Goal: Task Accomplishment & Management: Use online tool/utility

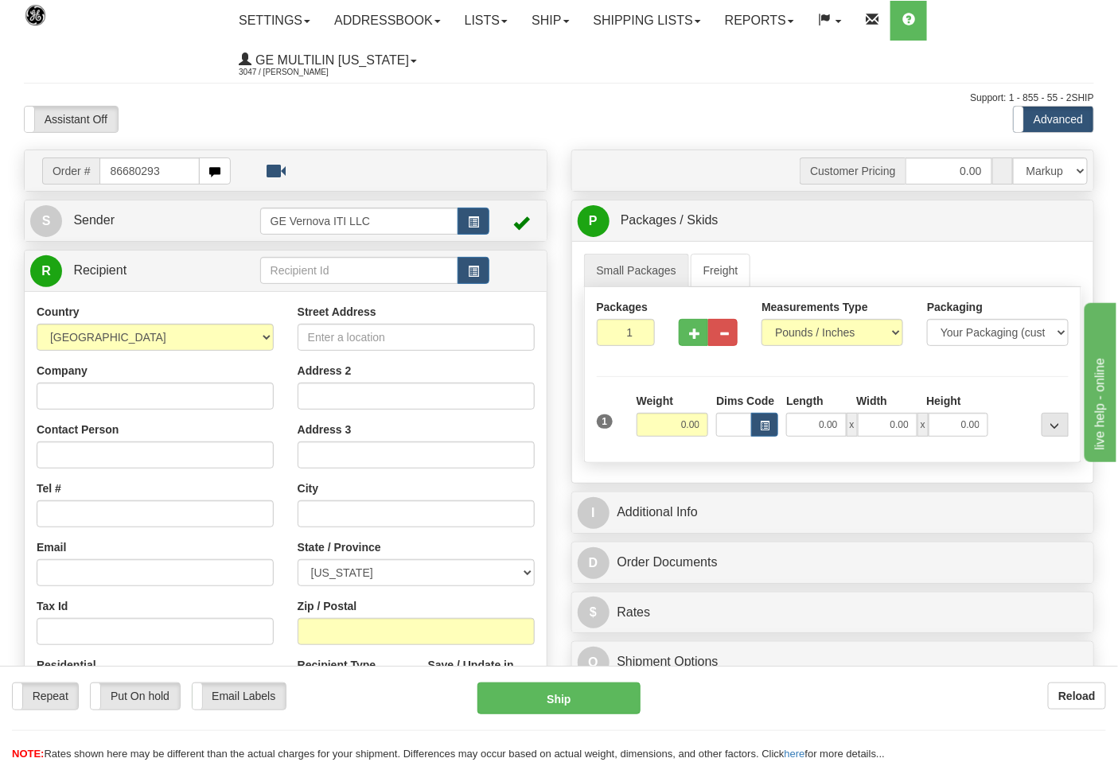
type input "86680293"
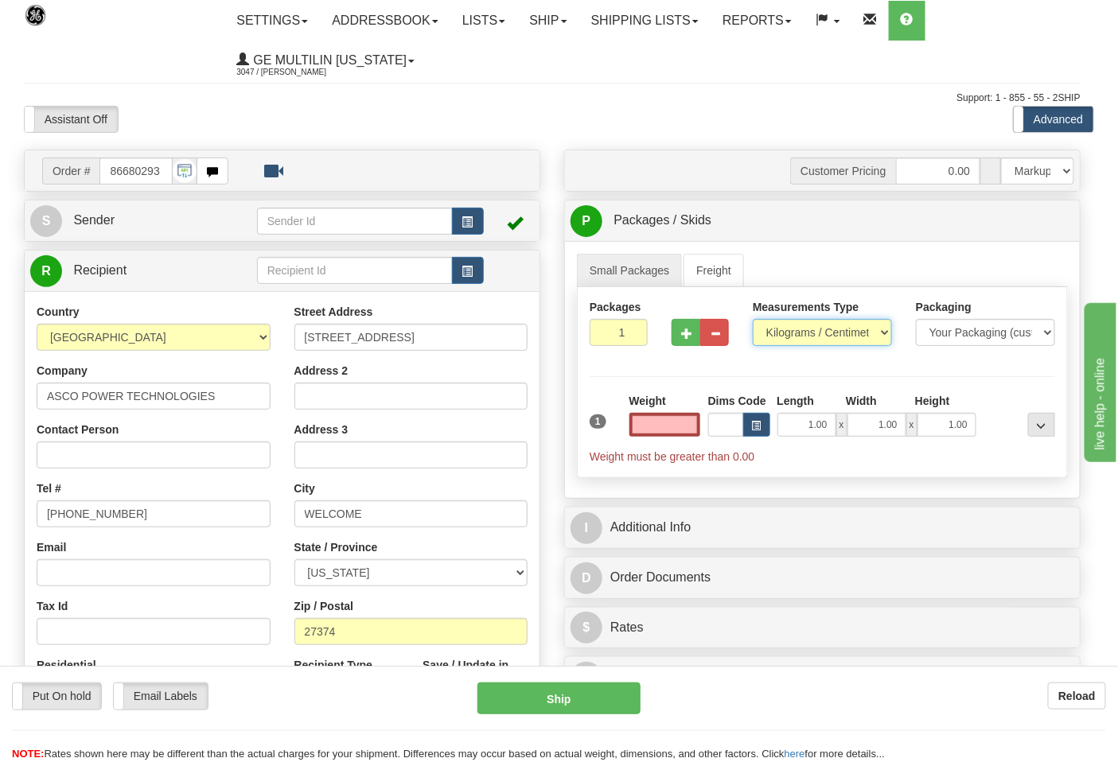
type input "0.00"
click at [813, 333] on select "Pounds / Inches Kilograms / Centimeters" at bounding box center [822, 332] width 139 height 27
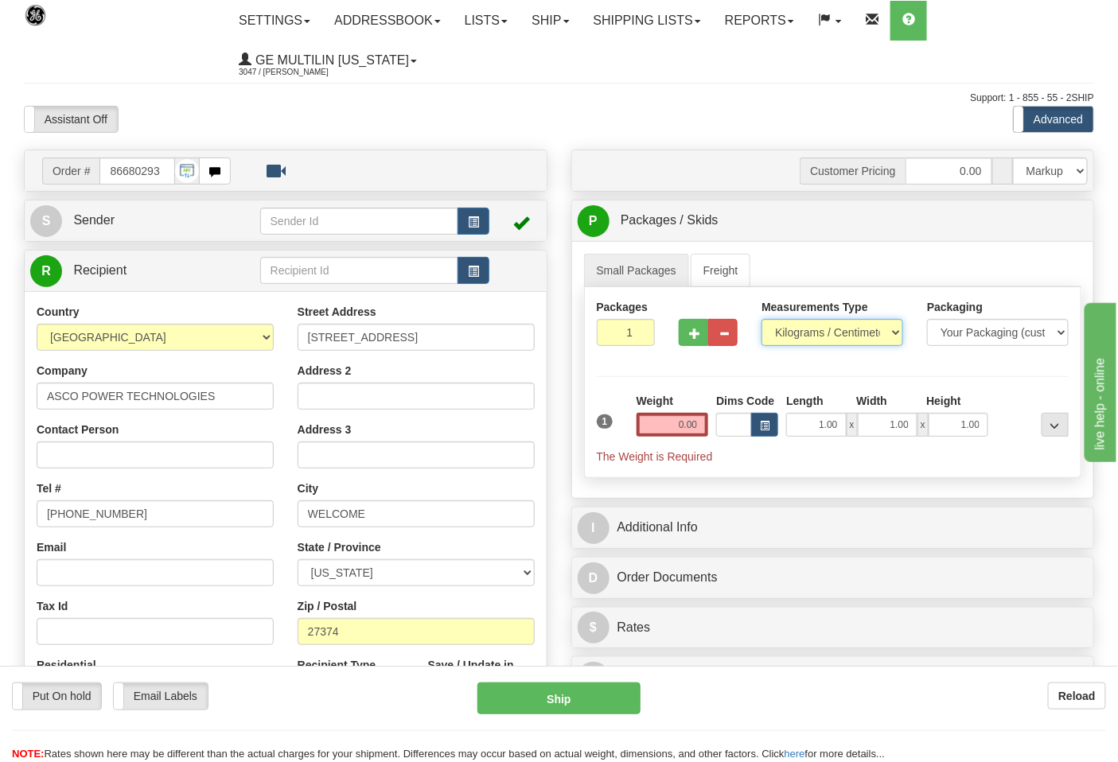
select select "0"
click at [761, 320] on select "Pounds / Inches Kilograms / Centimeters" at bounding box center [832, 332] width 142 height 27
click at [702, 431] on input "0.00" at bounding box center [673, 425] width 72 height 24
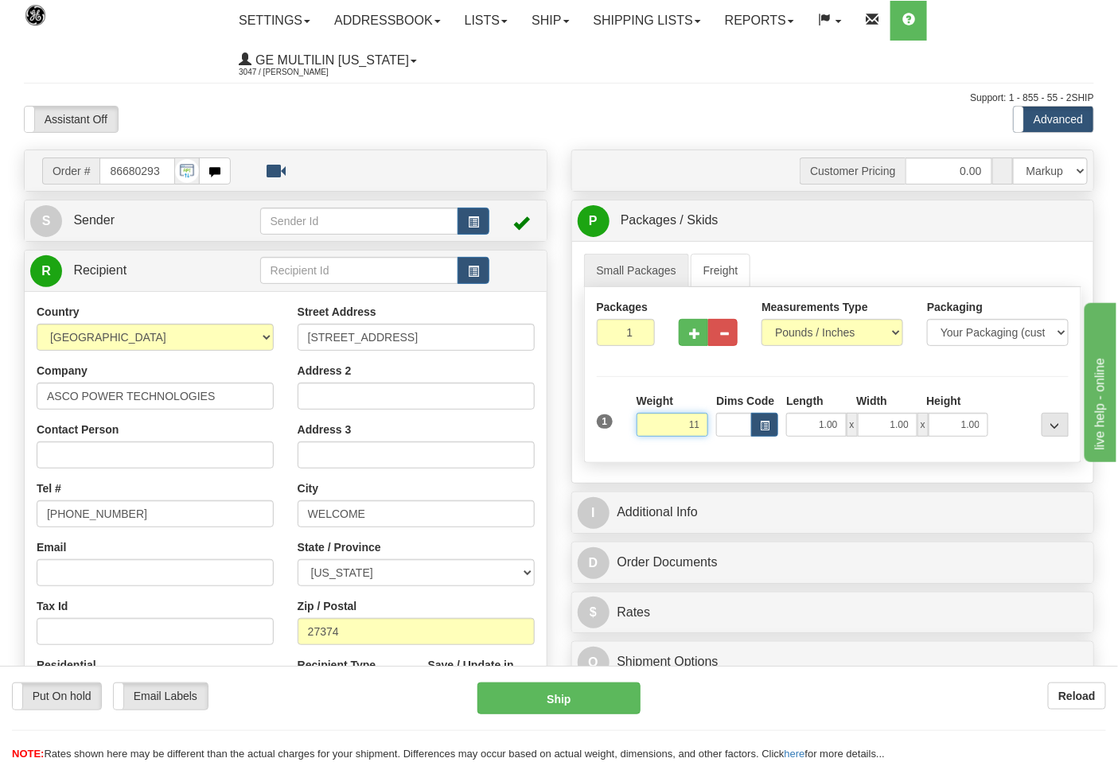
click button "Delete" at bounding box center [0, 0] width 0 height 0
type input "11.00"
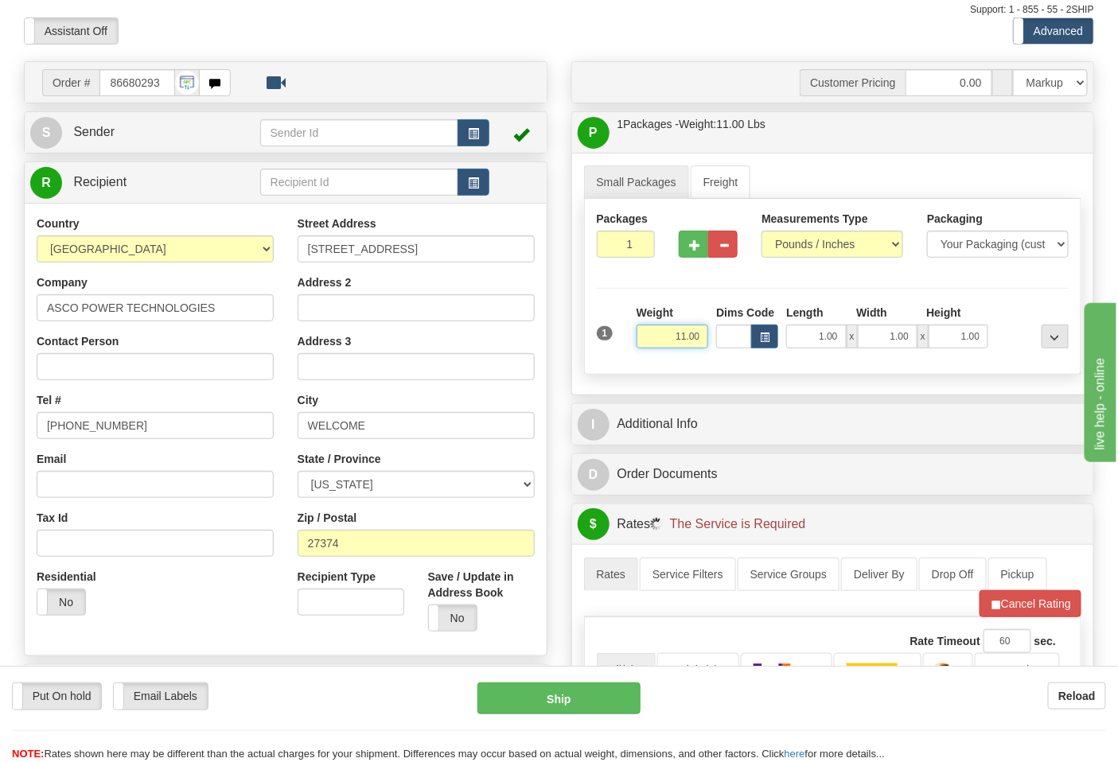
scroll to position [265, 0]
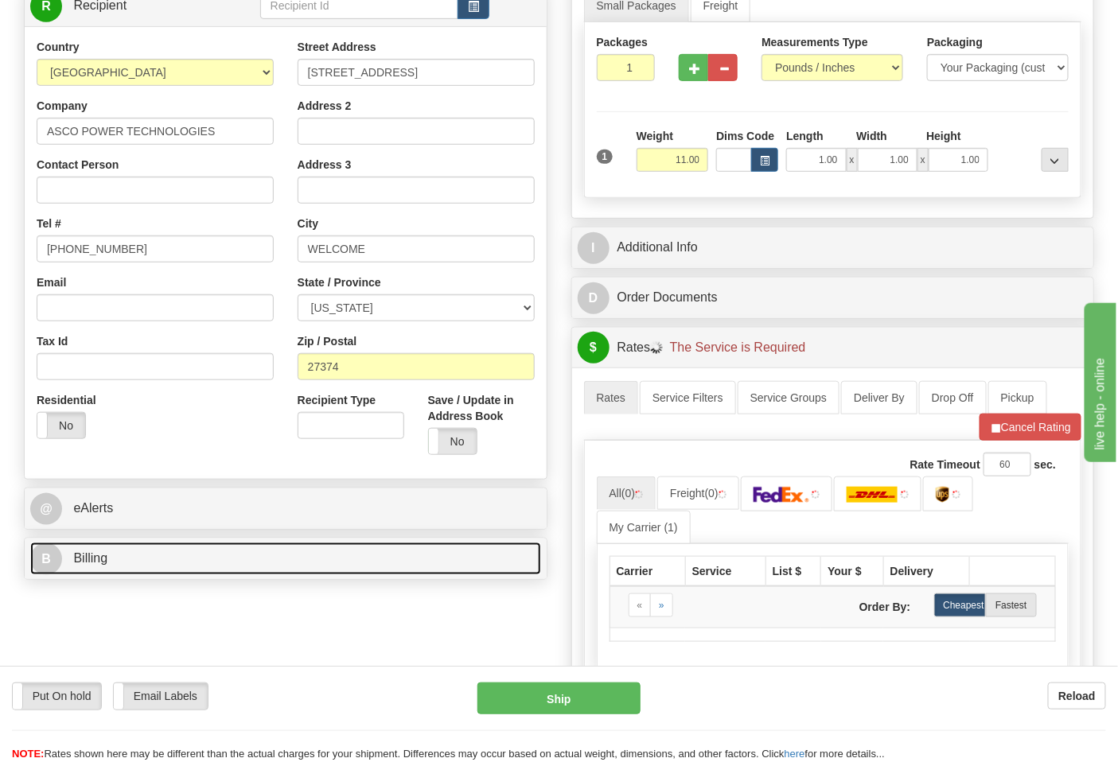
click at [149, 555] on link "B Billing" at bounding box center [285, 559] width 511 height 33
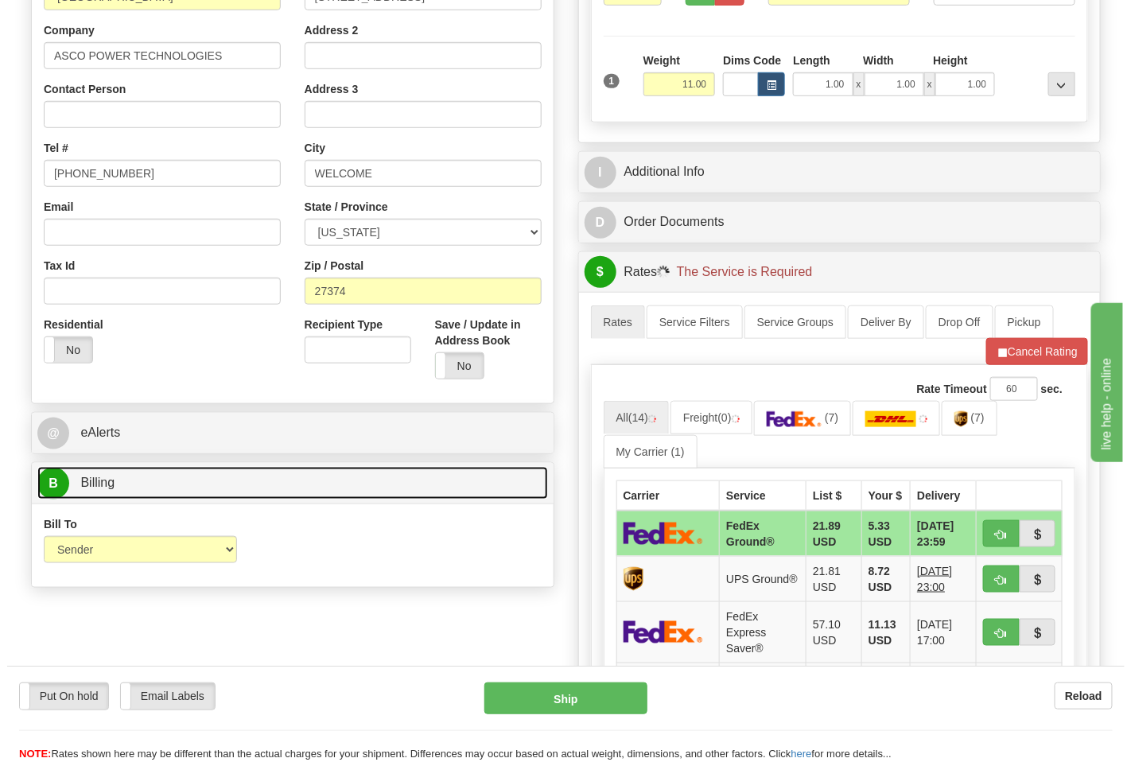
scroll to position [442, 0]
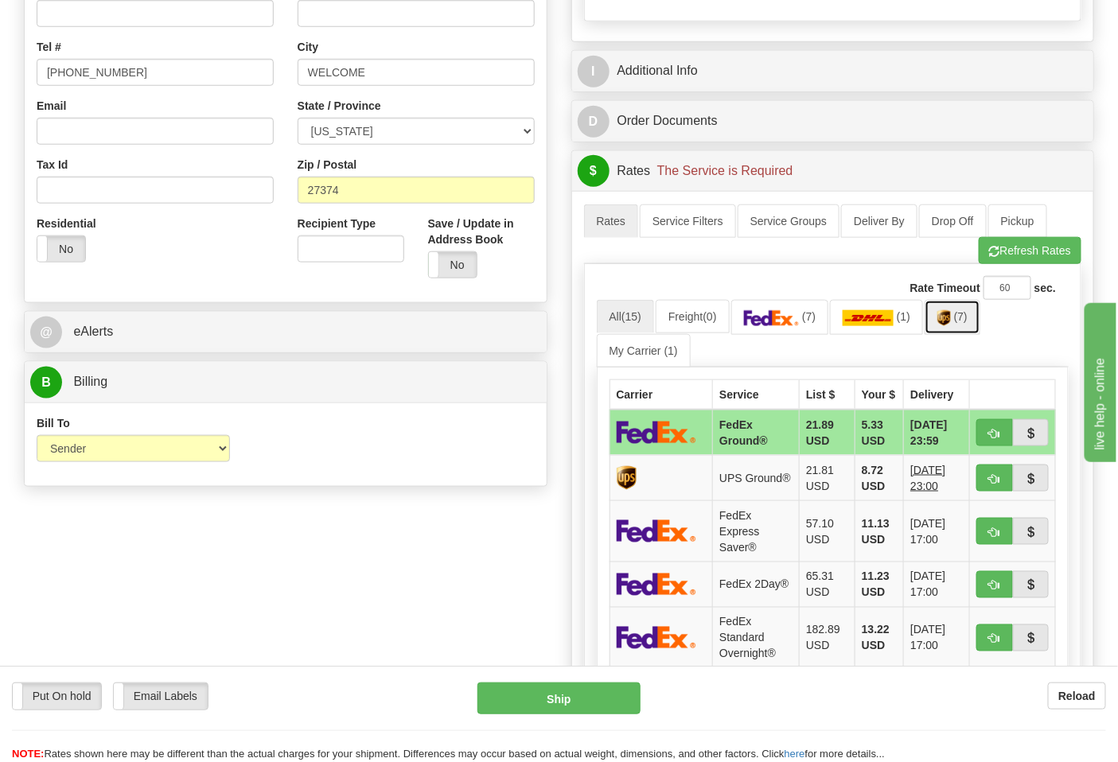
click at [975, 318] on link "(7)" at bounding box center [953, 317] width 56 height 34
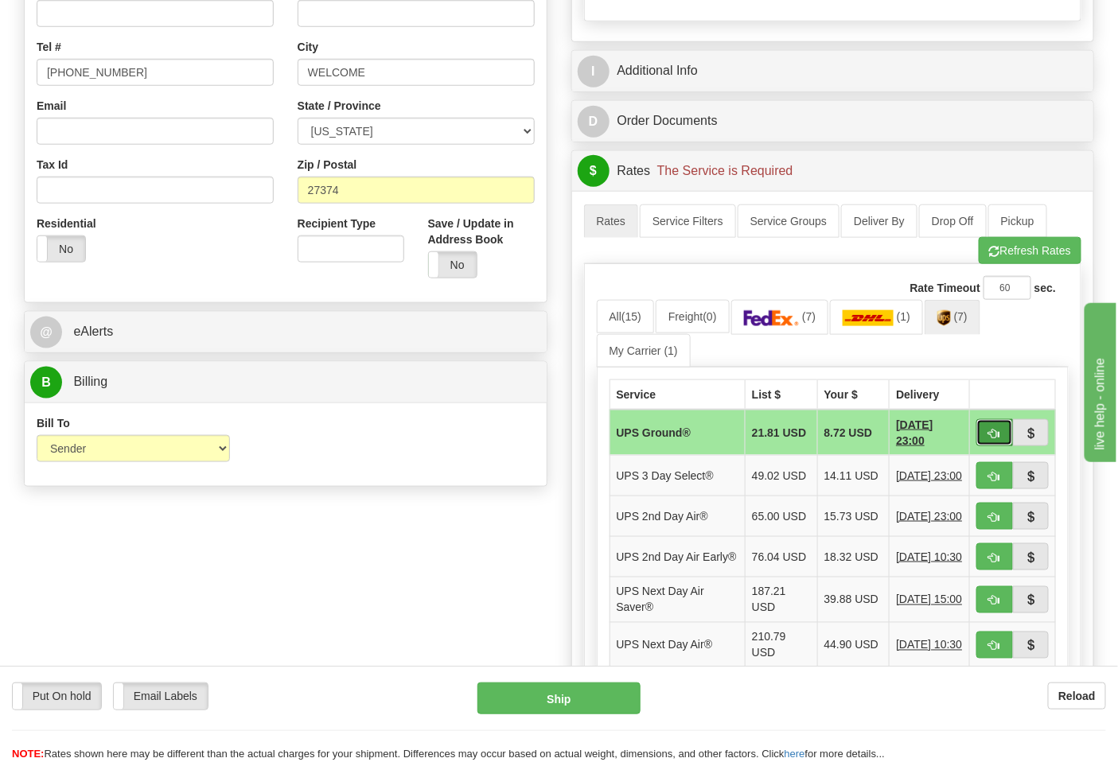
click at [992, 434] on span "button" at bounding box center [994, 434] width 11 height 10
type input "03"
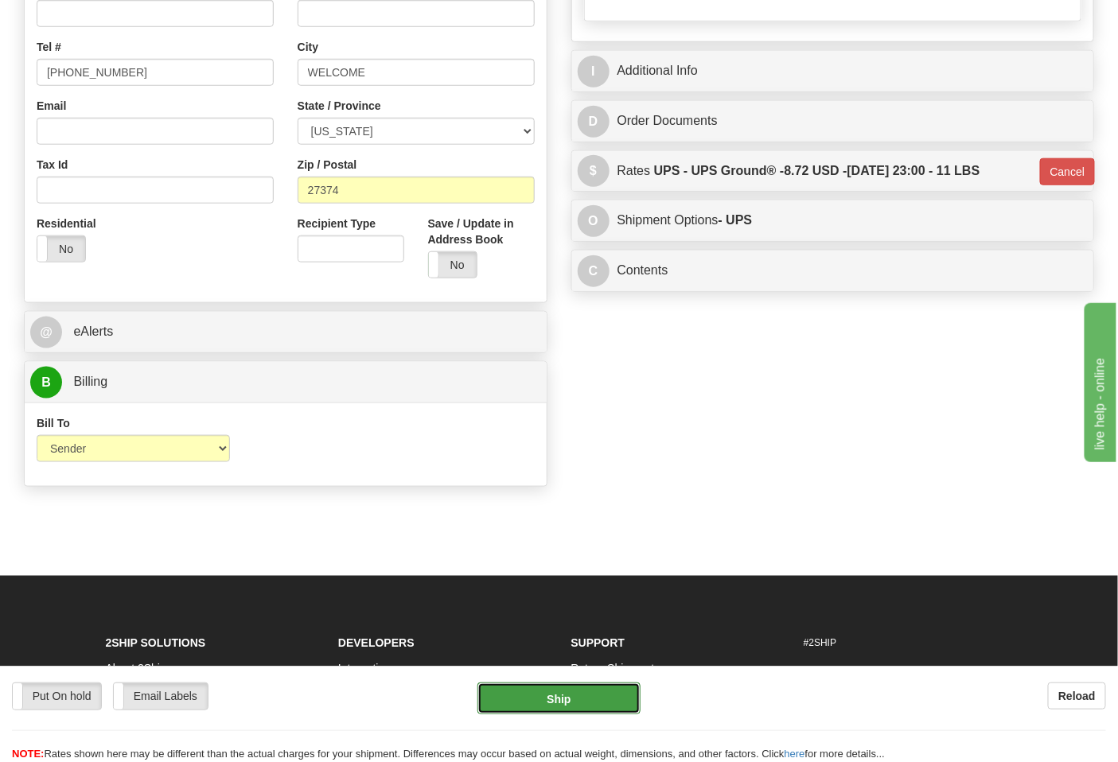
click at [595, 711] on button "Ship" at bounding box center [558, 699] width 162 height 32
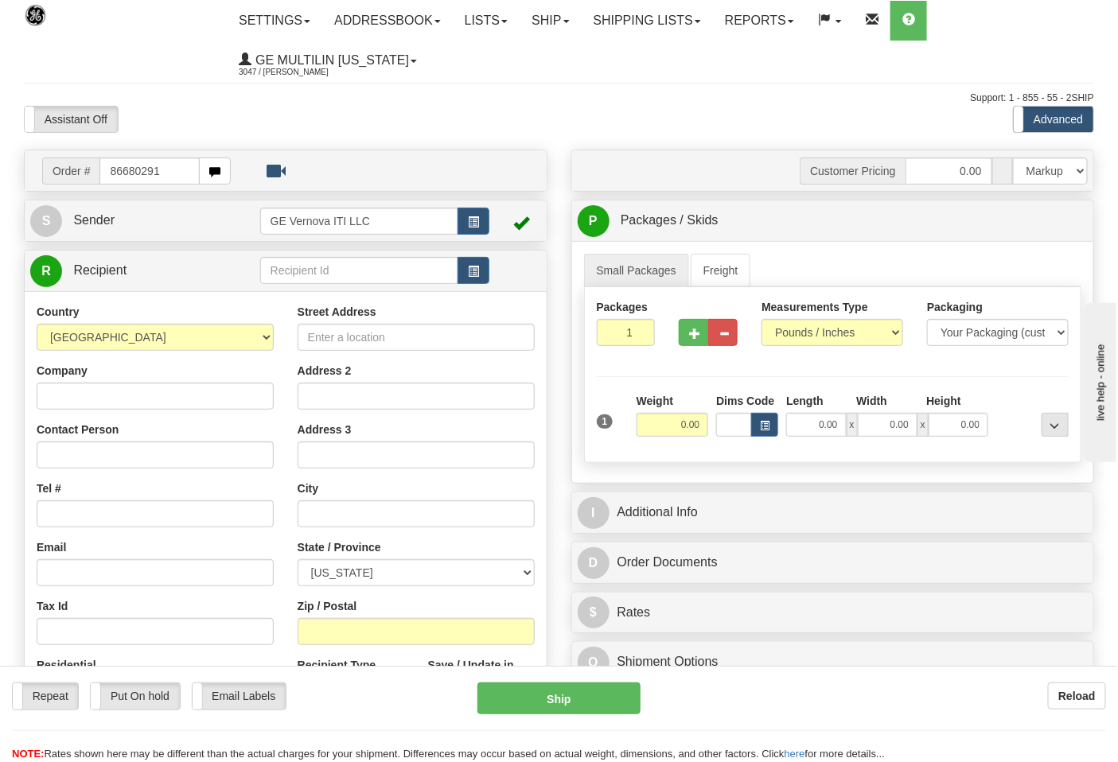
type input "86680291"
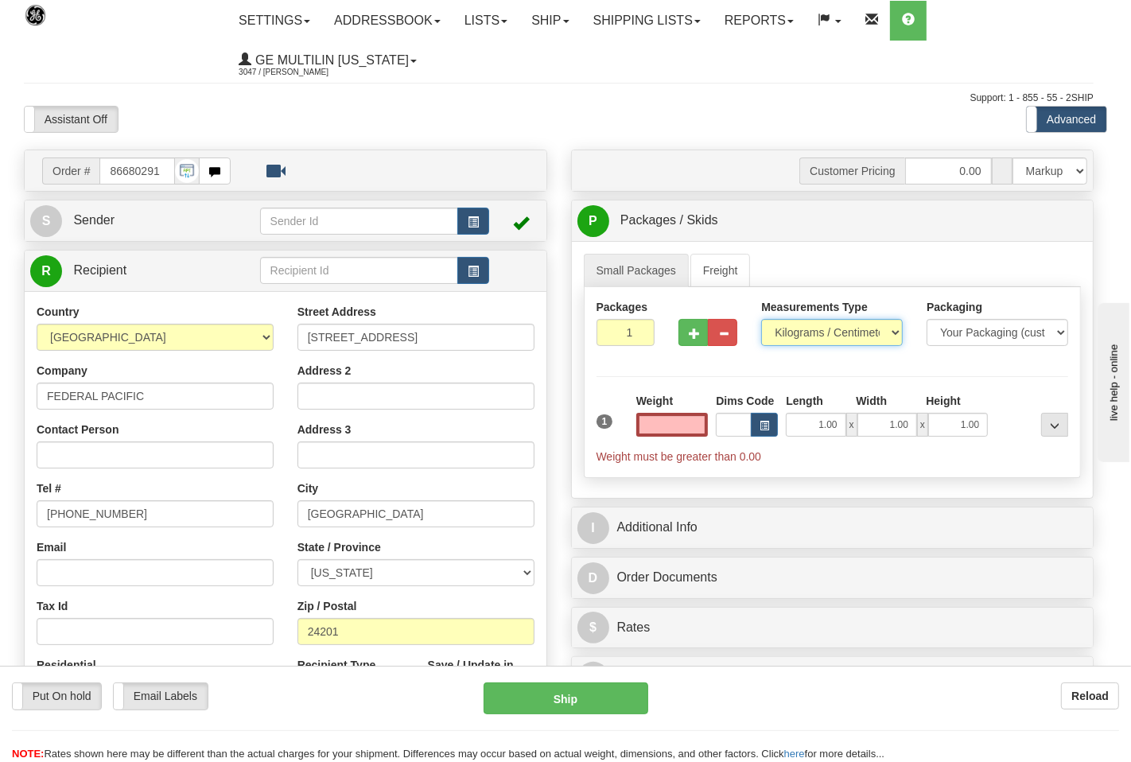
type input "0.00"
click at [808, 338] on select "Pounds / Inches Kilograms / Centimeters" at bounding box center [822, 332] width 139 height 27
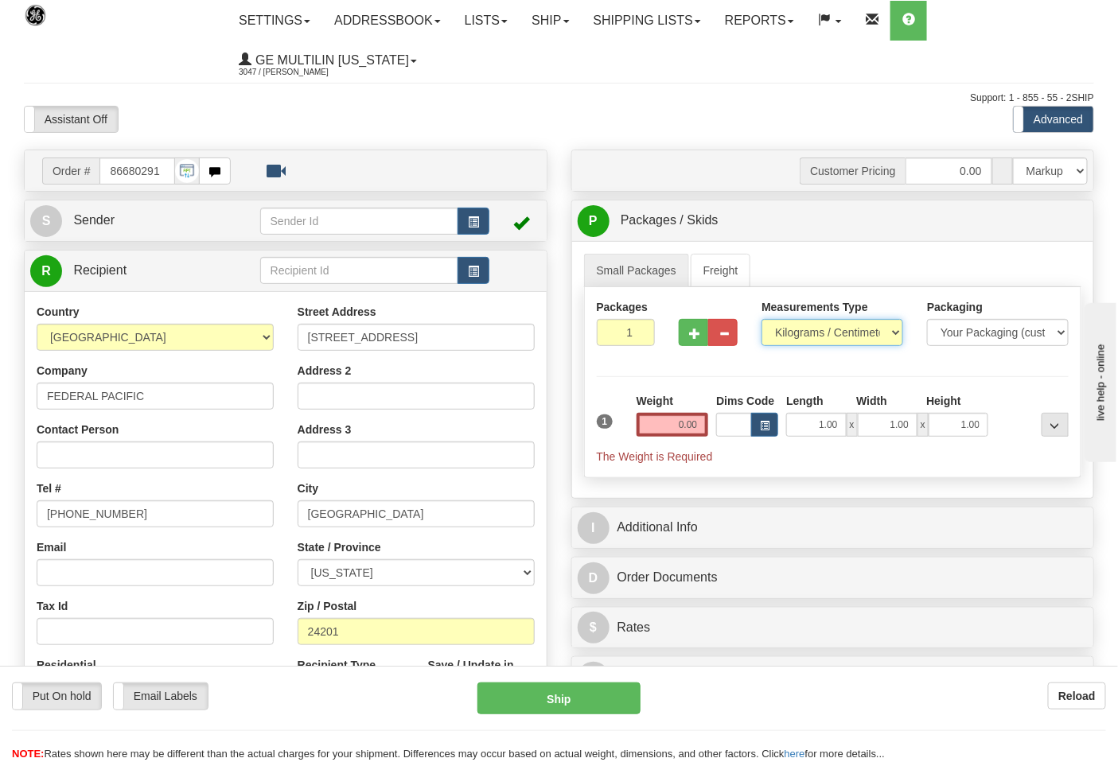
select select "0"
click at [761, 320] on select "Pounds / Inches Kilograms / Centimeters" at bounding box center [832, 332] width 142 height 27
click at [702, 422] on input "0.00" at bounding box center [673, 425] width 72 height 24
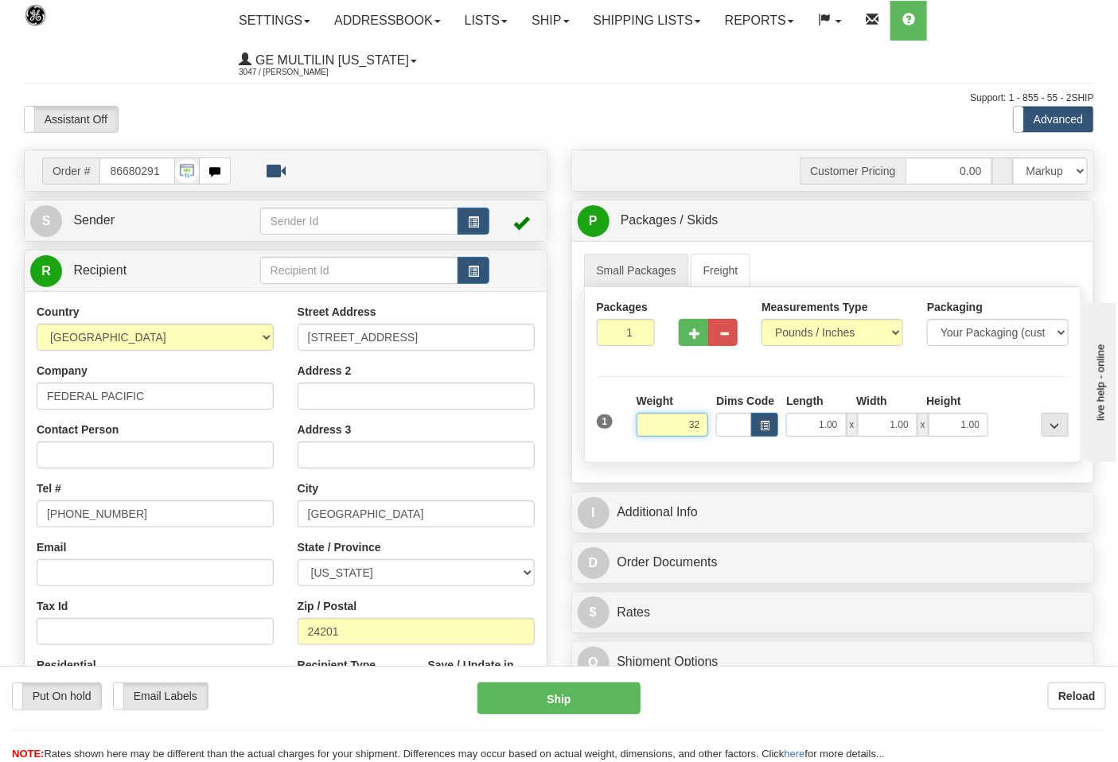
click button "Delete" at bounding box center [0, 0] width 0 height 0
type input "32.00"
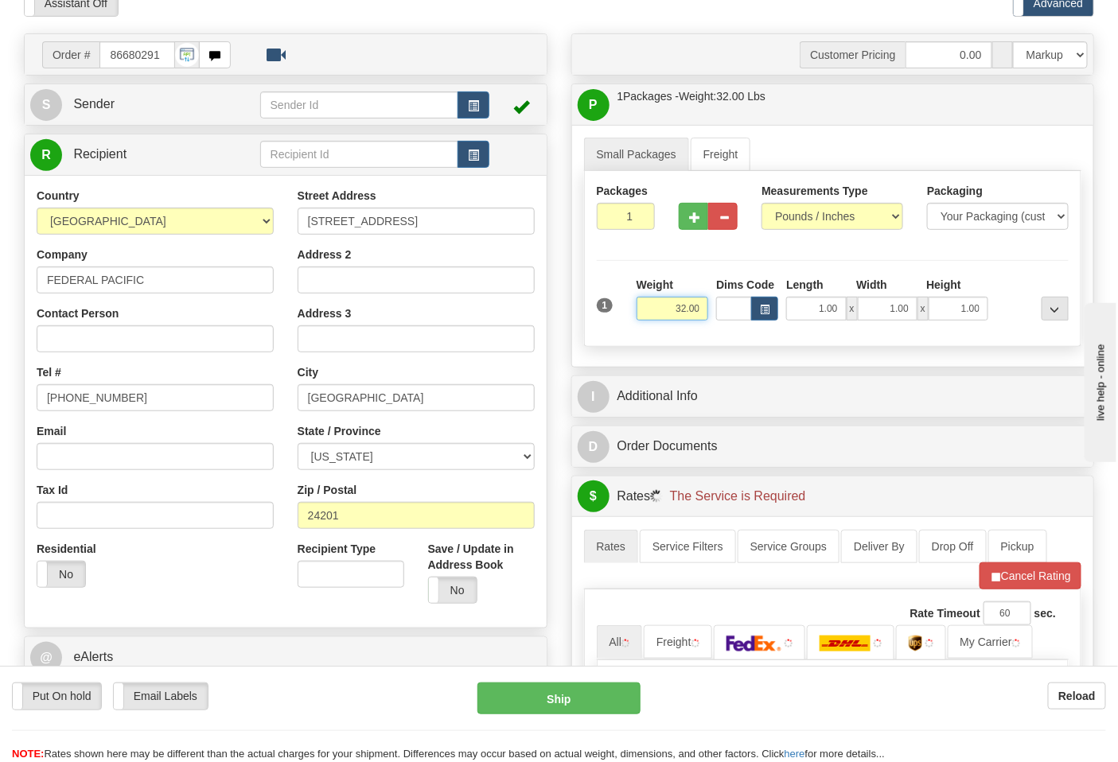
scroll to position [265, 0]
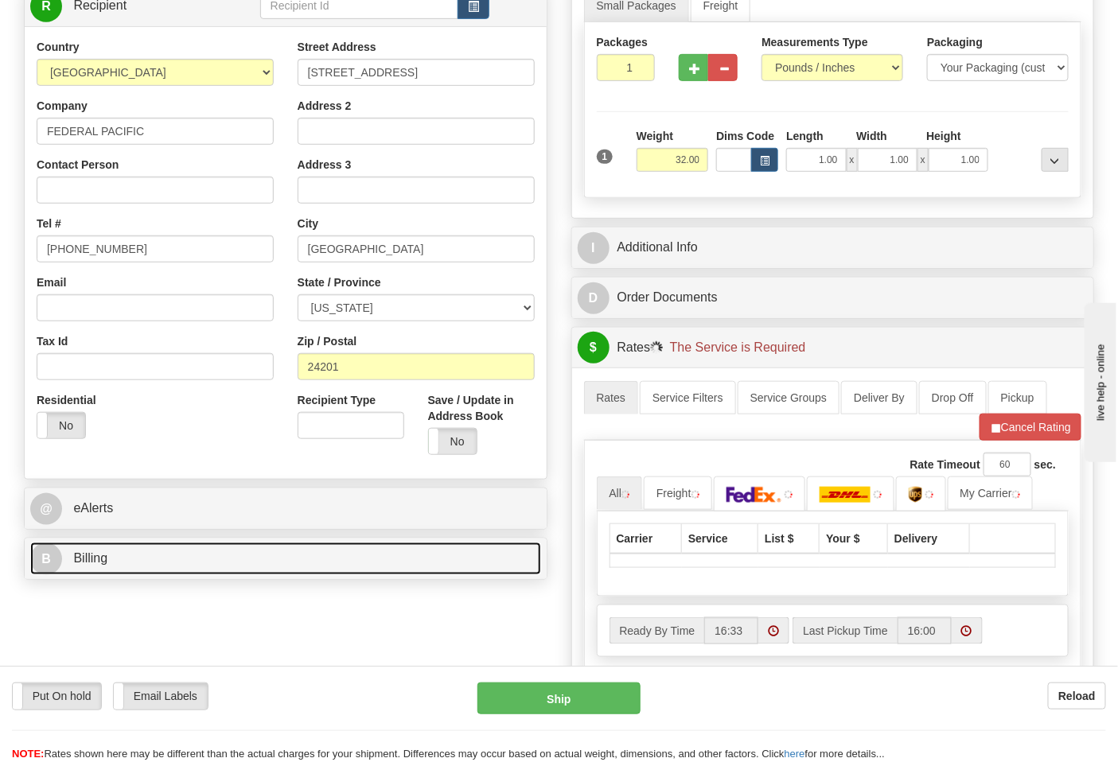
click at [173, 559] on link "B Billing" at bounding box center [285, 559] width 511 height 33
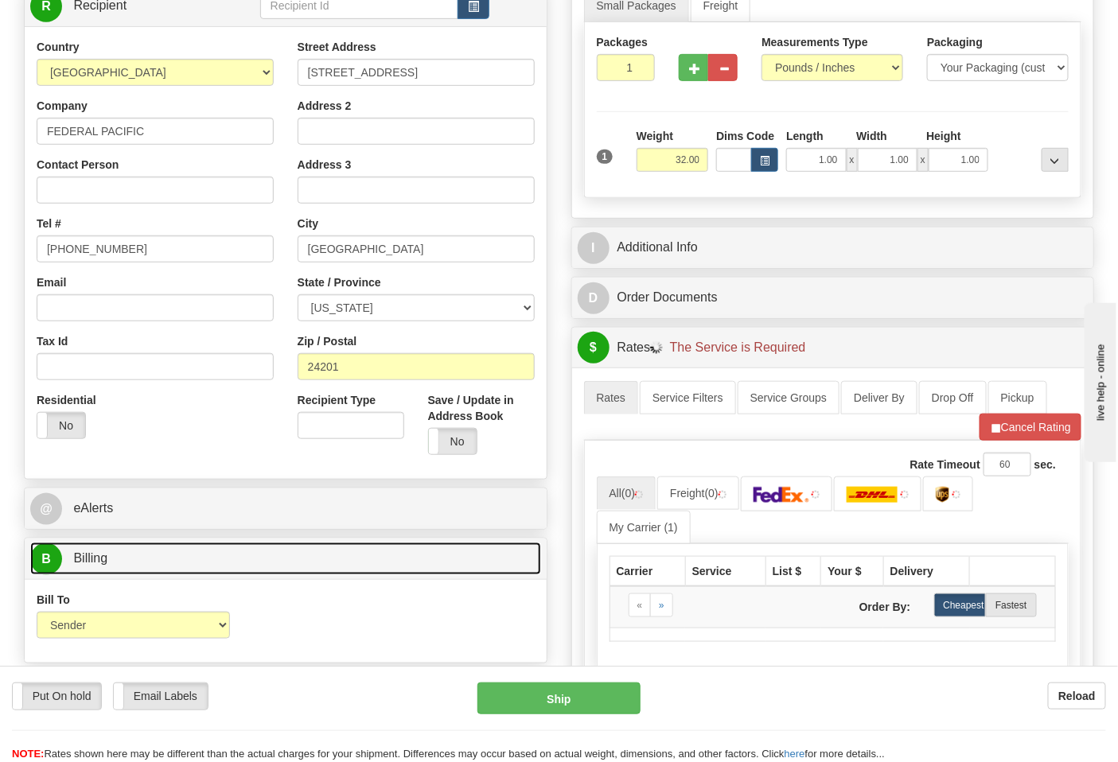
scroll to position [353, 0]
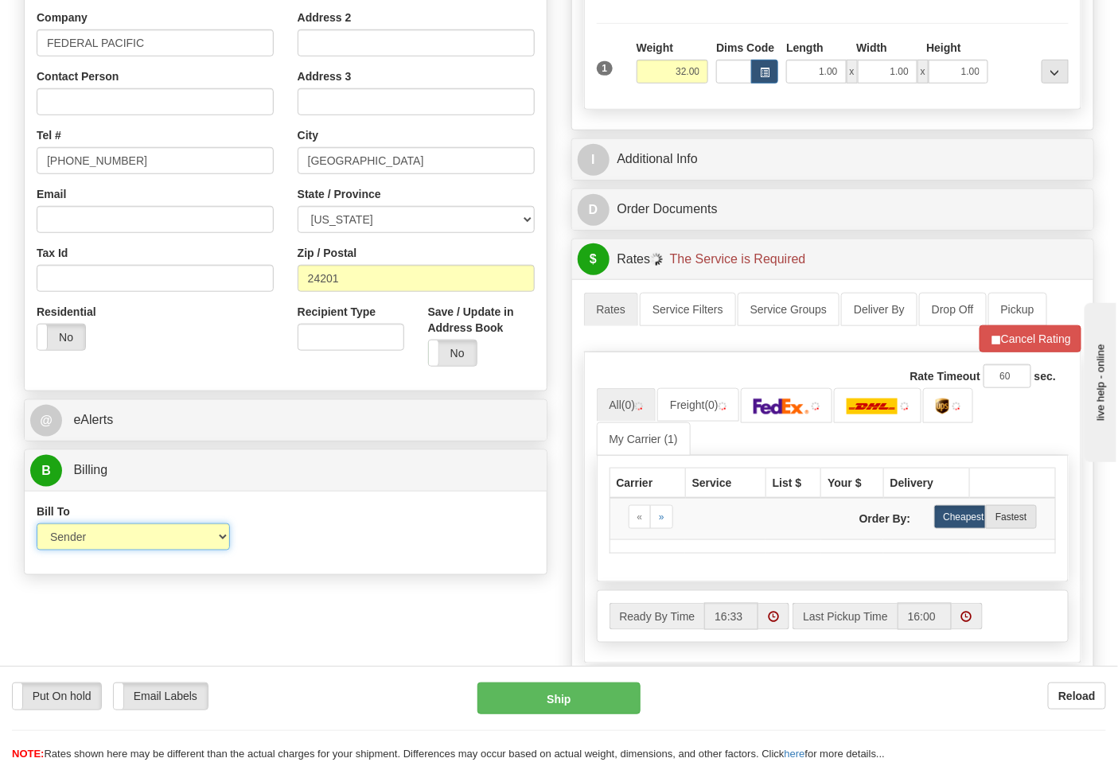
click at [130, 534] on select "Sender Recipient Third Party Collect" at bounding box center [133, 537] width 193 height 27
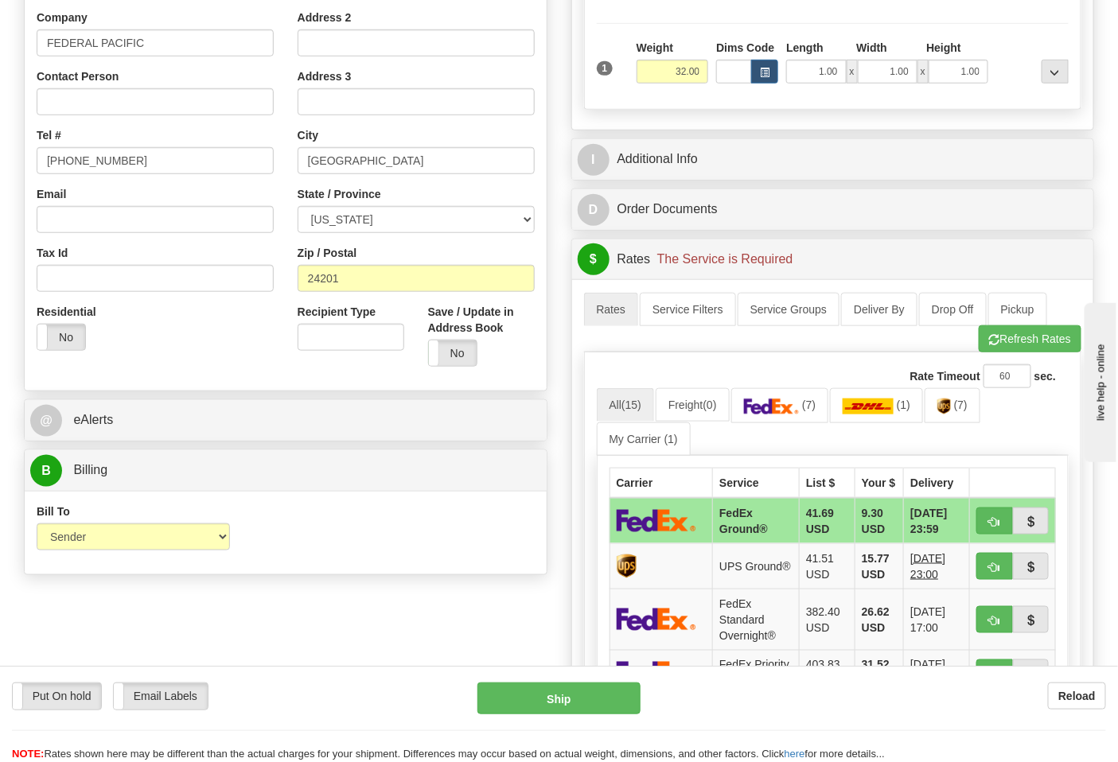
click at [402, 551] on div "Bill To Sender Recipient Third Party Collect Account 3rd Party Account List Ple…" at bounding box center [286, 533] width 522 height 59
click at [963, 419] on link "(7)" at bounding box center [953, 405] width 56 height 34
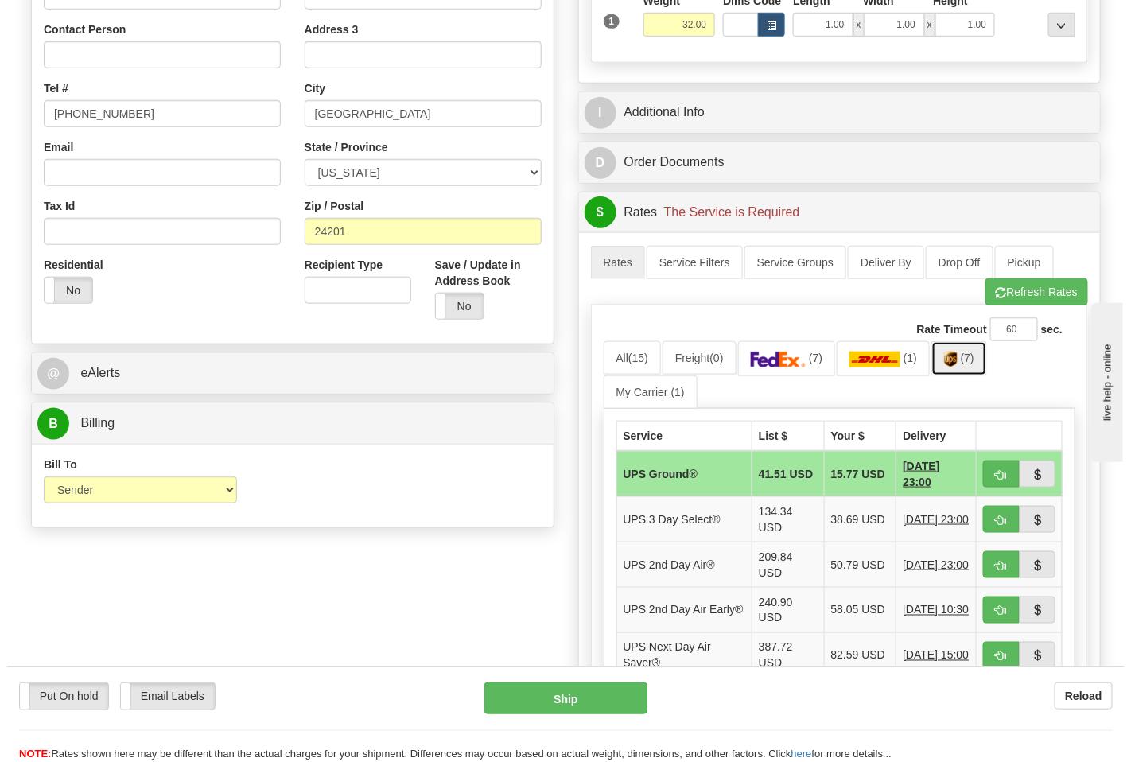
scroll to position [442, 0]
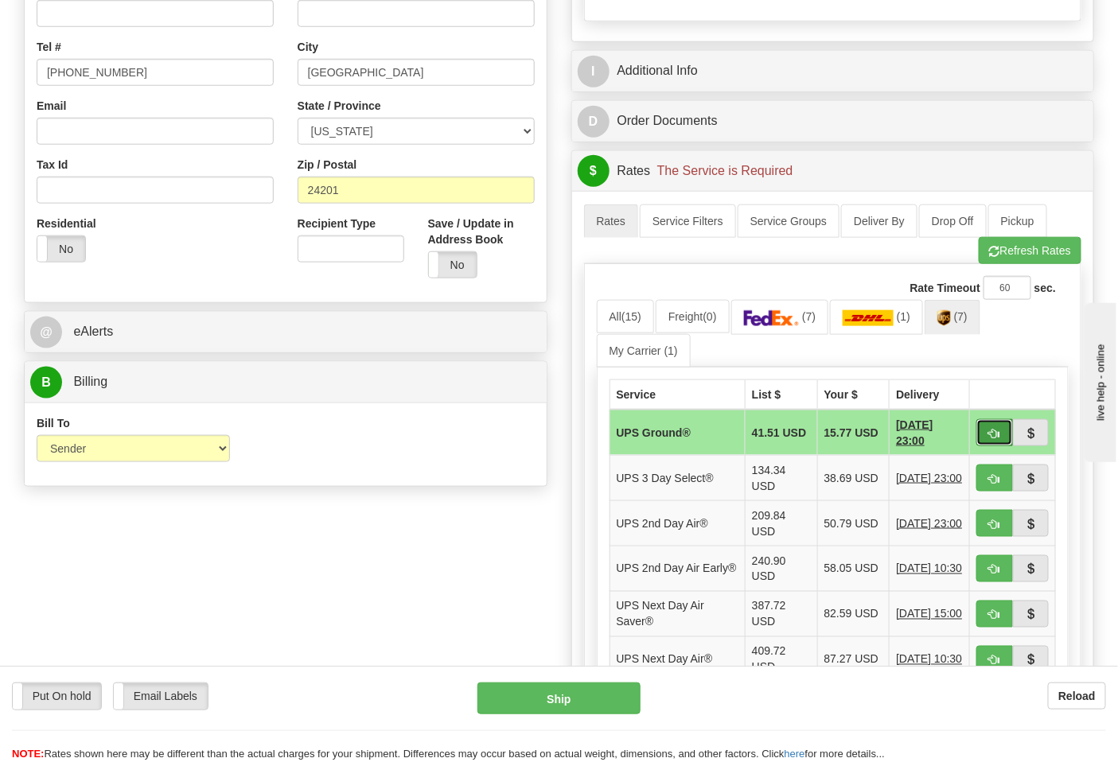
click at [990, 434] on span "button" at bounding box center [994, 434] width 11 height 10
type input "03"
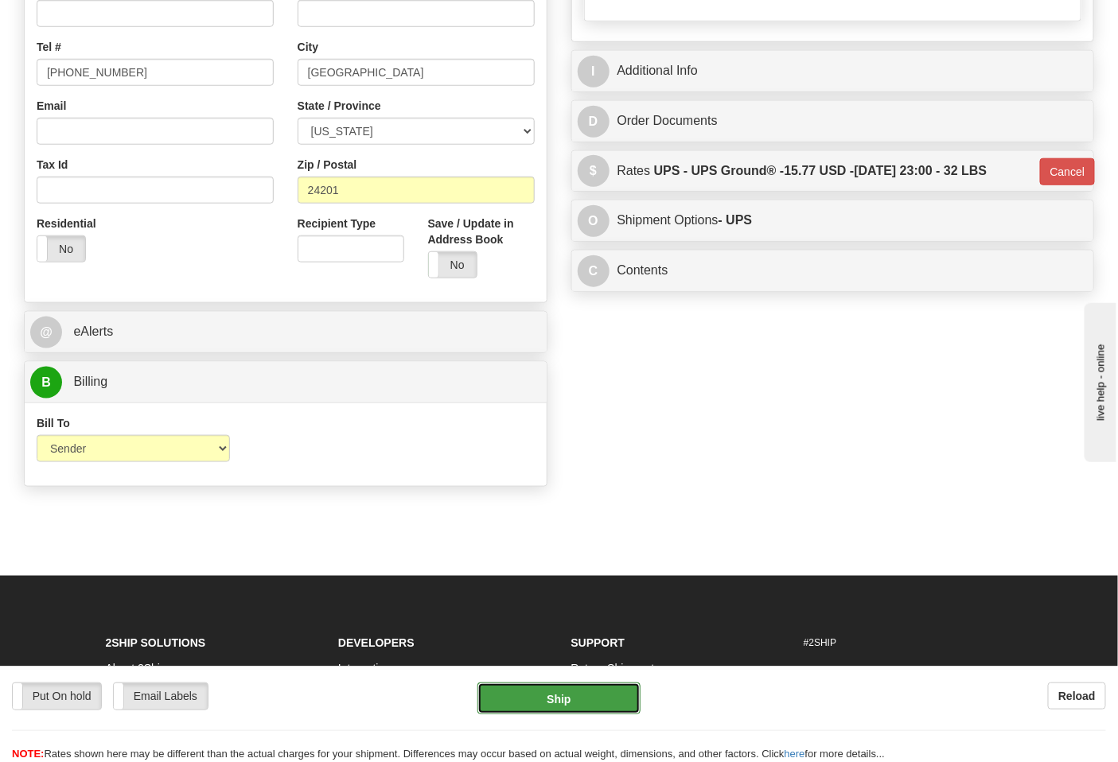
click at [582, 695] on button "Ship" at bounding box center [558, 699] width 162 height 32
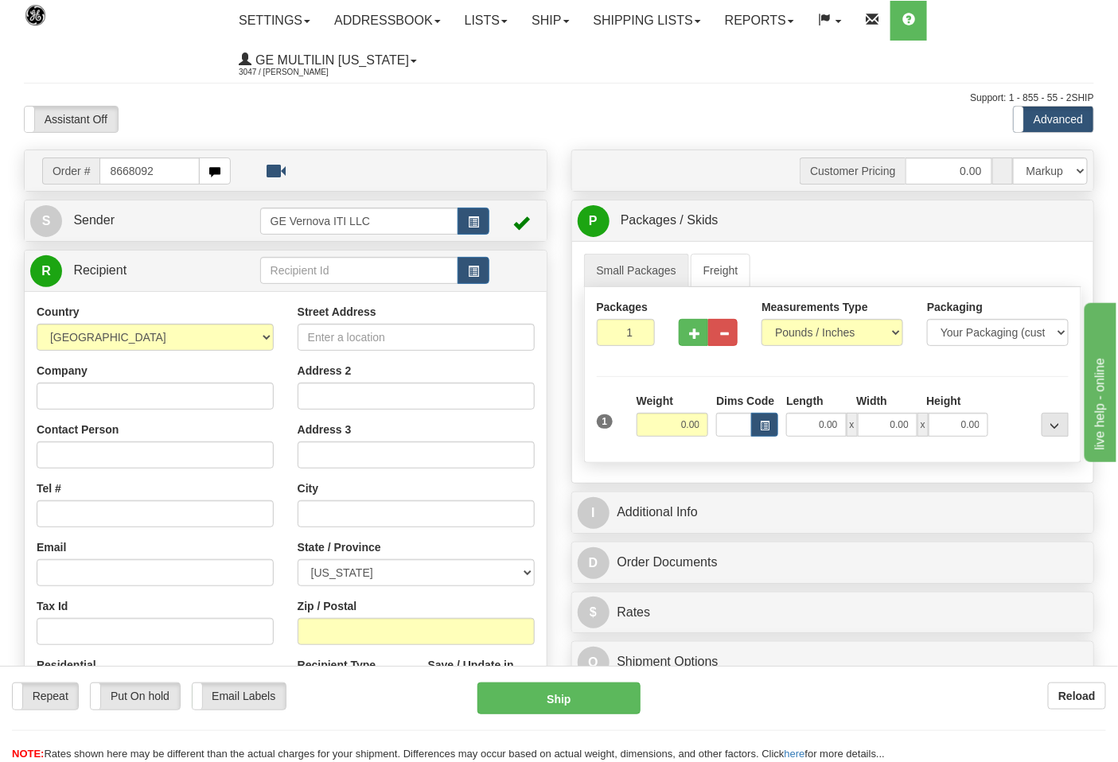
type input "8668092"
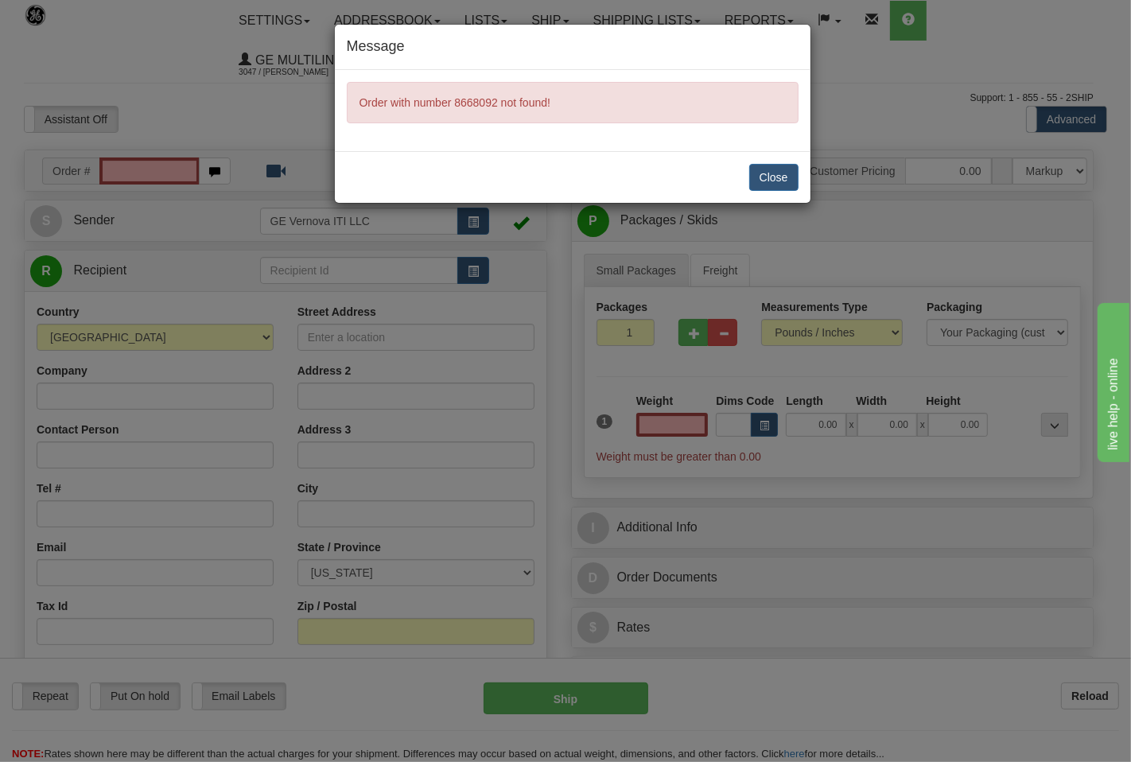
type input "0.00"
click at [798, 331] on div "Message Order with number 8668092 not found! Close" at bounding box center [565, 381] width 1131 height 762
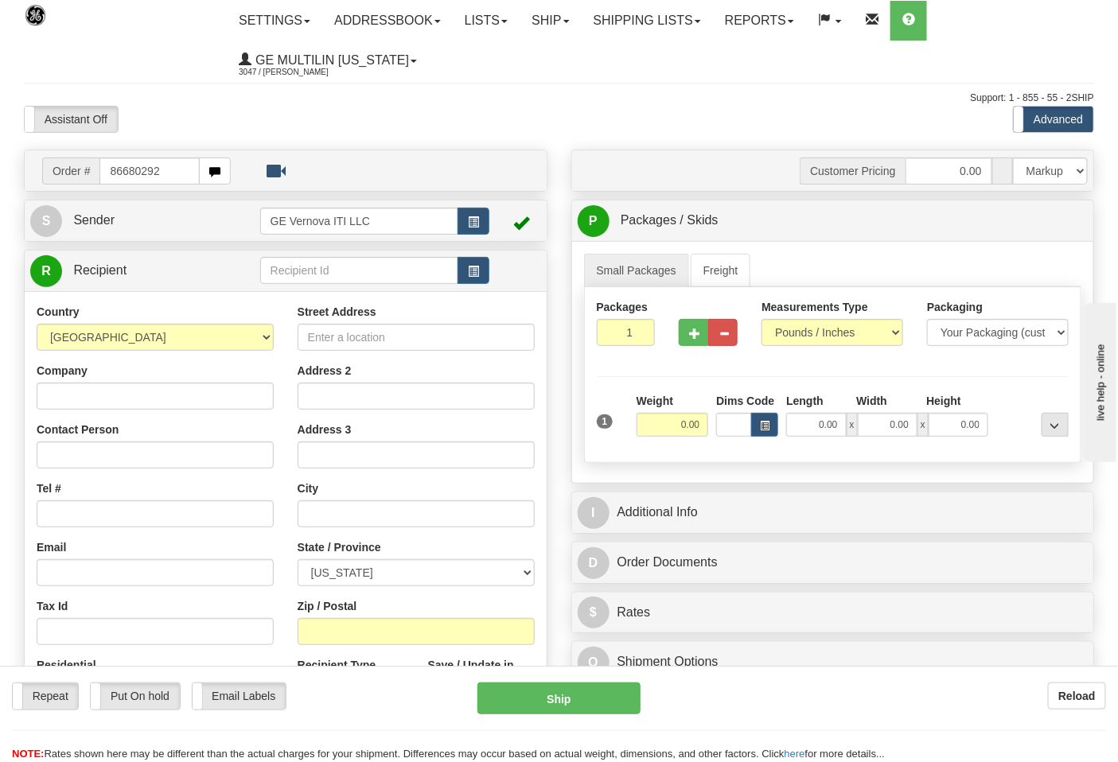
type input "86680292"
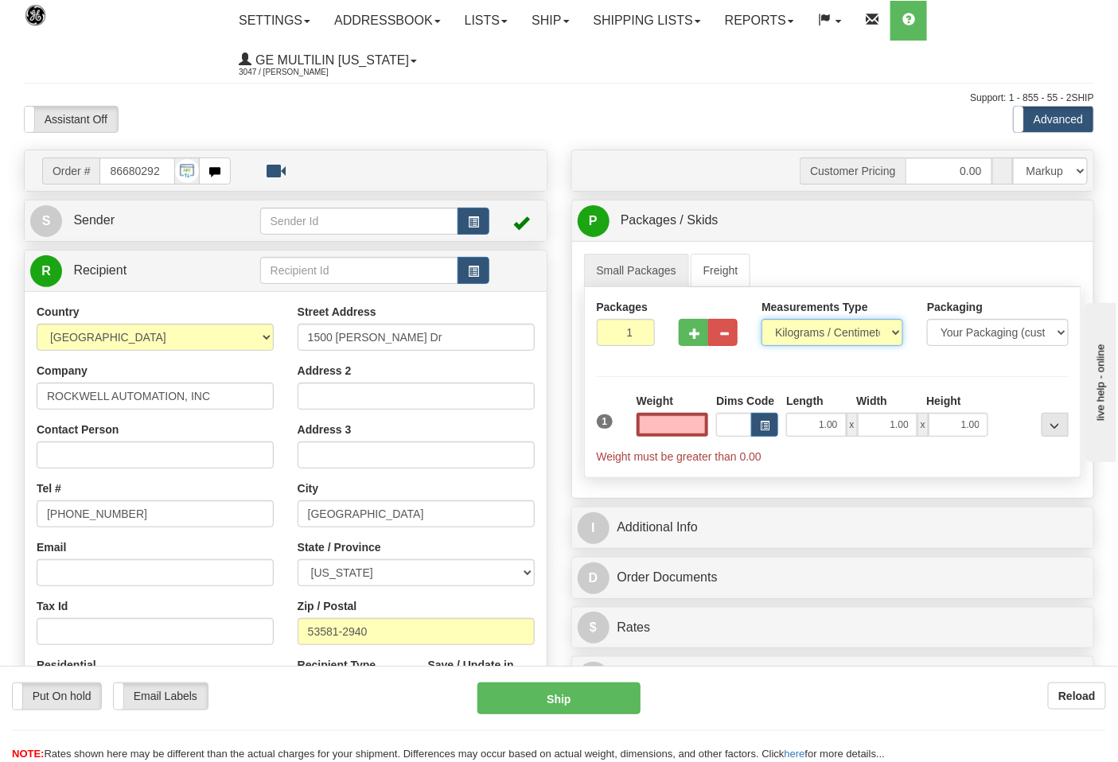
type input "0.00"
click at [796, 336] on select "Pounds / Inches Kilograms / Centimeters" at bounding box center [832, 332] width 142 height 27
select select "0"
click at [761, 320] on select "Pounds / Inches Kilograms / Centimeters" at bounding box center [832, 332] width 142 height 27
click at [704, 422] on input "0.00" at bounding box center [673, 425] width 72 height 24
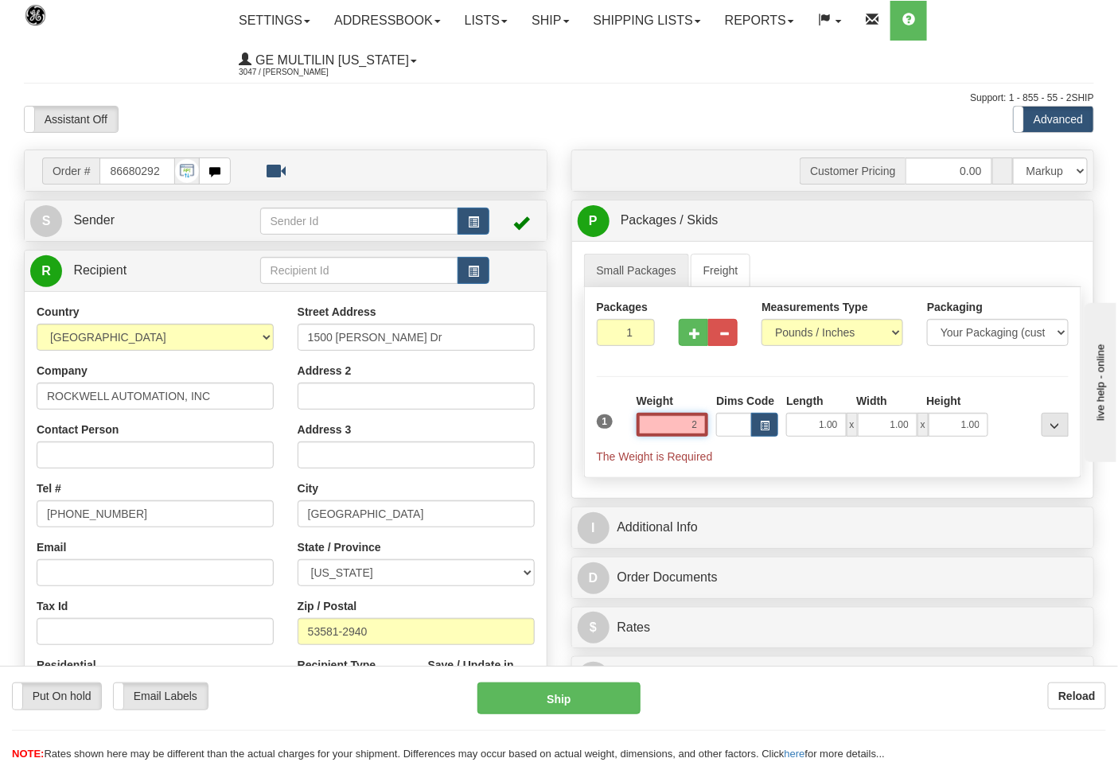
click button "Delete" at bounding box center [0, 0] width 0 height 0
type input "2.00"
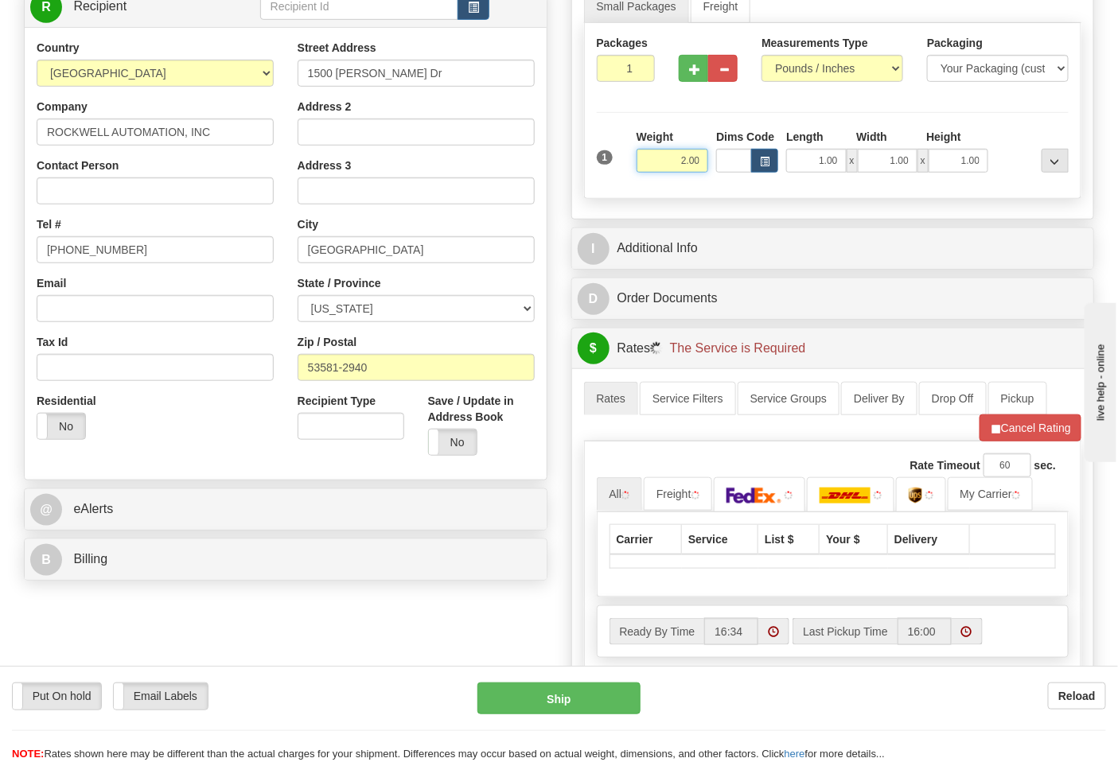
scroll to position [265, 0]
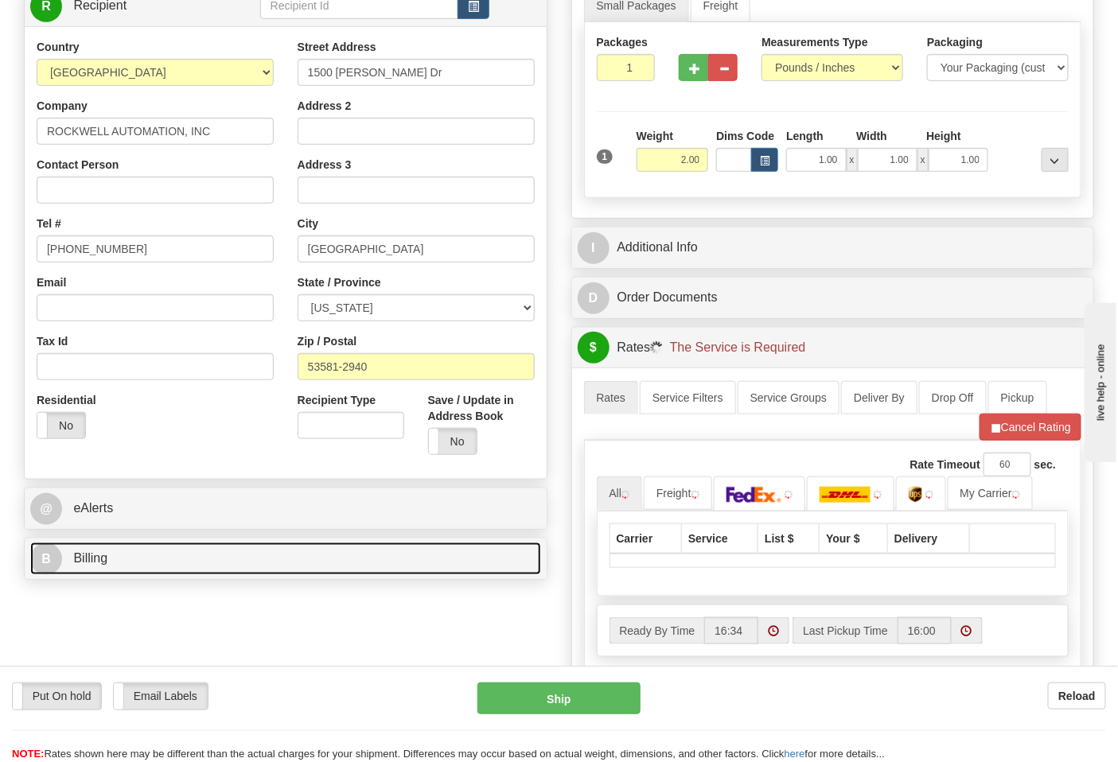
click at [239, 571] on link "B Billing" at bounding box center [285, 559] width 511 height 33
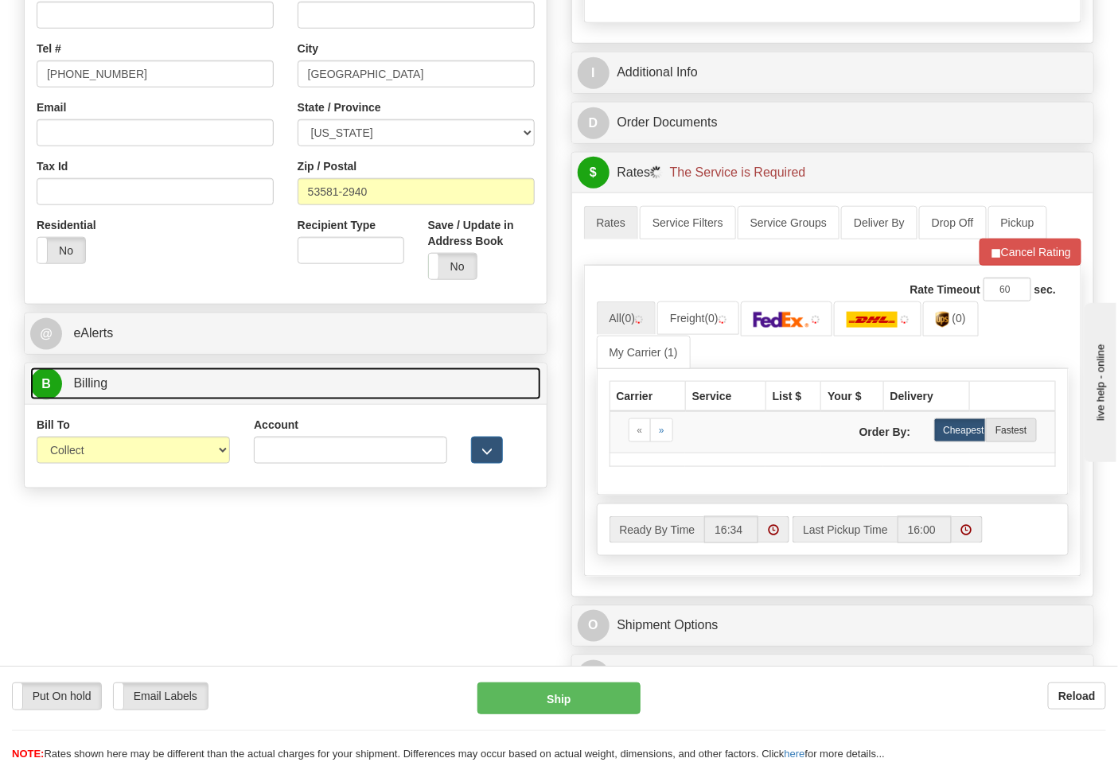
scroll to position [442, 0]
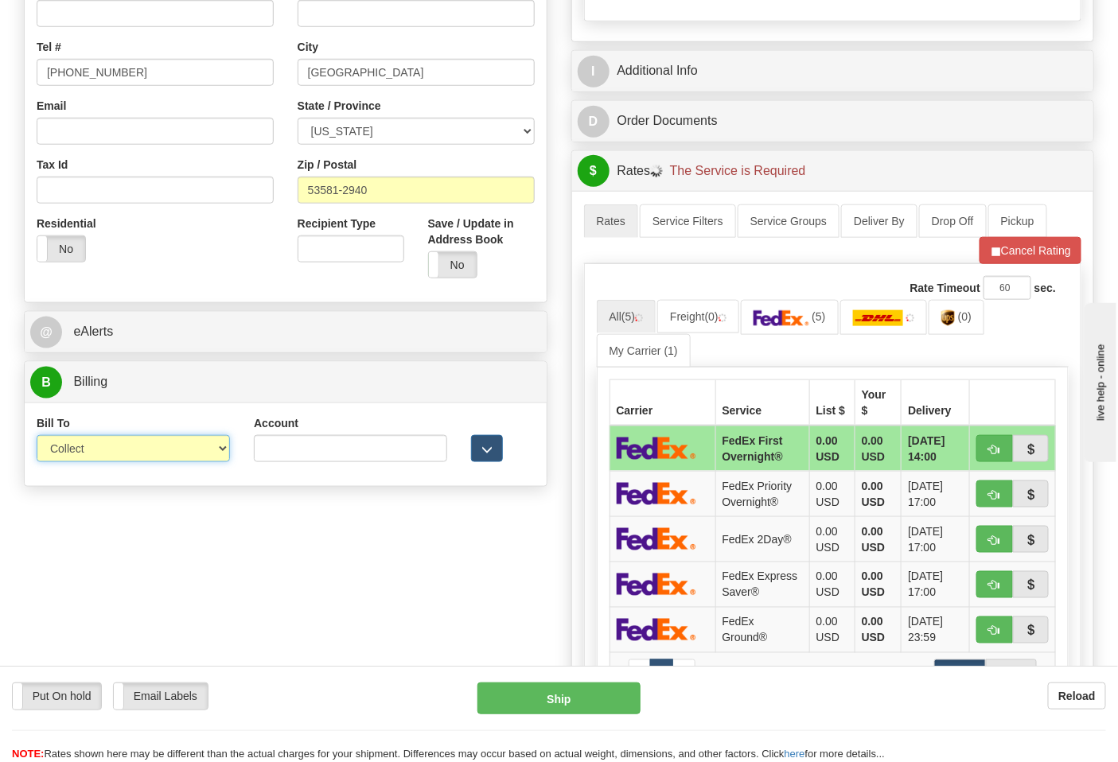
drag, startPoint x: 123, startPoint y: 450, endPoint x: 129, endPoint y: 460, distance: 11.1
click at [123, 450] on select "Sender Recipient Third Party Collect" at bounding box center [133, 448] width 193 height 27
select select "2"
click at [37, 437] on select "Sender Recipient Third Party Collect" at bounding box center [133, 448] width 193 height 27
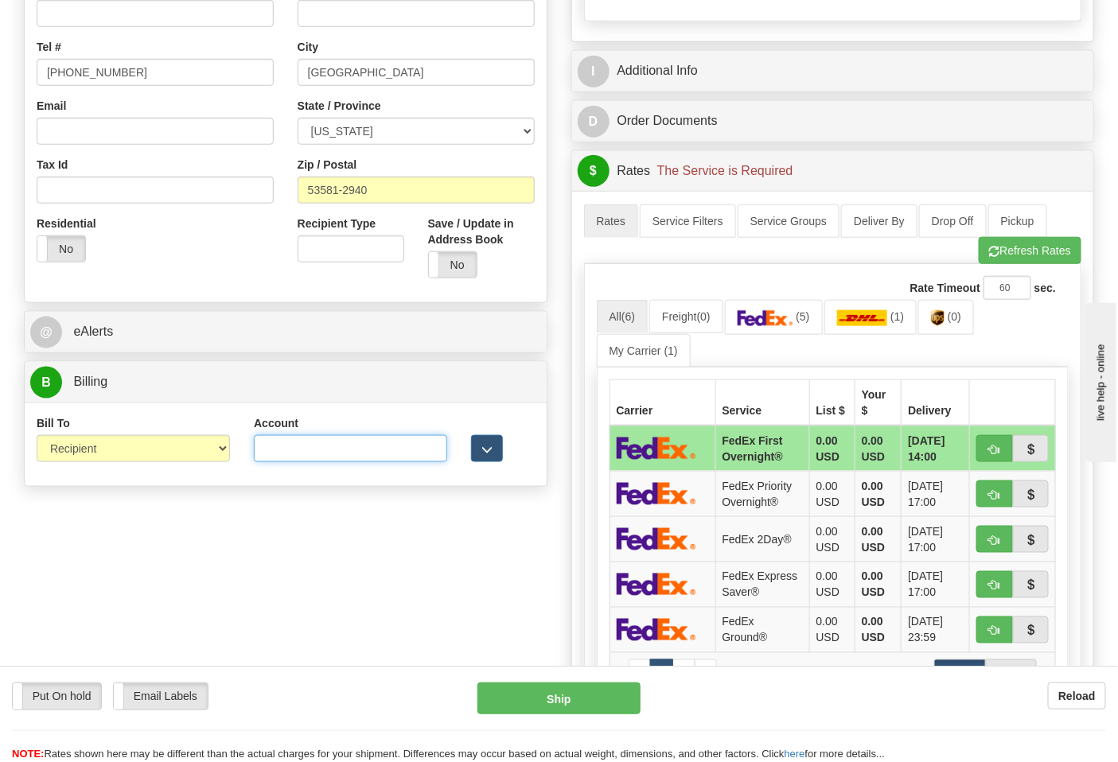
click at [274, 457] on input "Account" at bounding box center [350, 448] width 193 height 27
paste input "587102"
type input "587102"
click at [1024, 255] on button "Refresh Rates" at bounding box center [1030, 250] width 103 height 27
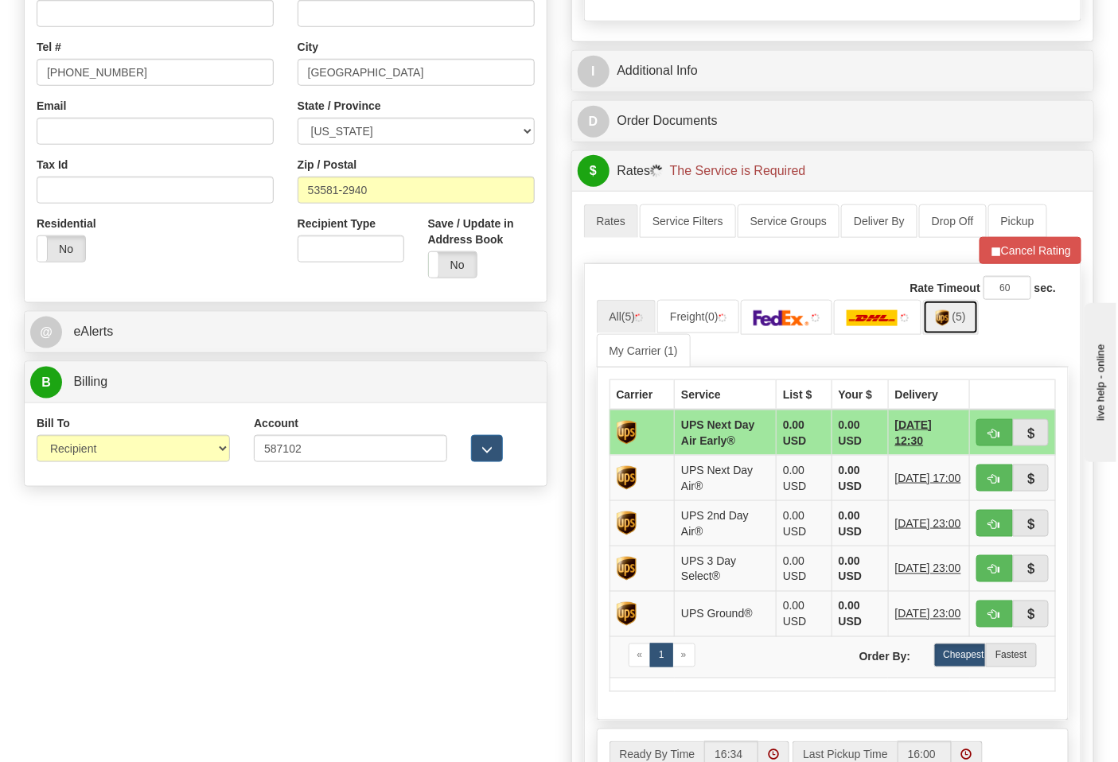
click at [949, 325] on img at bounding box center [943, 318] width 14 height 16
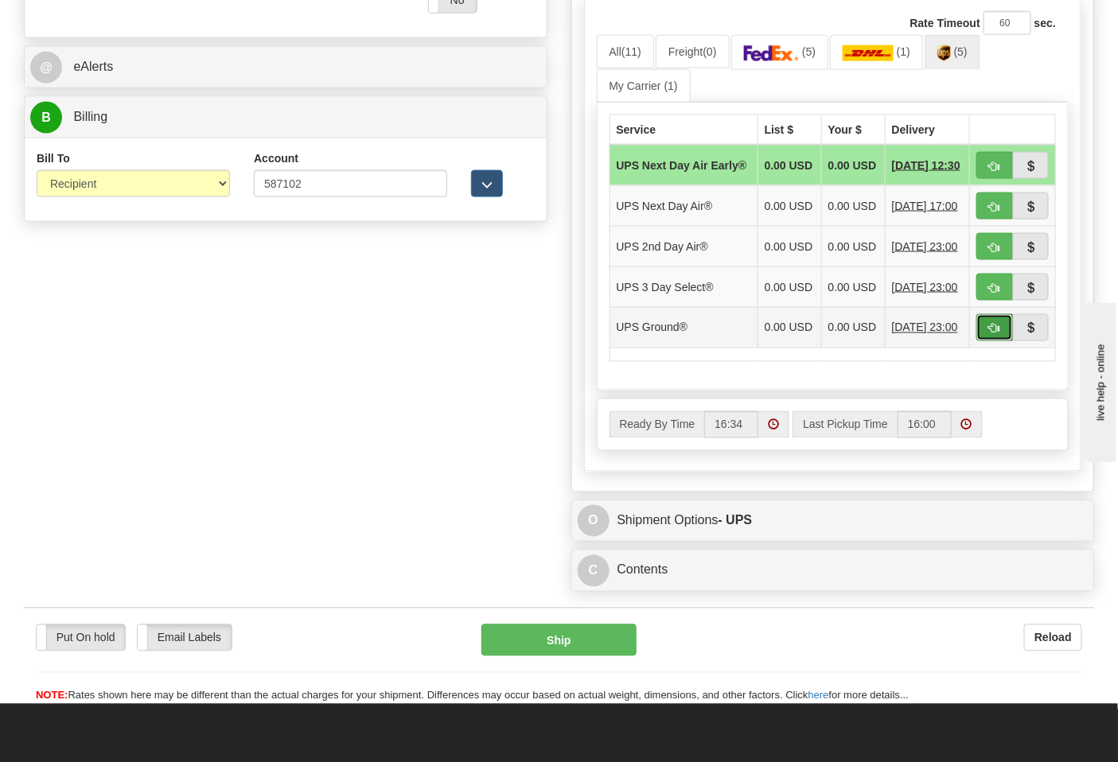
click at [985, 341] on button "button" at bounding box center [994, 327] width 37 height 27
type input "03"
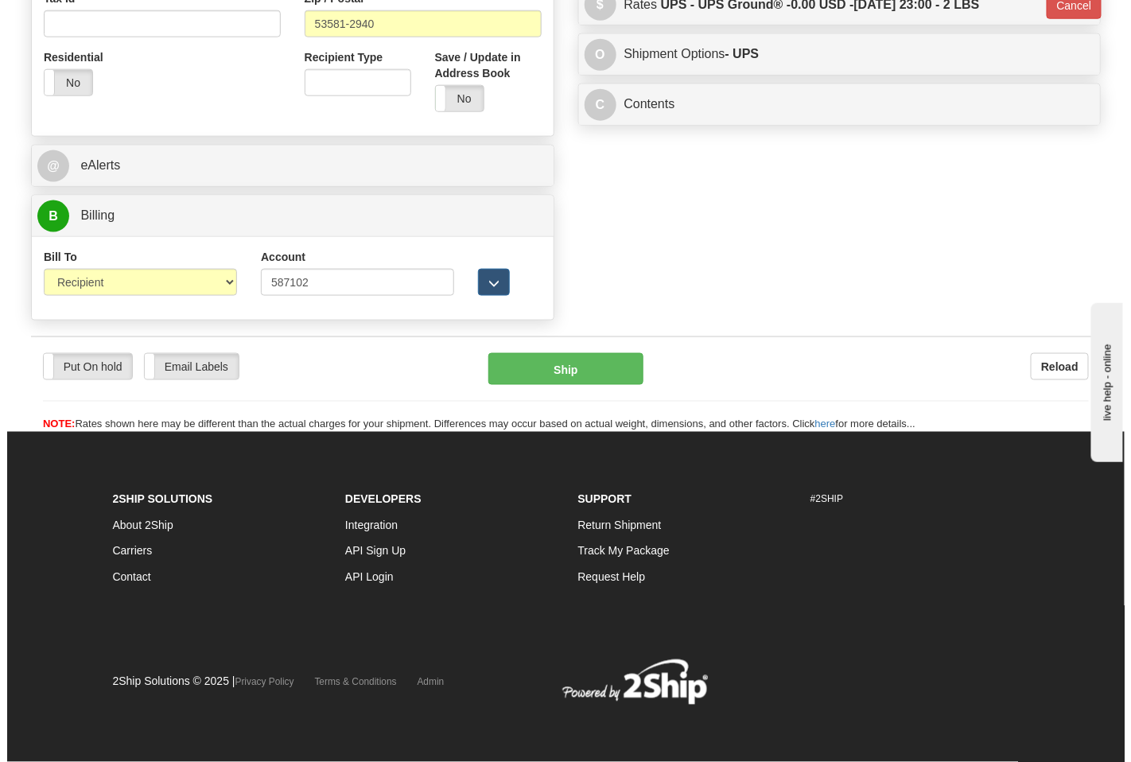
scroll to position [609, 0]
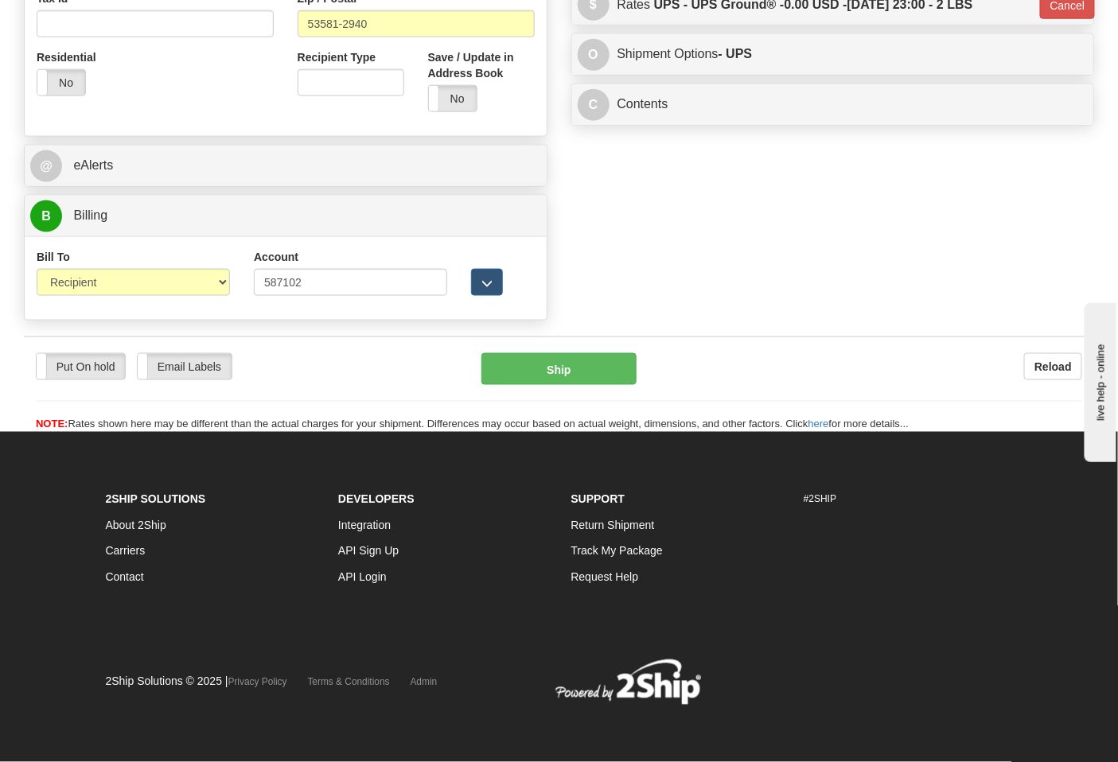
click at [618, 352] on div "Put On hold Put On hold Email Labels Email Labels Edit Reload Ship Reload" at bounding box center [559, 385] width 1070 height 96
click at [590, 382] on button "Ship" at bounding box center [558, 369] width 154 height 32
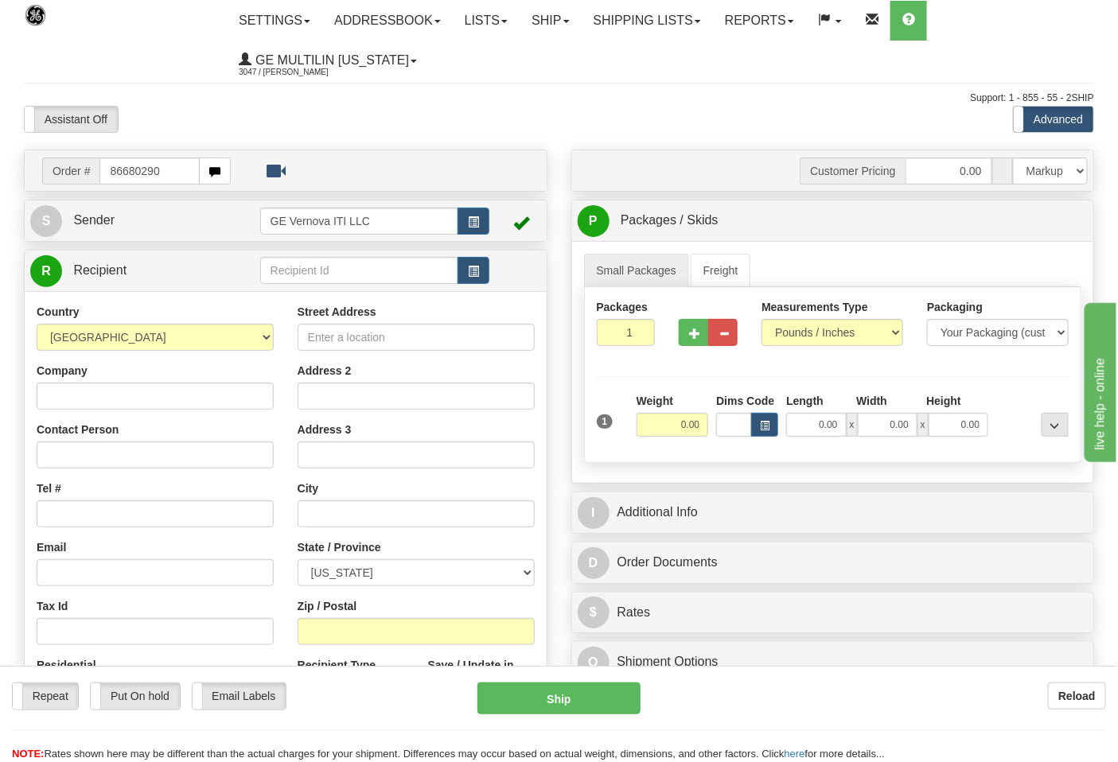
type input "86680290"
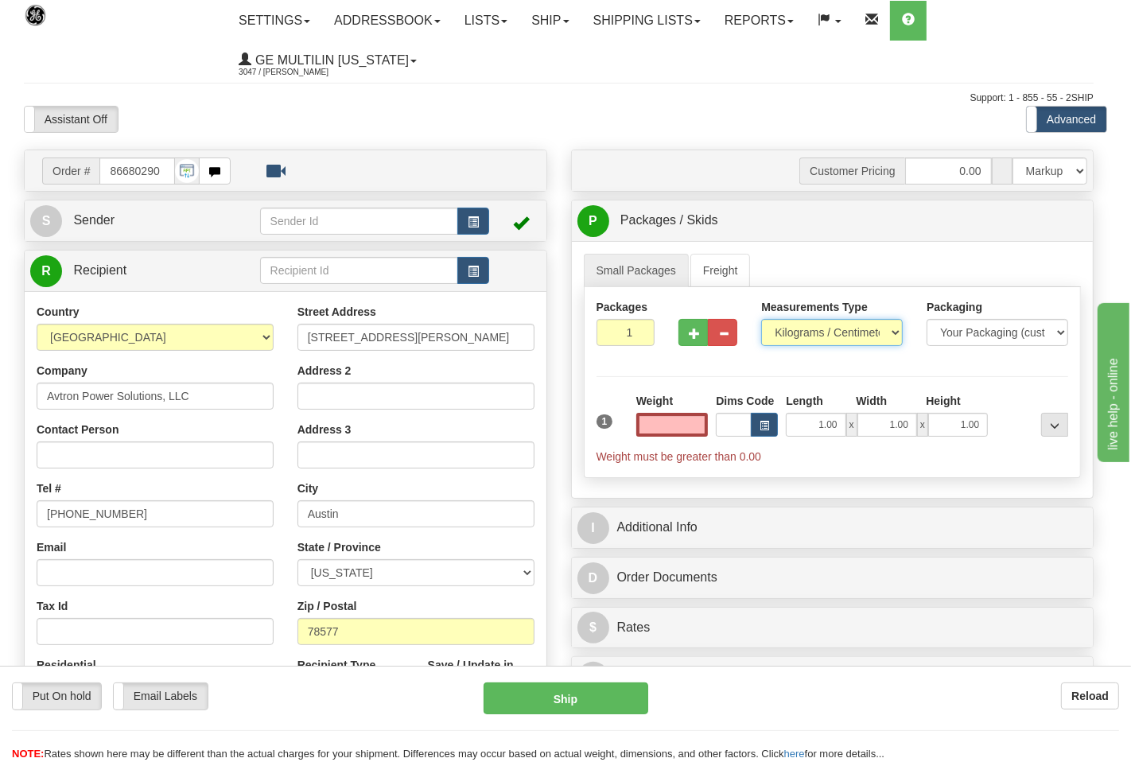
type input "0.00"
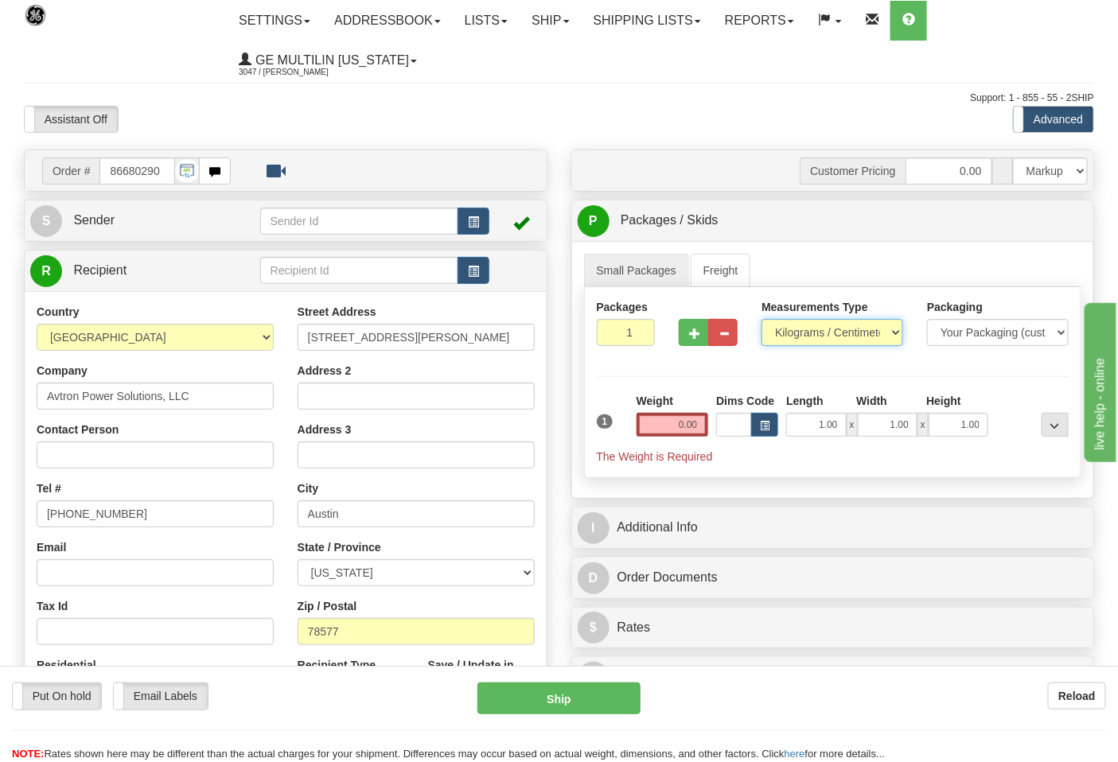
click at [796, 333] on select "Pounds / Inches Kilograms / Centimeters" at bounding box center [832, 332] width 142 height 27
select select "0"
click at [761, 320] on select "Pounds / Inches Kilograms / Centimeters" at bounding box center [832, 332] width 142 height 27
click at [706, 423] on input "0.00" at bounding box center [673, 425] width 72 height 24
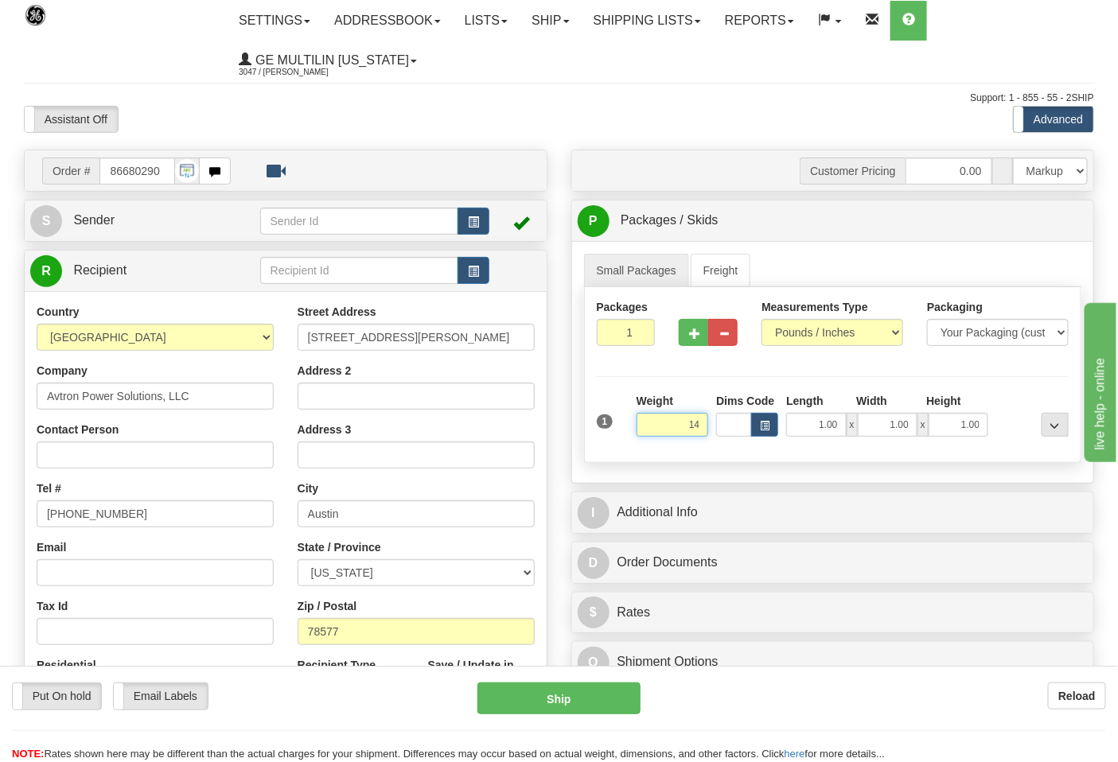
click button "Delete" at bounding box center [0, 0] width 0 height 0
type input "14.00"
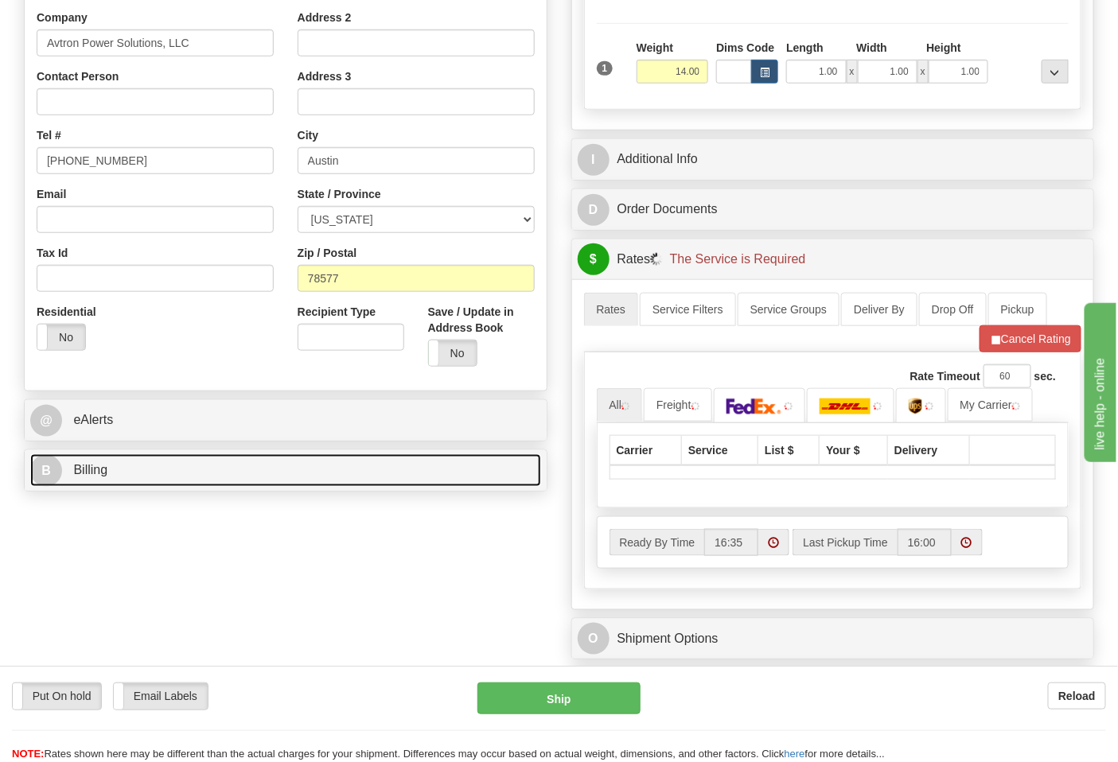
click at [220, 468] on link "B Billing" at bounding box center [285, 470] width 511 height 33
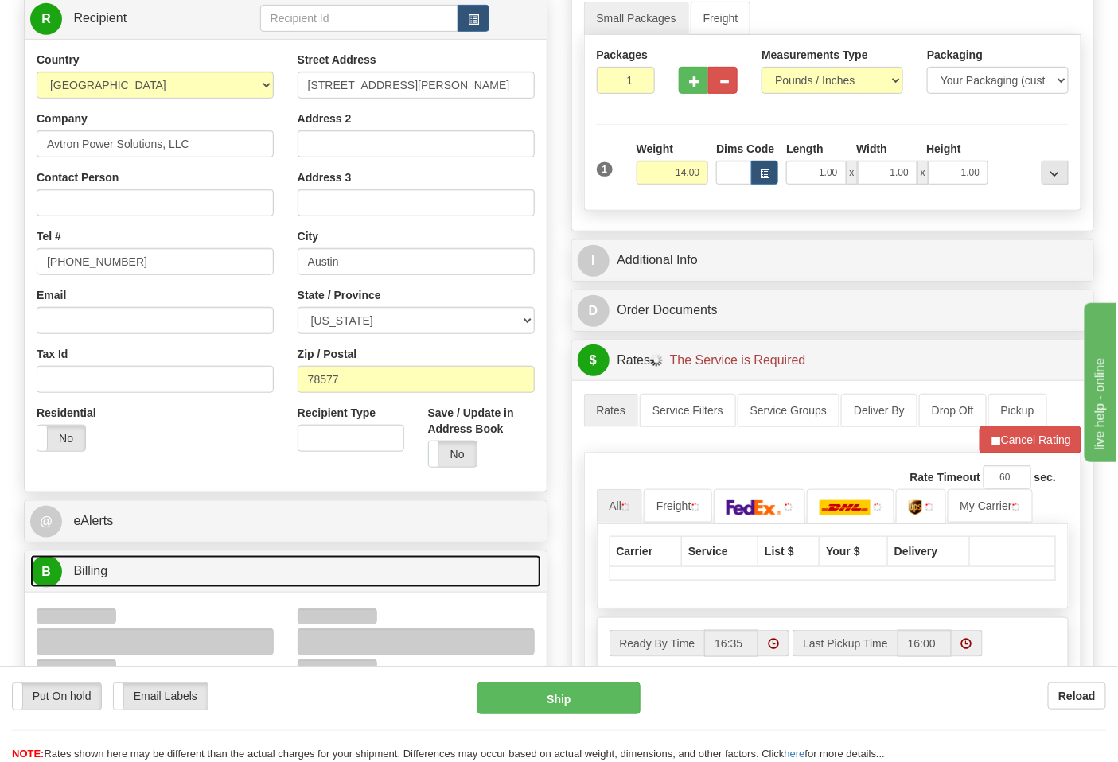
scroll to position [442, 0]
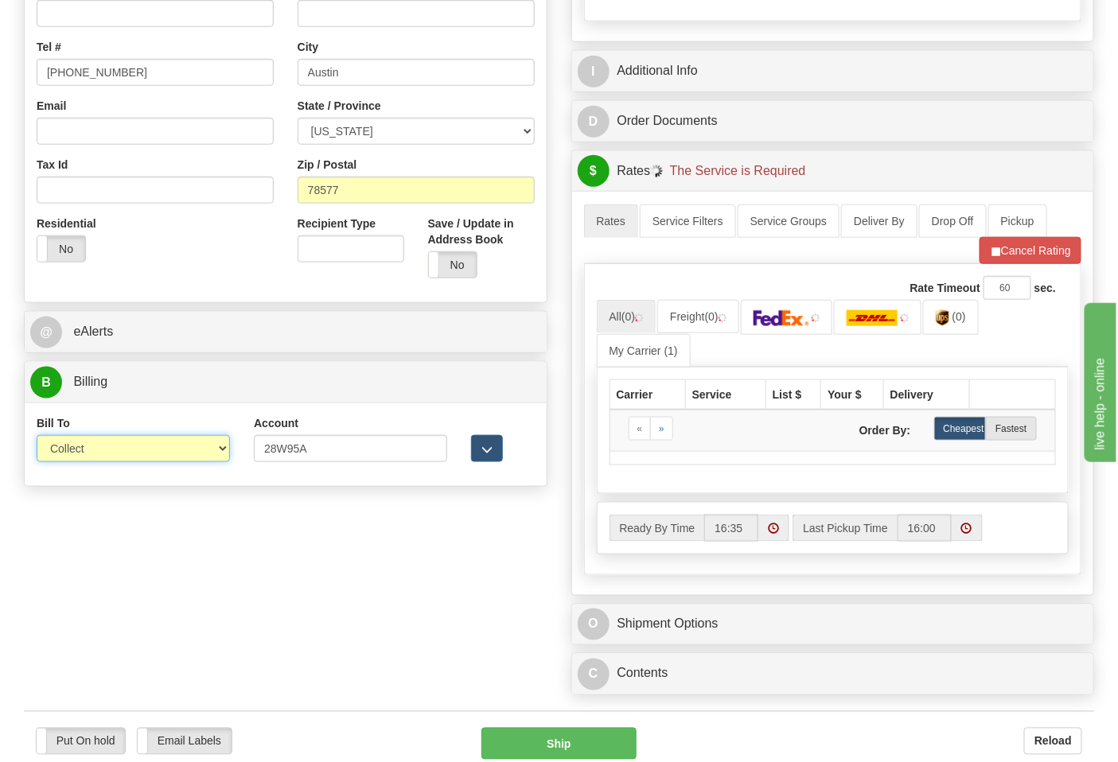
drag, startPoint x: 80, startPoint y: 452, endPoint x: 84, endPoint y: 462, distance: 10.8
click at [83, 452] on select "Sender Recipient Third Party Collect" at bounding box center [133, 448] width 193 height 27
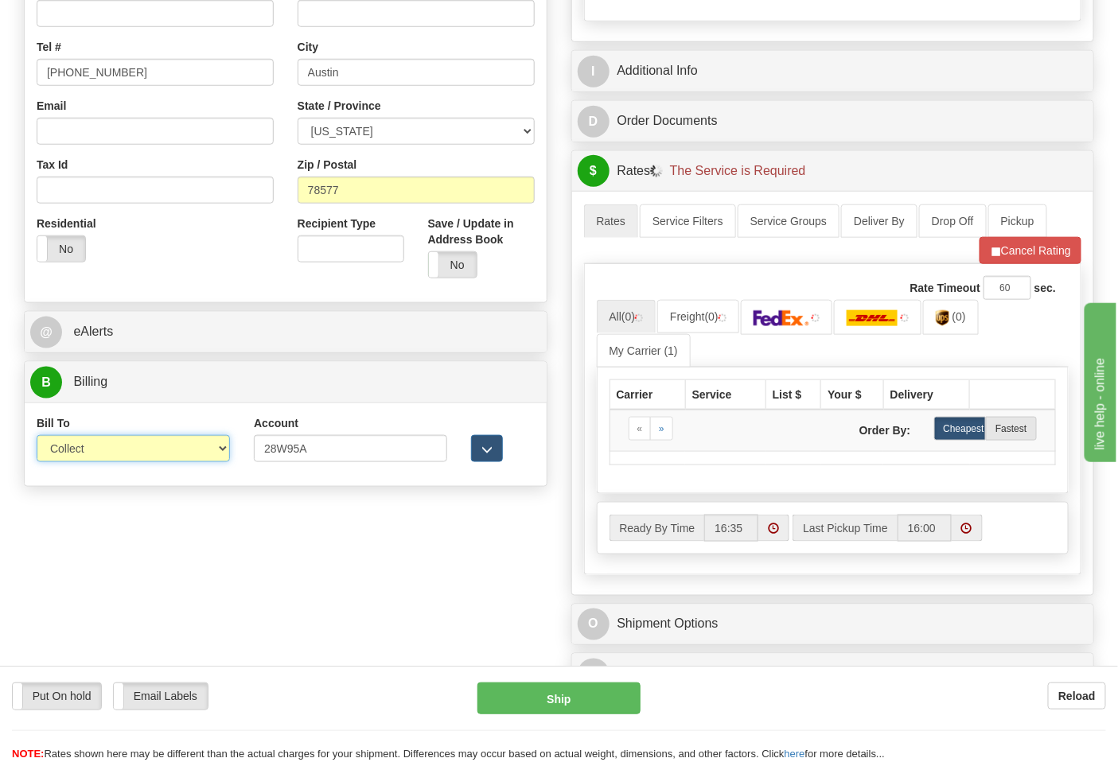
select select "2"
click at [37, 437] on select "Sender Recipient Third Party Collect" at bounding box center [133, 448] width 193 height 27
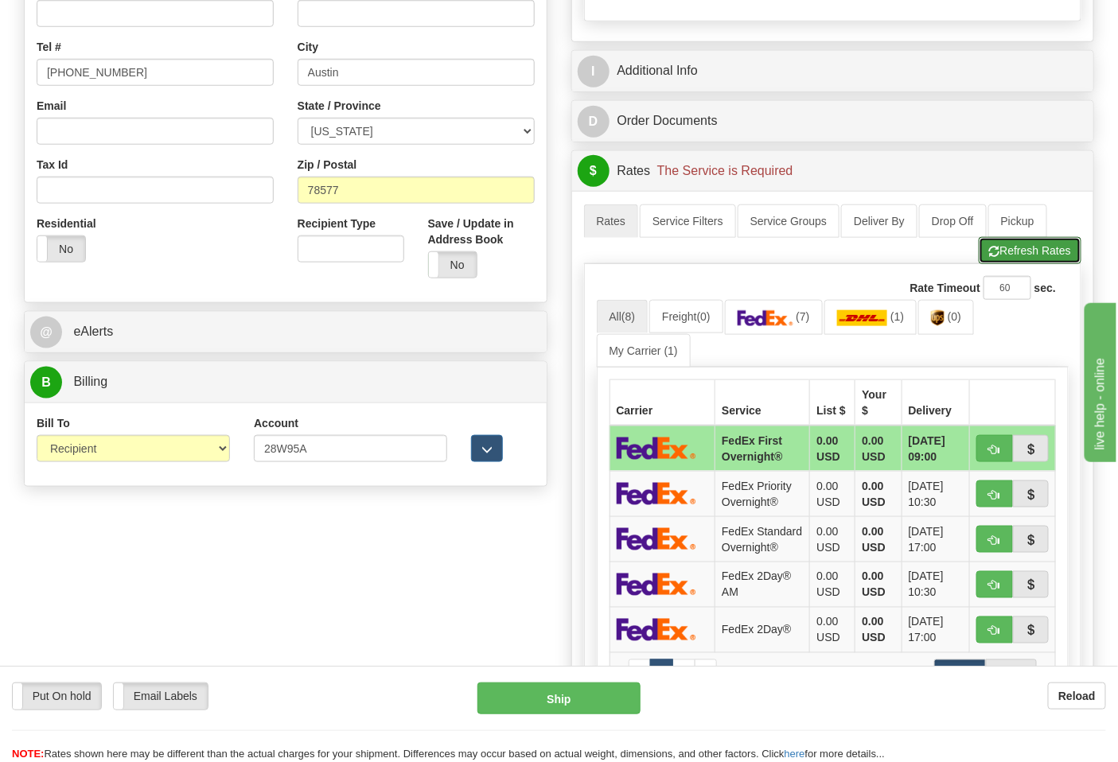
click at [998, 264] on button "Refresh Rates" at bounding box center [1030, 250] width 103 height 27
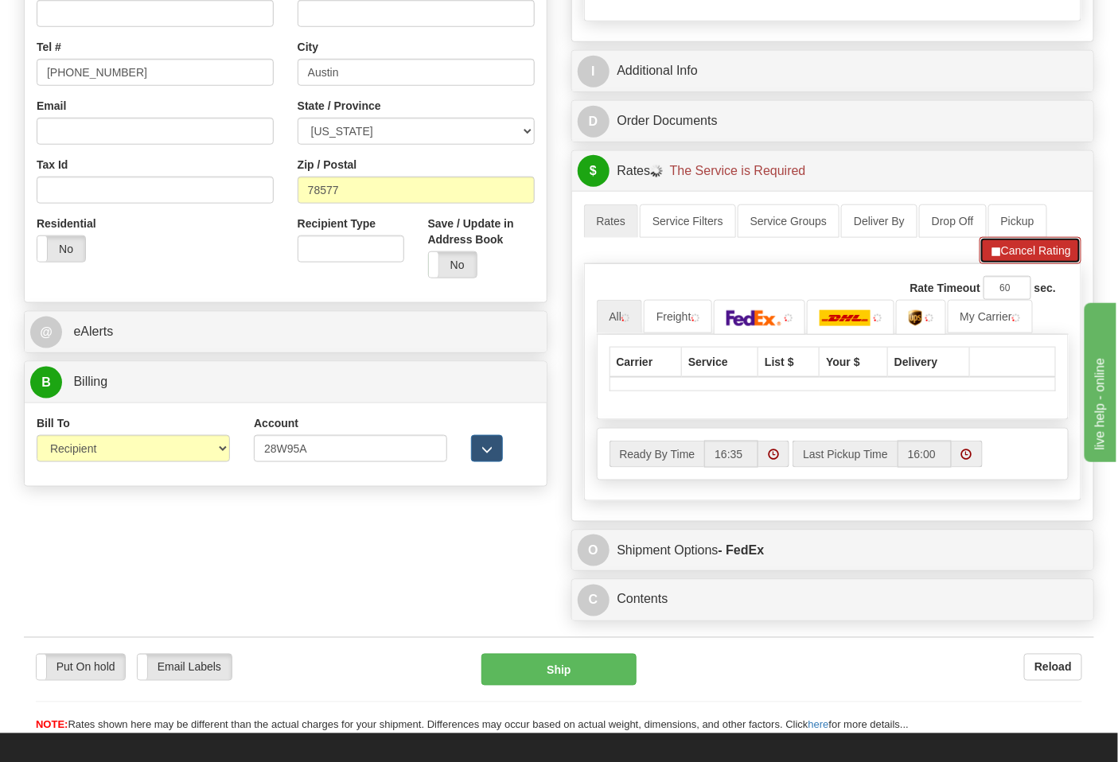
click at [997, 263] on button "Cancel Rating" at bounding box center [1030, 250] width 102 height 27
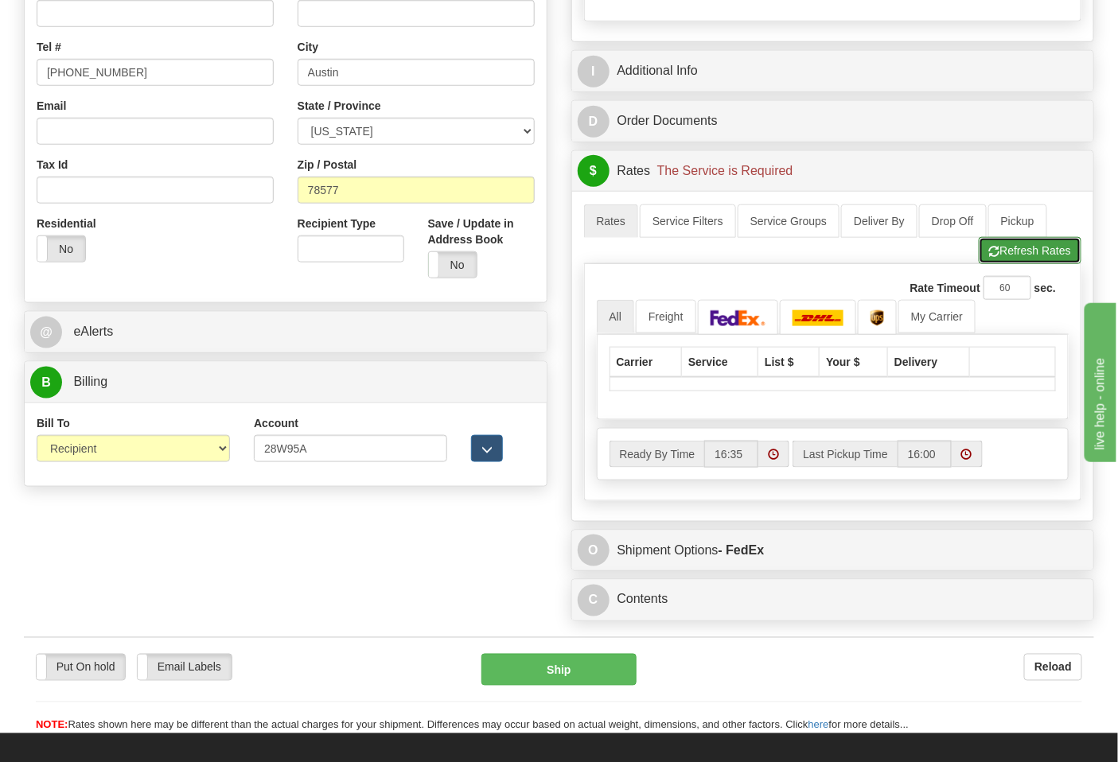
click at [1049, 252] on button "Refresh Rates" at bounding box center [1030, 250] width 103 height 27
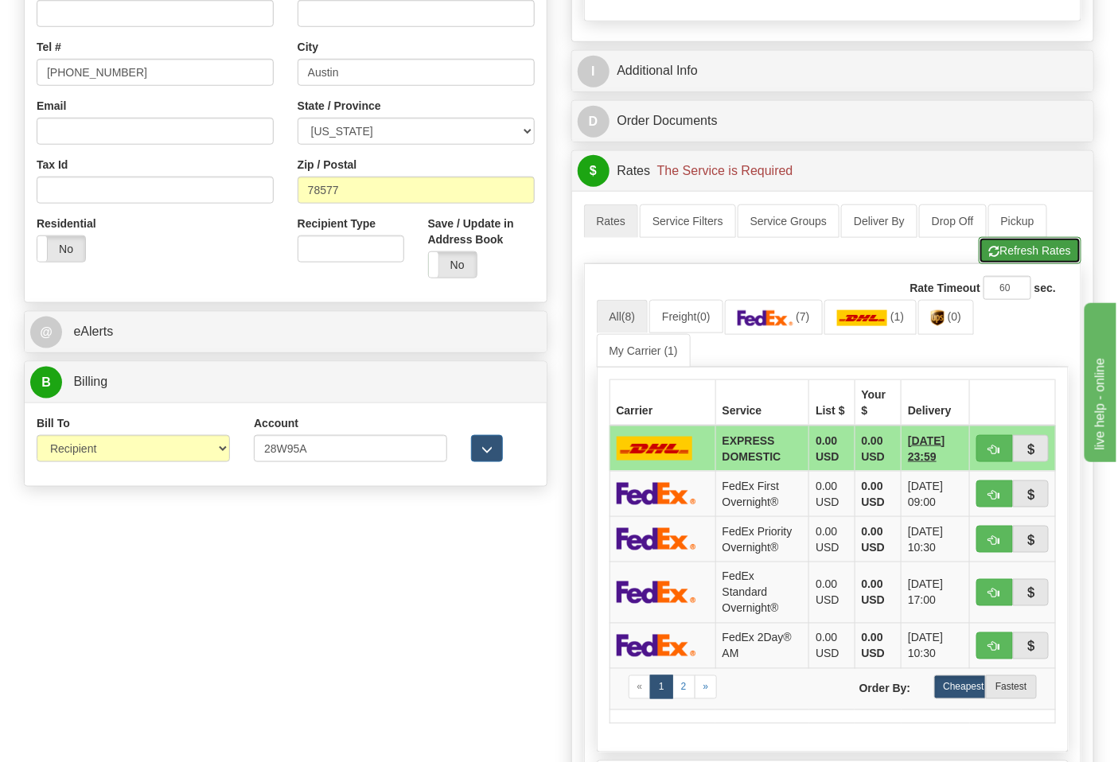
click at [1000, 263] on button "Refresh Rates" at bounding box center [1030, 250] width 103 height 27
click at [1000, 259] on button "Refresh Rates" at bounding box center [1030, 250] width 103 height 27
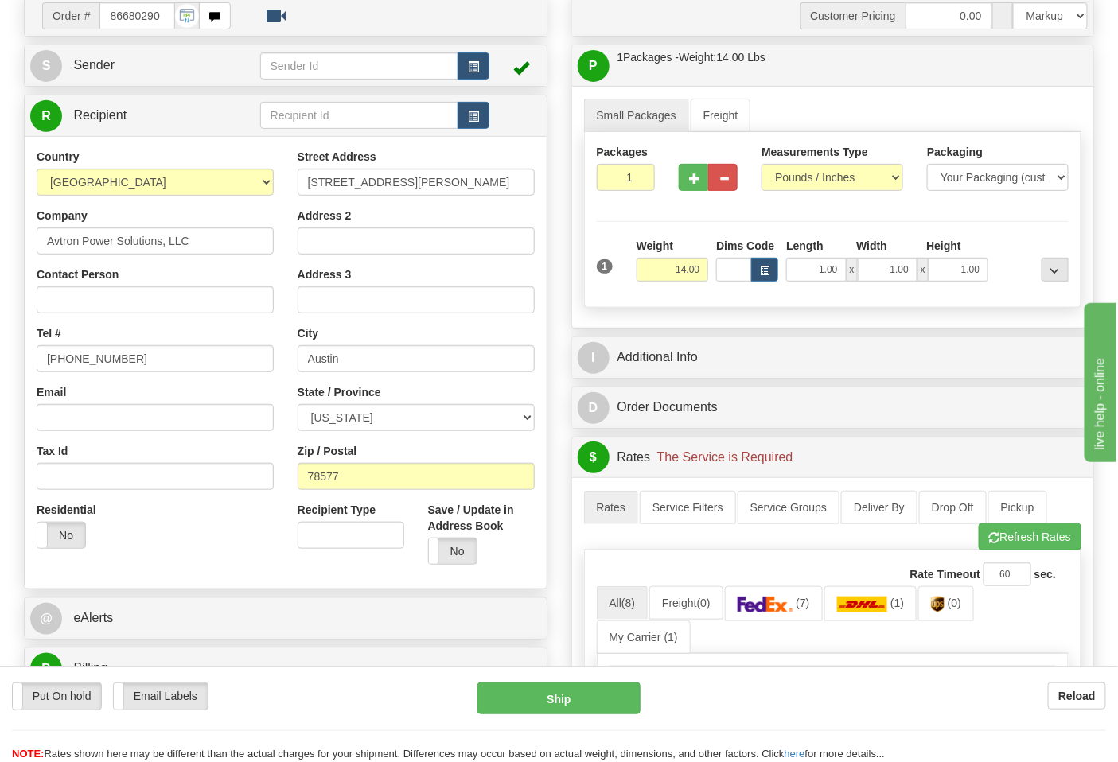
scroll to position [265, 0]
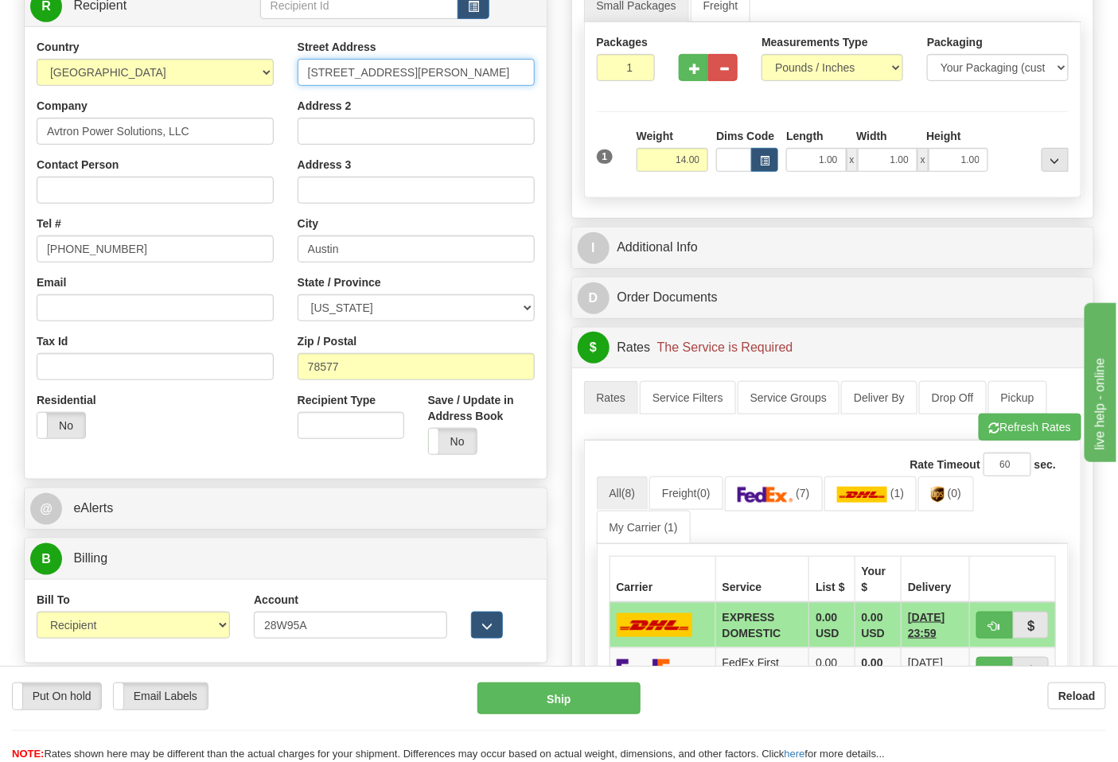
drag, startPoint x: 403, startPoint y: 84, endPoint x: 271, endPoint y: 76, distance: 133.1
click at [271, 76] on div "Country AFGHANISTAN ALAND ISLANDS ALBANIA ALGERIA AMERICAN SAMOA ANDORRA ANGOLA…" at bounding box center [286, 253] width 522 height 428
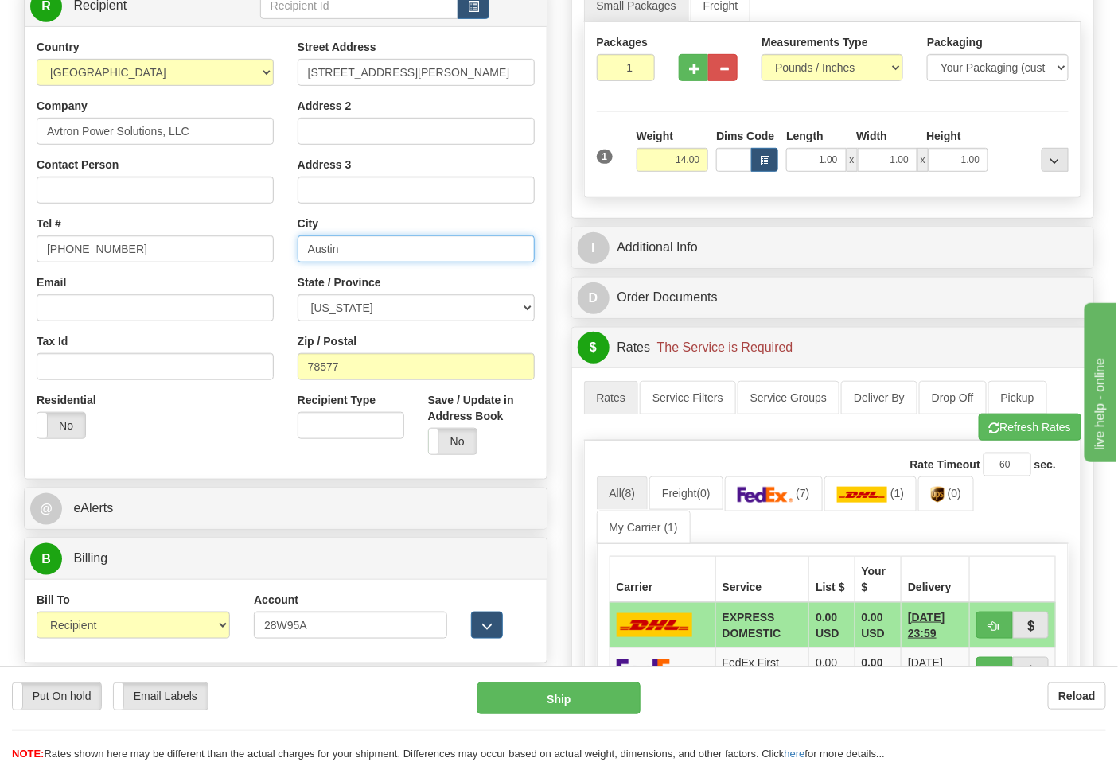
drag, startPoint x: 368, startPoint y: 251, endPoint x: 234, endPoint y: 255, distance: 133.7
click at [234, 255] on div "Country AFGHANISTAN ALAND ISLANDS ALBANIA ALGERIA AMERICAN SAMOA ANDORRA ANGOLA…" at bounding box center [286, 253] width 522 height 428
type input "PHARR"
click at [1015, 432] on button "Refresh Rates" at bounding box center [1030, 427] width 103 height 27
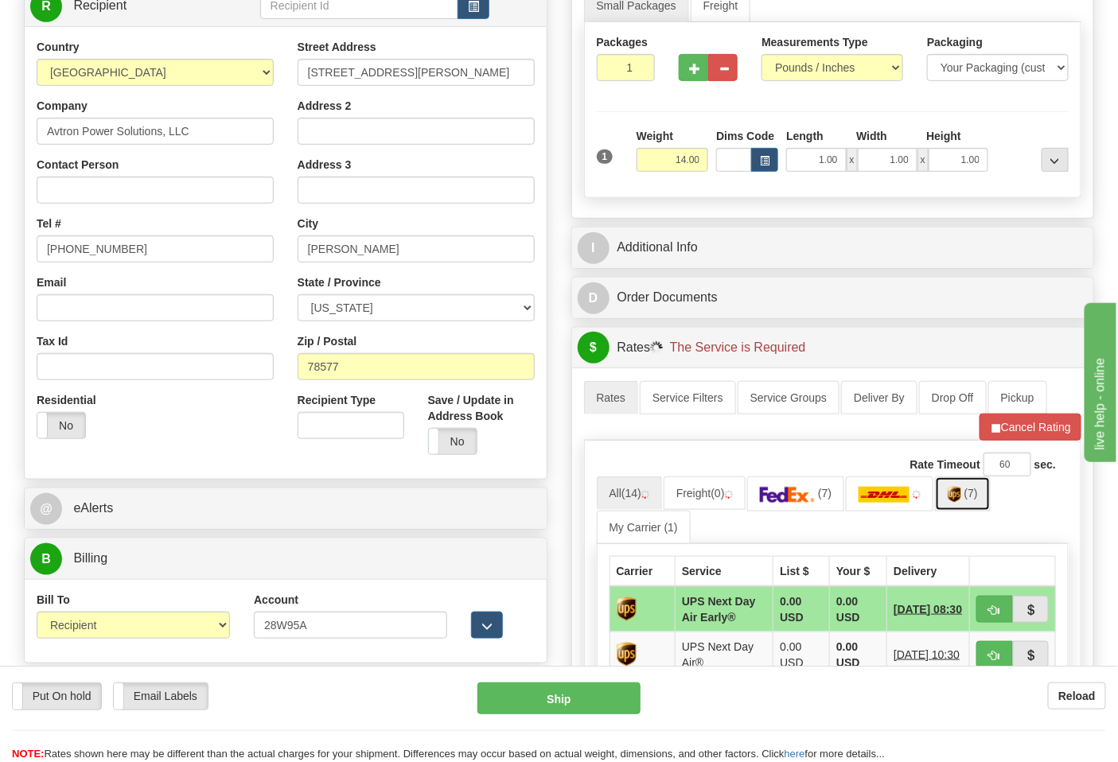
click at [983, 497] on link "(7)" at bounding box center [963, 494] width 56 height 34
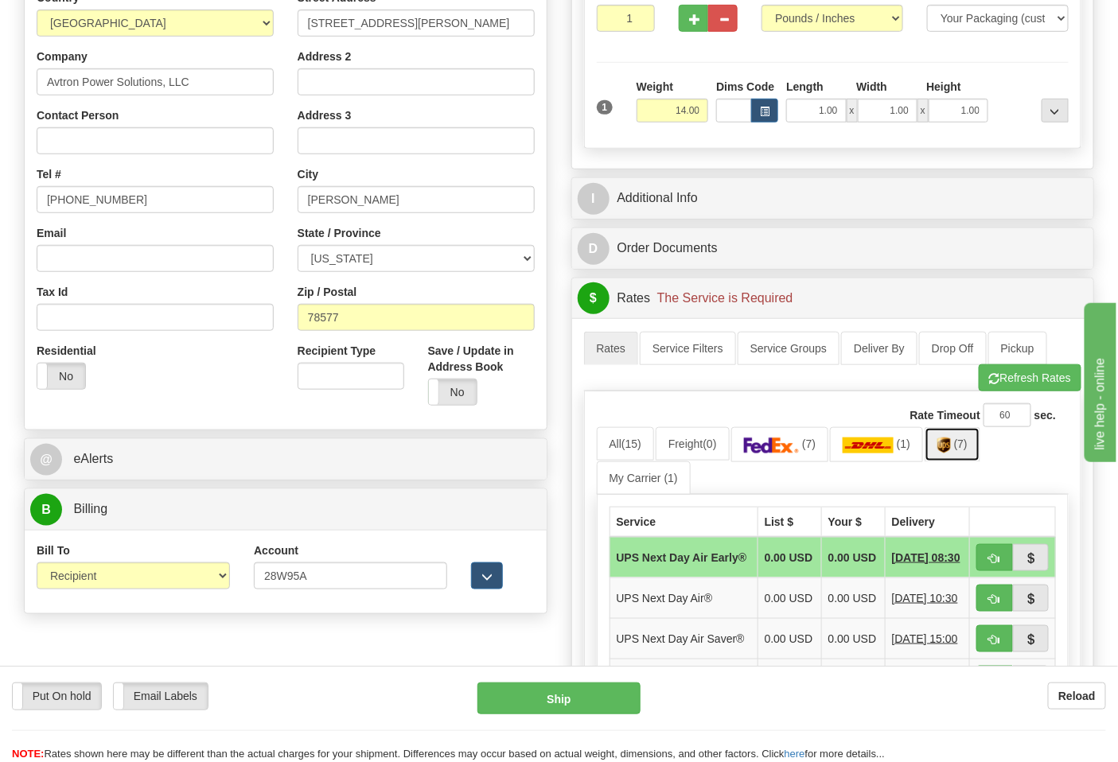
scroll to position [618, 0]
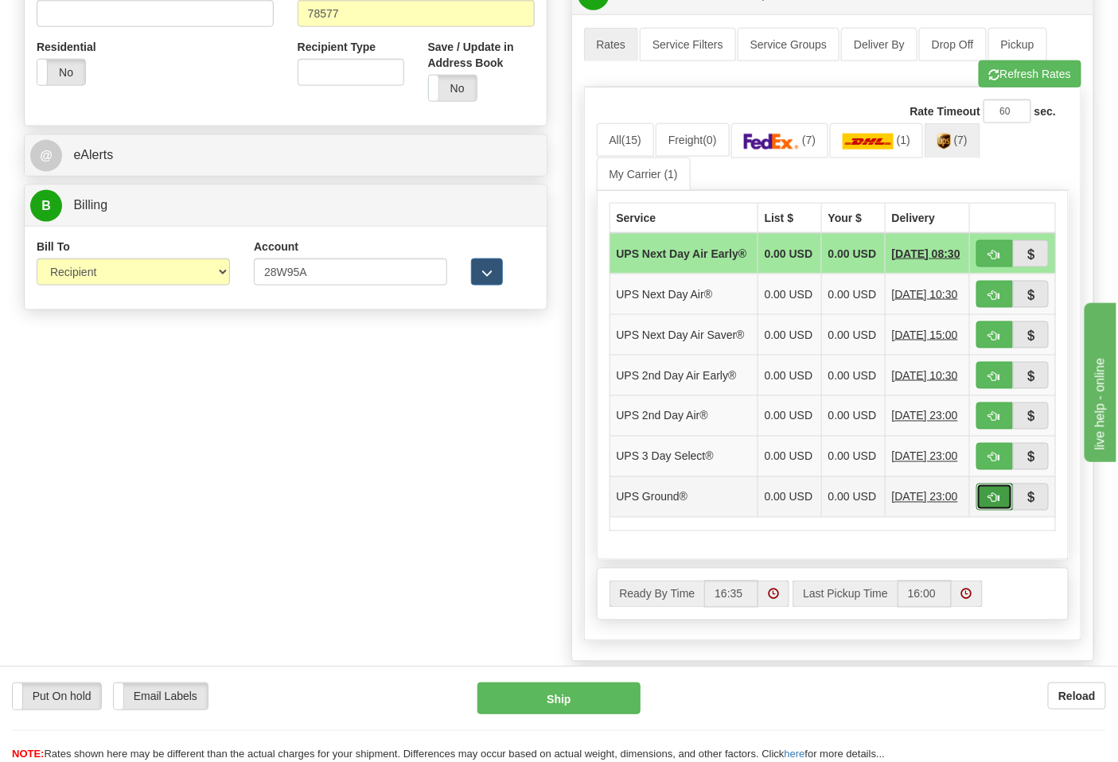
drag, startPoint x: 989, startPoint y: 534, endPoint x: 956, endPoint y: 530, distance: 32.9
click at [990, 504] on span "button" at bounding box center [994, 498] width 11 height 10
type input "03"
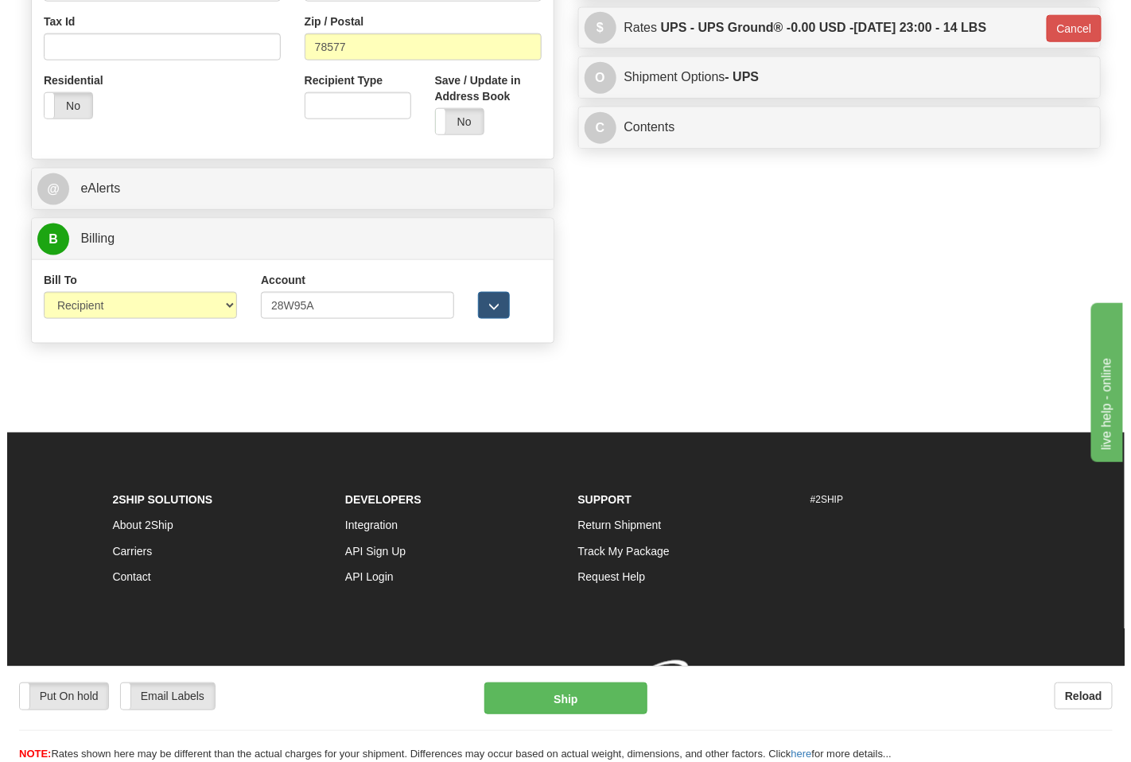
scroll to position [586, 0]
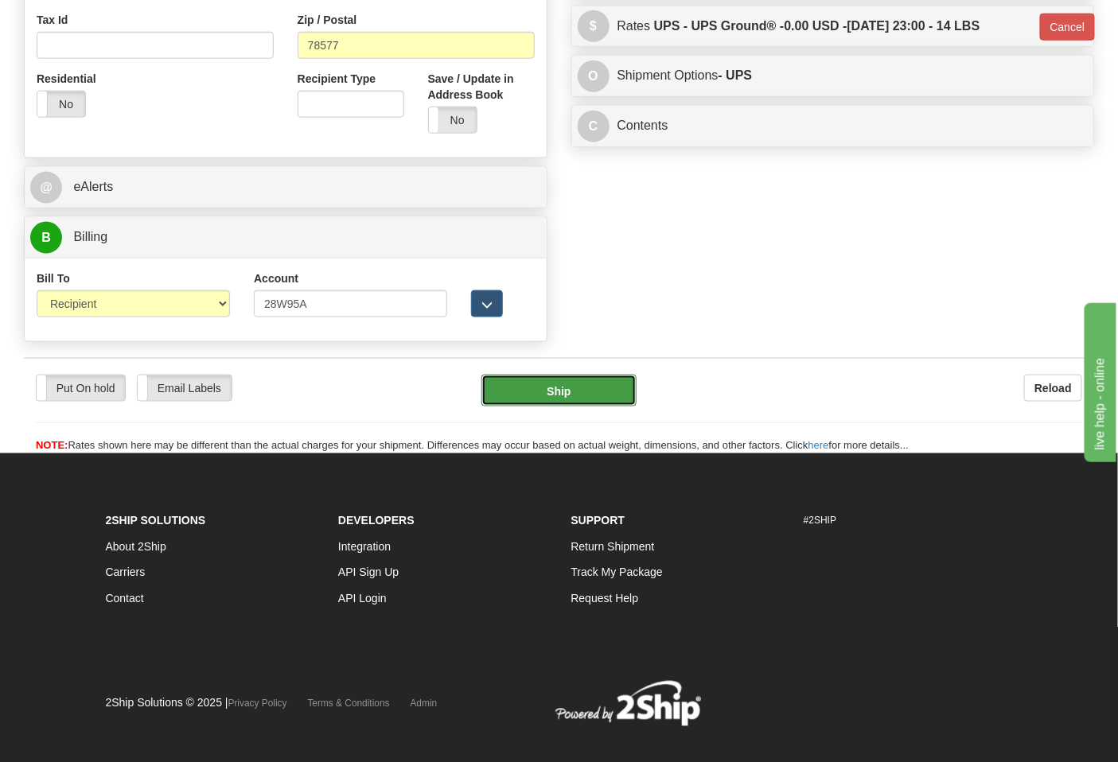
click at [545, 394] on button "Ship" at bounding box center [558, 391] width 154 height 32
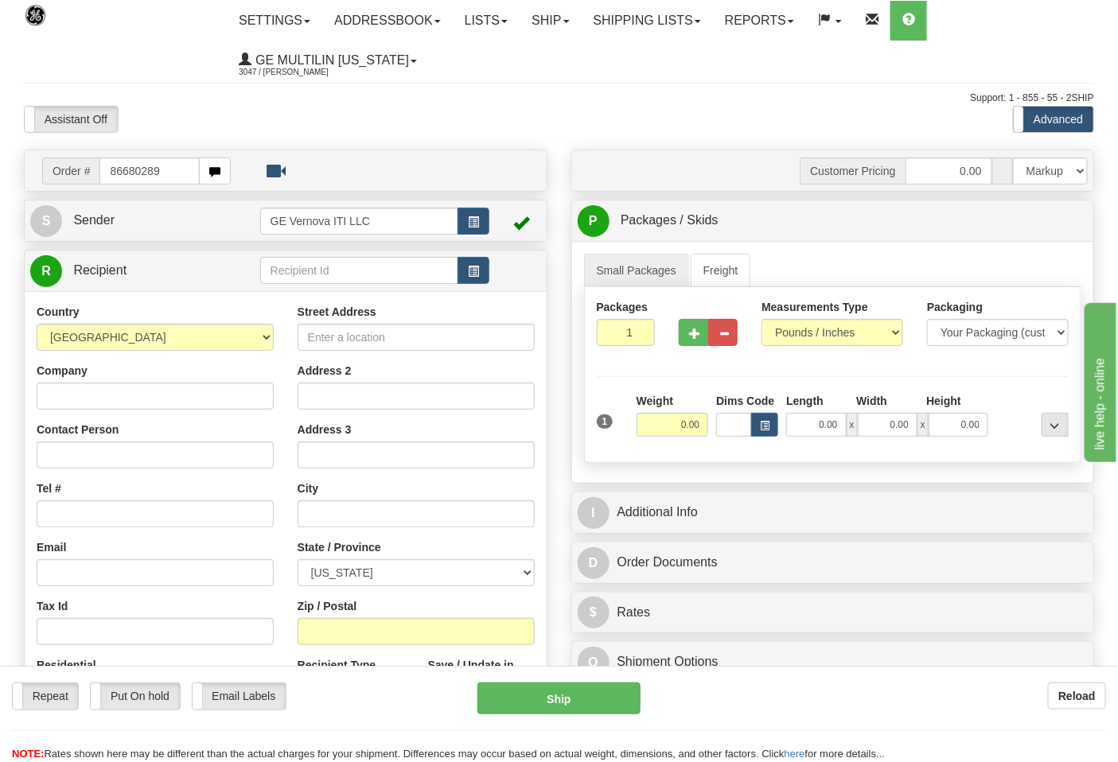
type input "86680289"
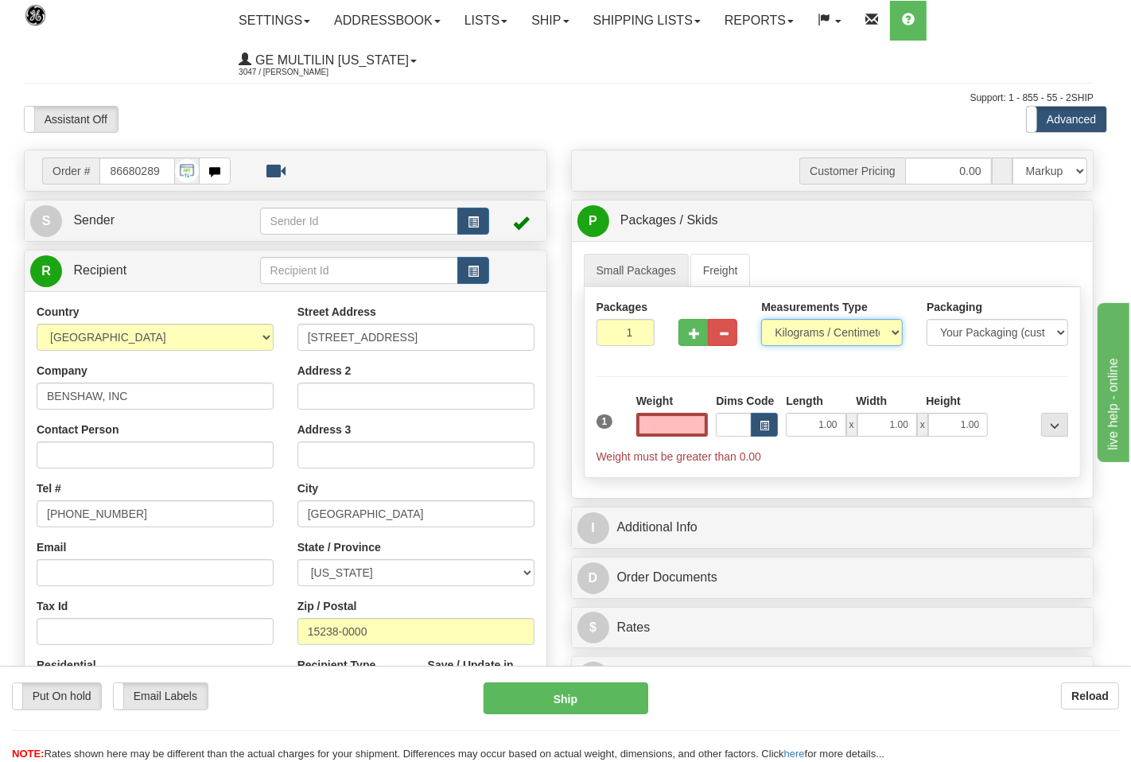
type input "0.00"
click at [801, 338] on select "Pounds / Inches Kilograms / Centimeters" at bounding box center [832, 332] width 142 height 27
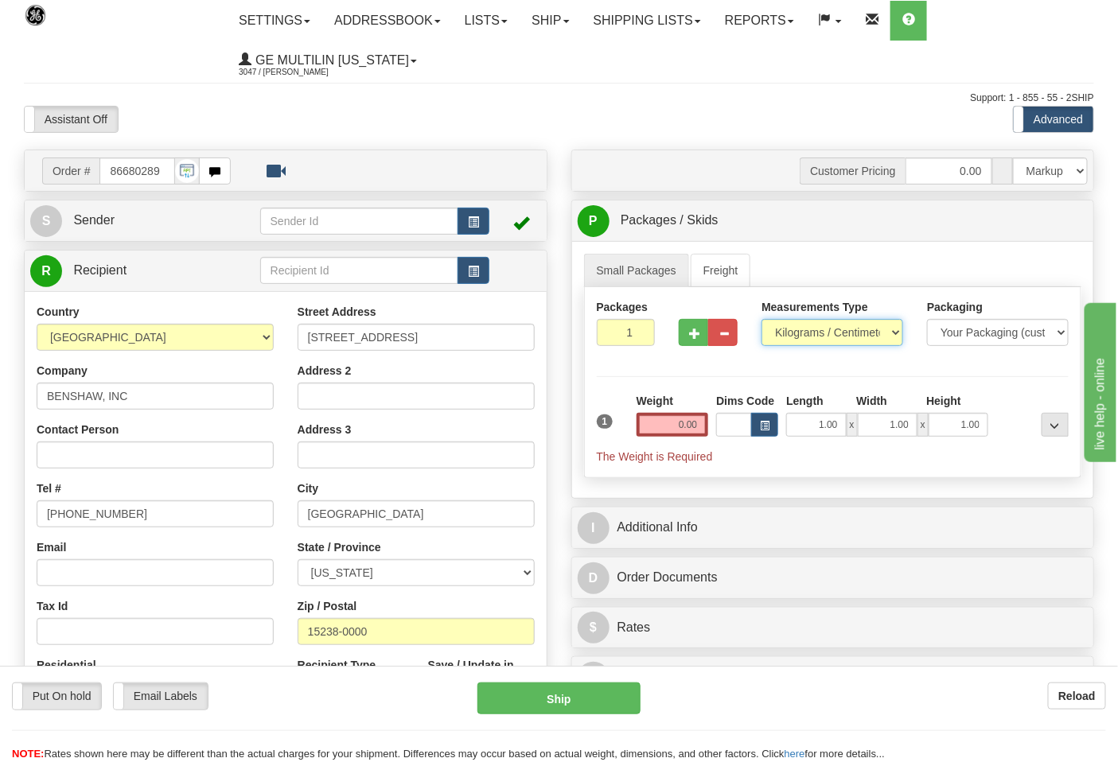
select select "0"
click at [761, 320] on select "Pounds / Inches Kilograms / Centimeters" at bounding box center [832, 332] width 142 height 27
click at [700, 420] on input "0.00" at bounding box center [673, 425] width 72 height 24
click button "Delete" at bounding box center [0, 0] width 0 height 0
type input "1.00"
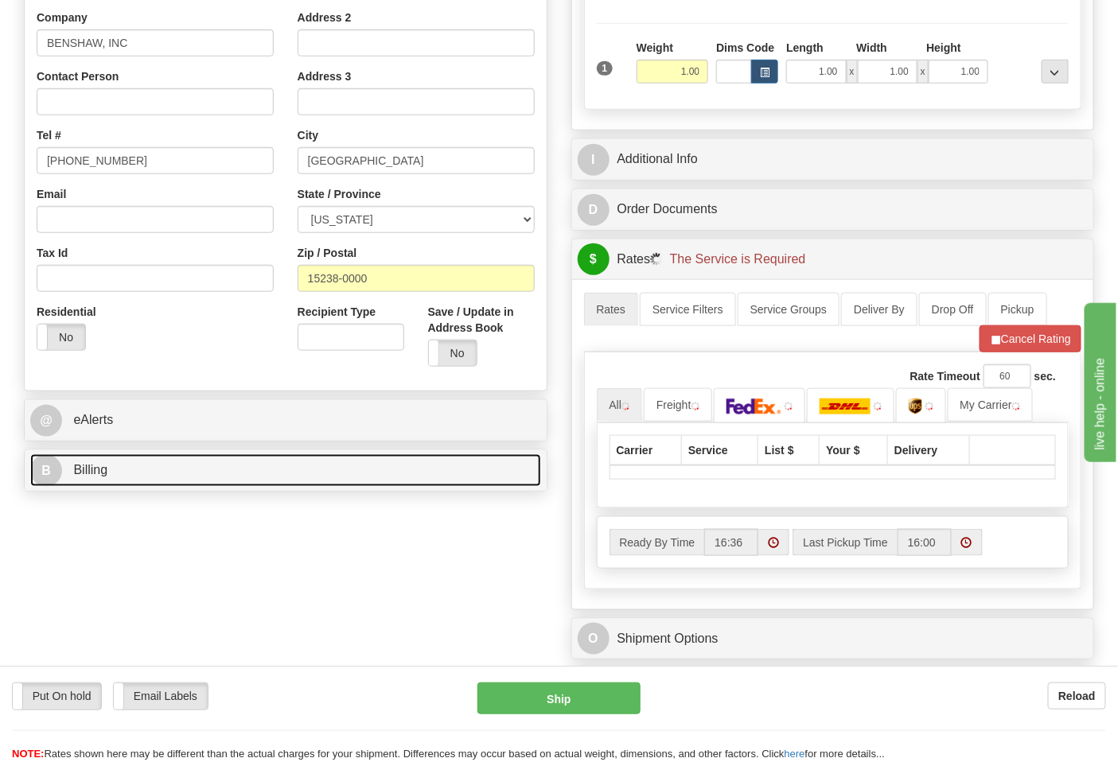
click at [119, 475] on link "B Billing" at bounding box center [285, 470] width 511 height 33
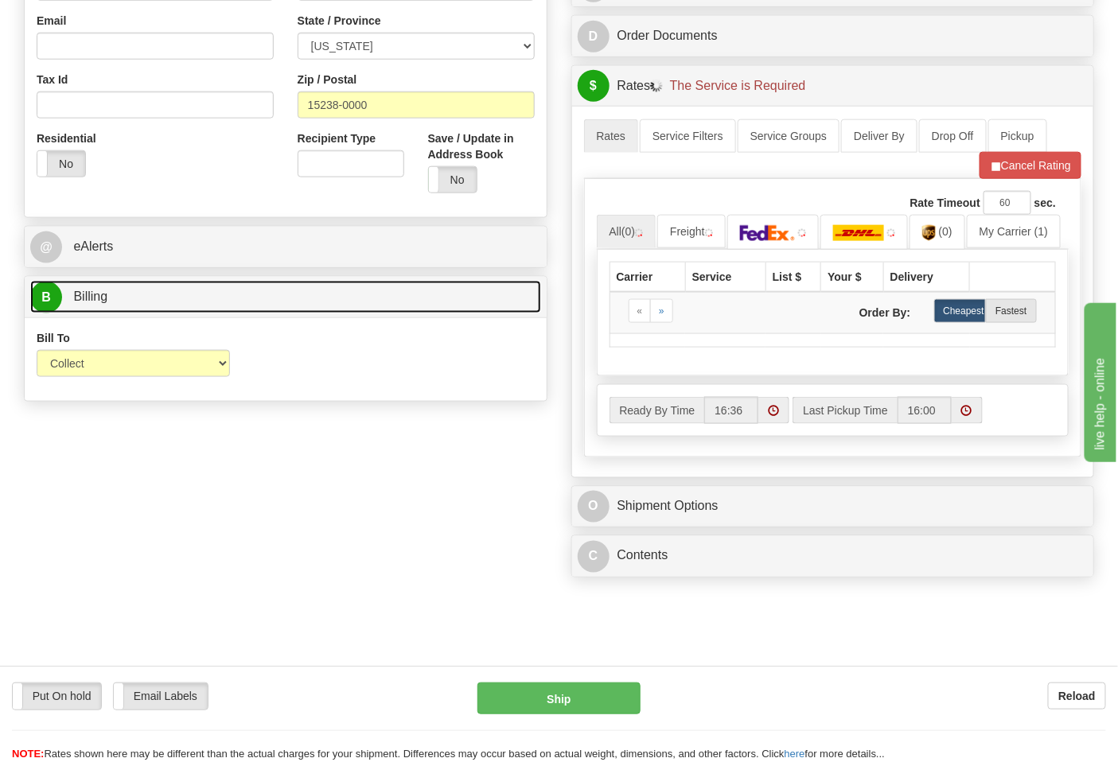
scroll to position [530, 0]
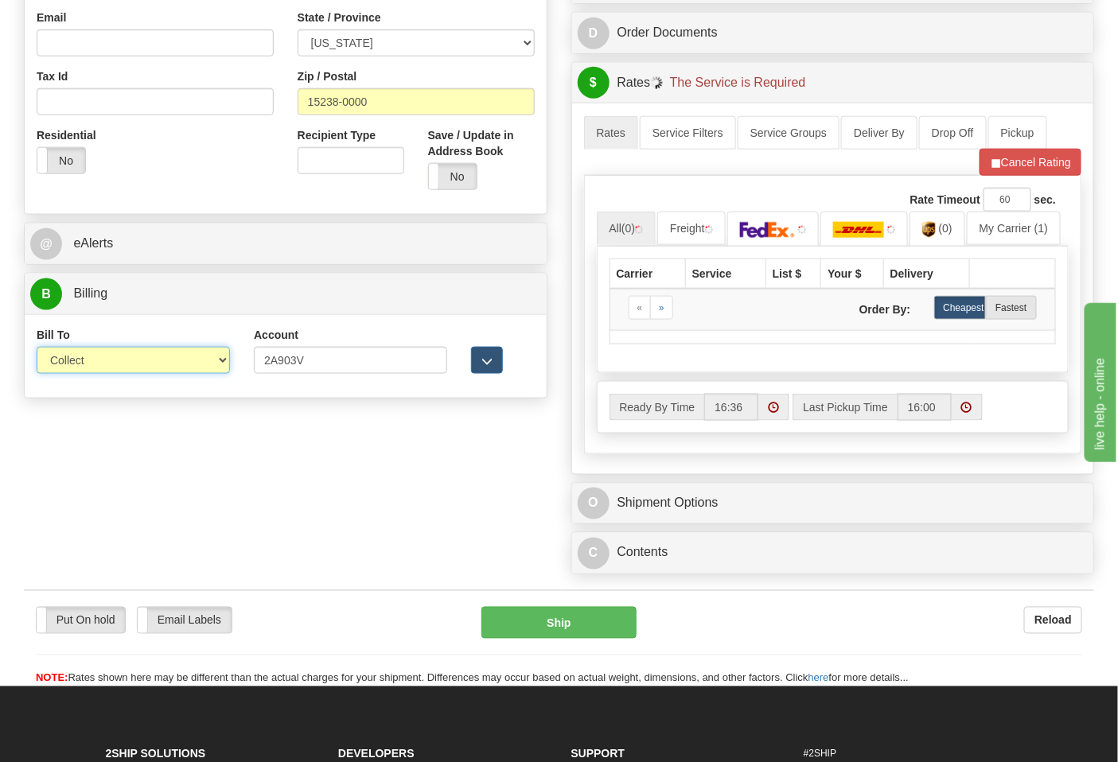
click at [84, 368] on select "Sender Recipient Third Party Collect" at bounding box center [133, 360] width 193 height 27
select select "2"
click at [37, 348] on select "Sender Recipient Third Party Collect" at bounding box center [133, 360] width 193 height 27
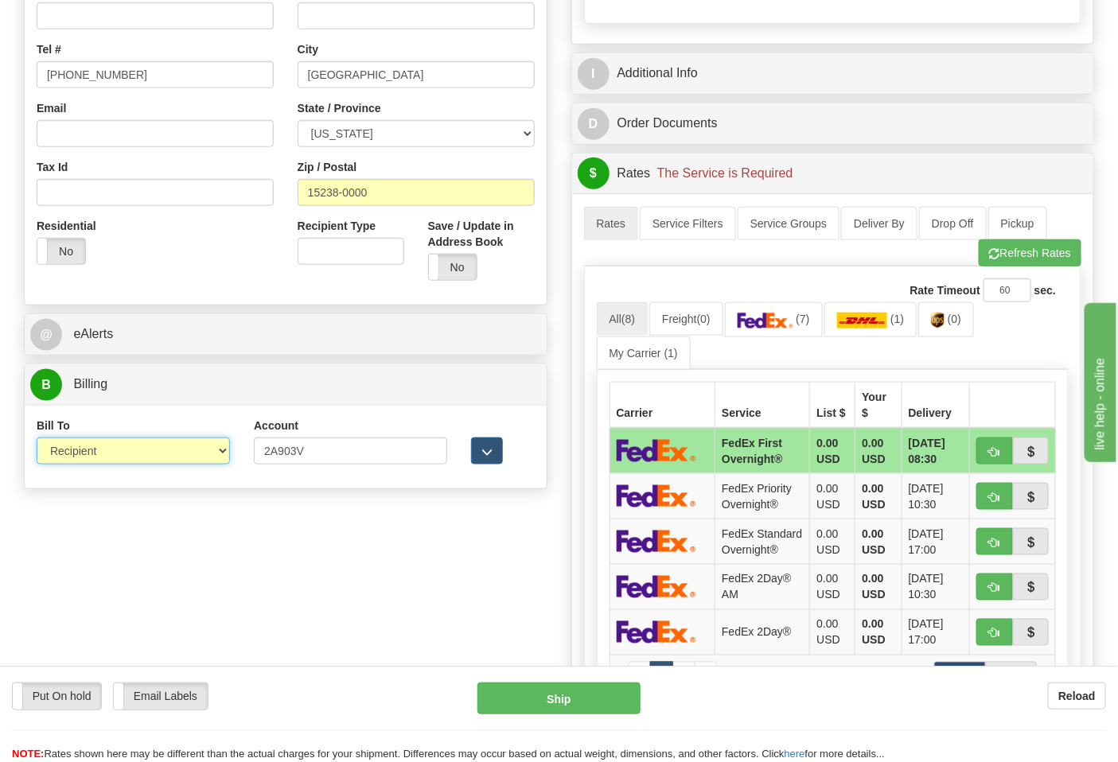
scroll to position [353, 0]
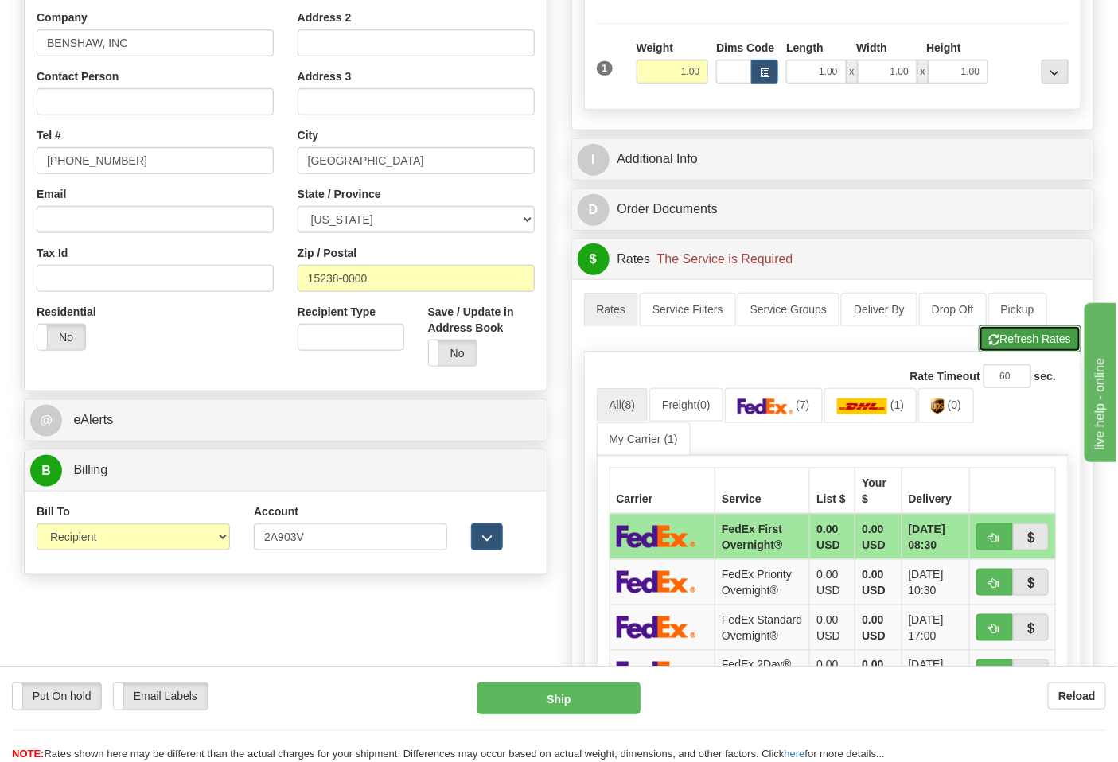
click at [991, 342] on span "button" at bounding box center [994, 340] width 11 height 10
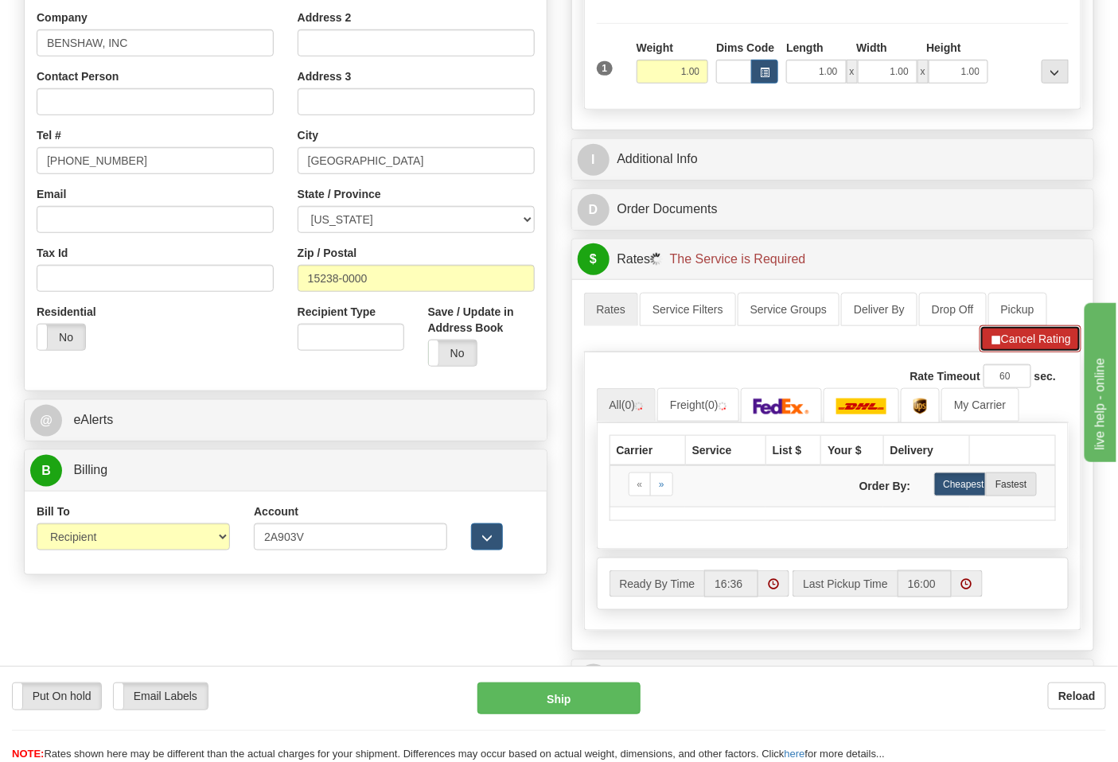
click at [1007, 348] on button "Cancel Rating" at bounding box center [1030, 338] width 102 height 27
click at [1032, 334] on button "Refresh Rates" at bounding box center [1030, 338] width 103 height 27
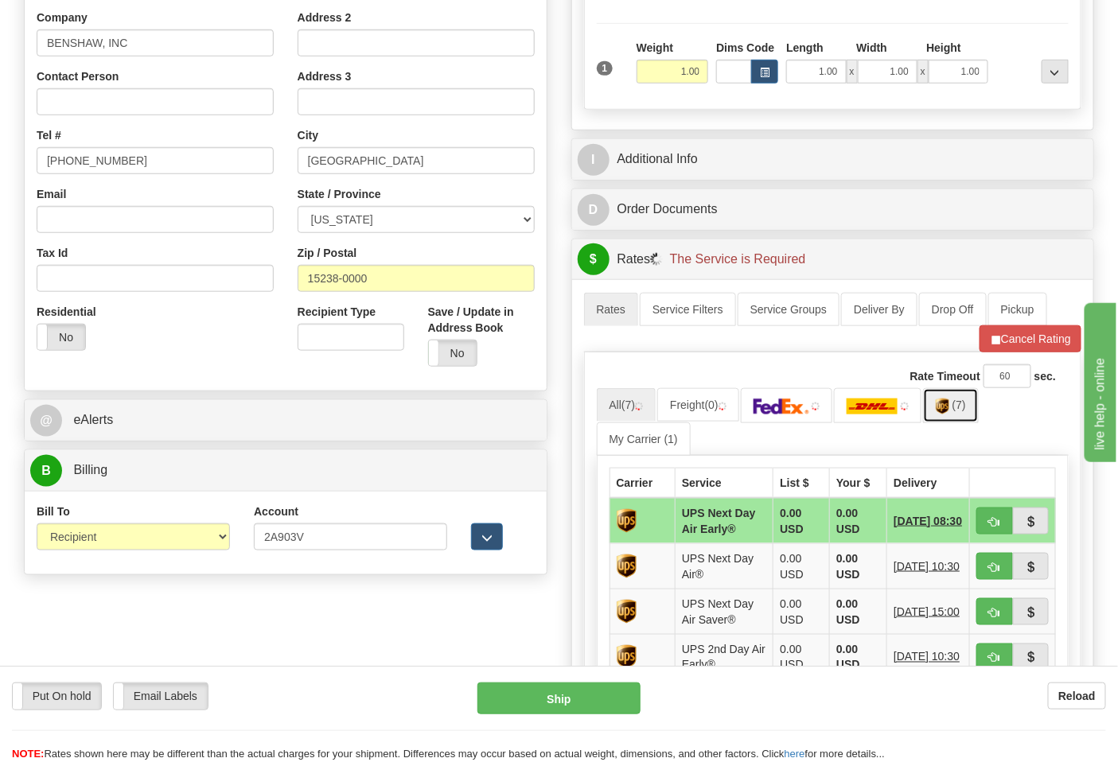
click at [949, 415] on img at bounding box center [943, 407] width 14 height 16
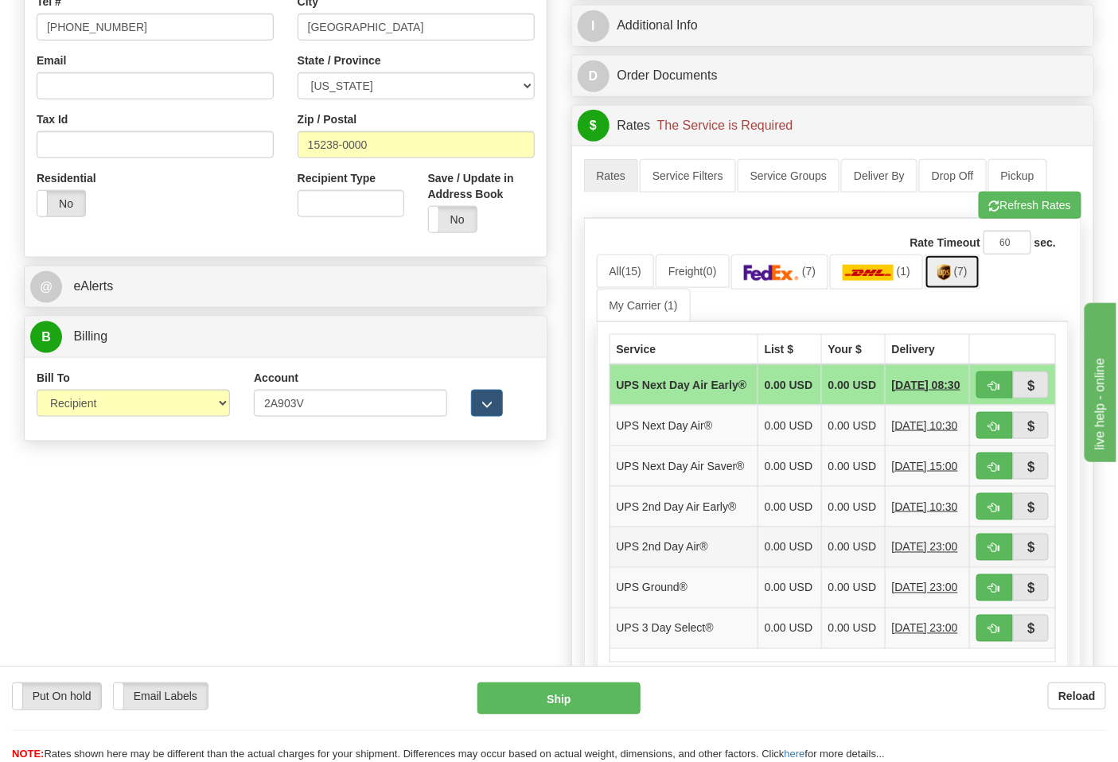
scroll to position [618, 0]
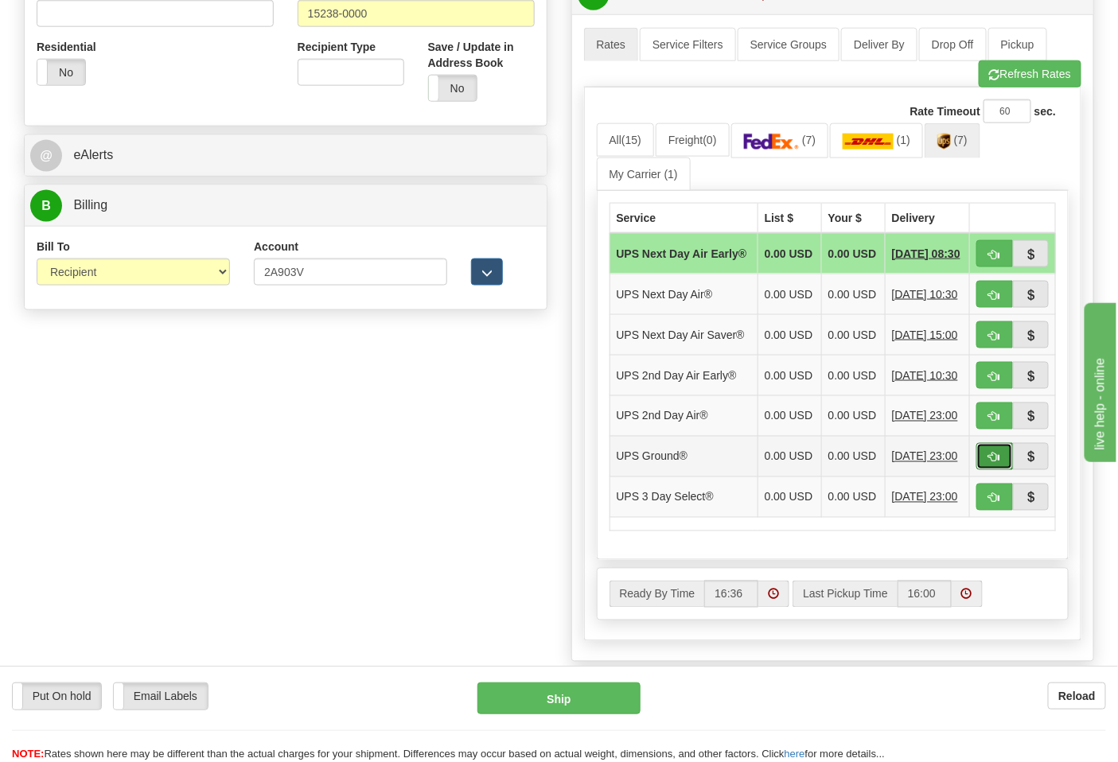
click at [985, 470] on button "button" at bounding box center [994, 456] width 37 height 27
type input "03"
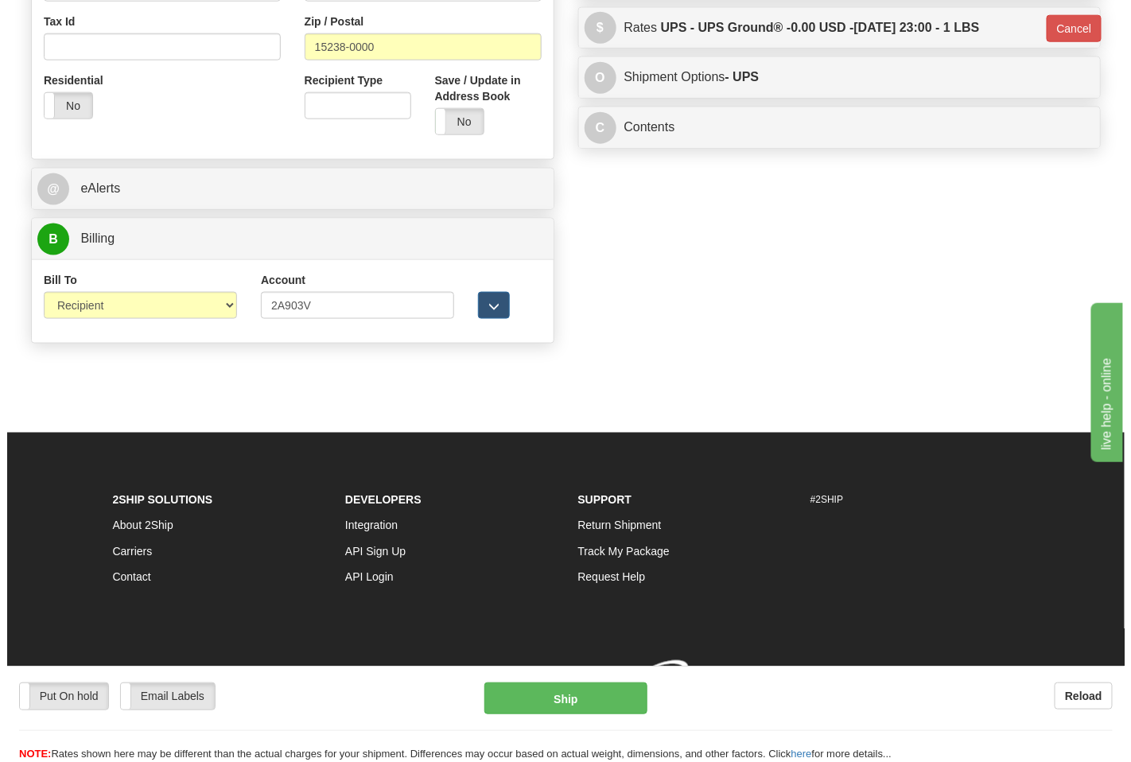
scroll to position [586, 0]
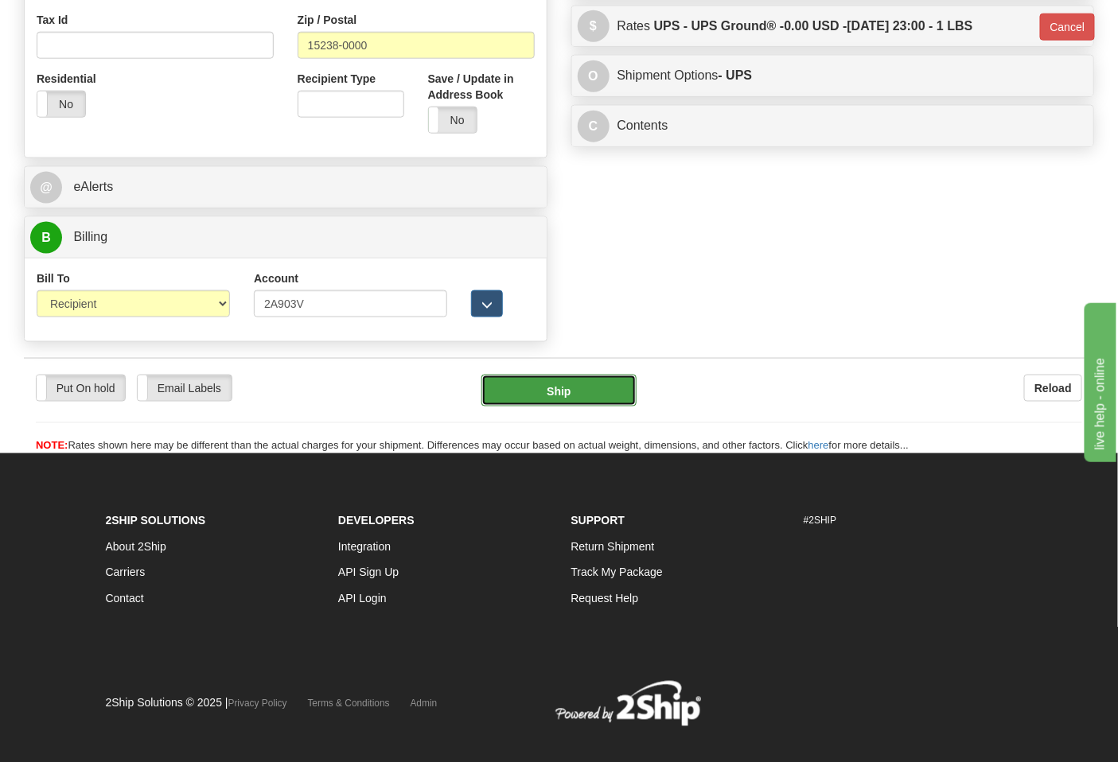
click at [555, 395] on button "Ship" at bounding box center [558, 391] width 154 height 32
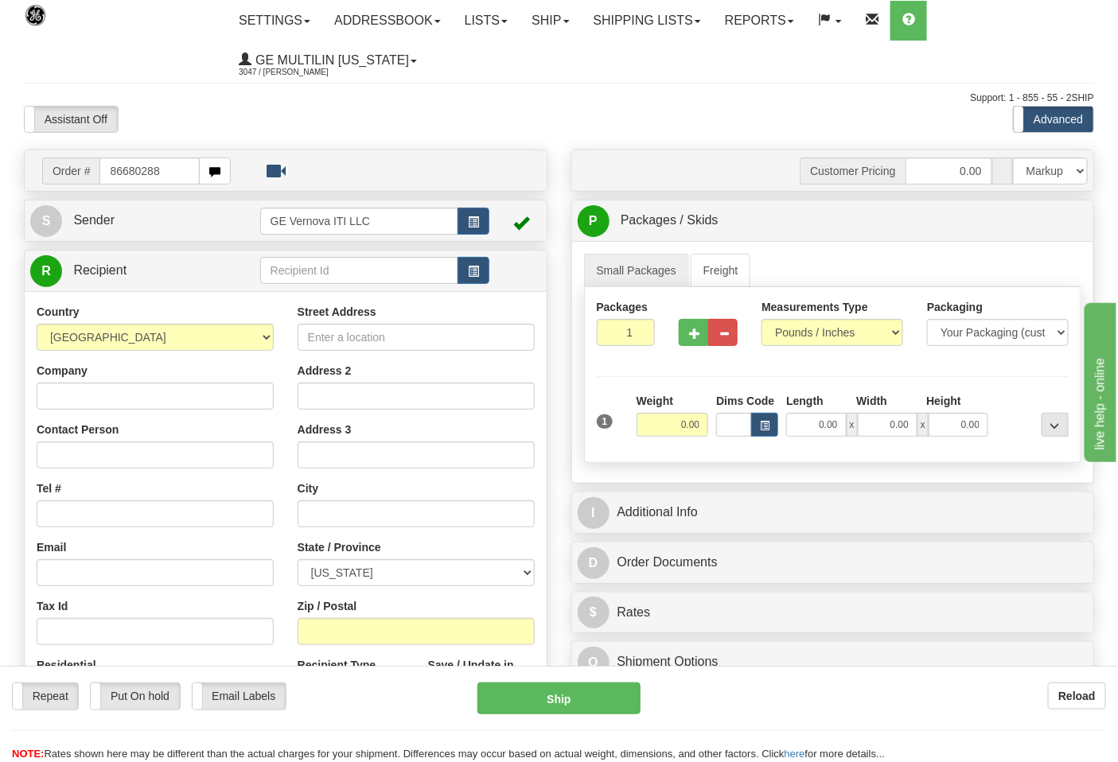
type input "86680288"
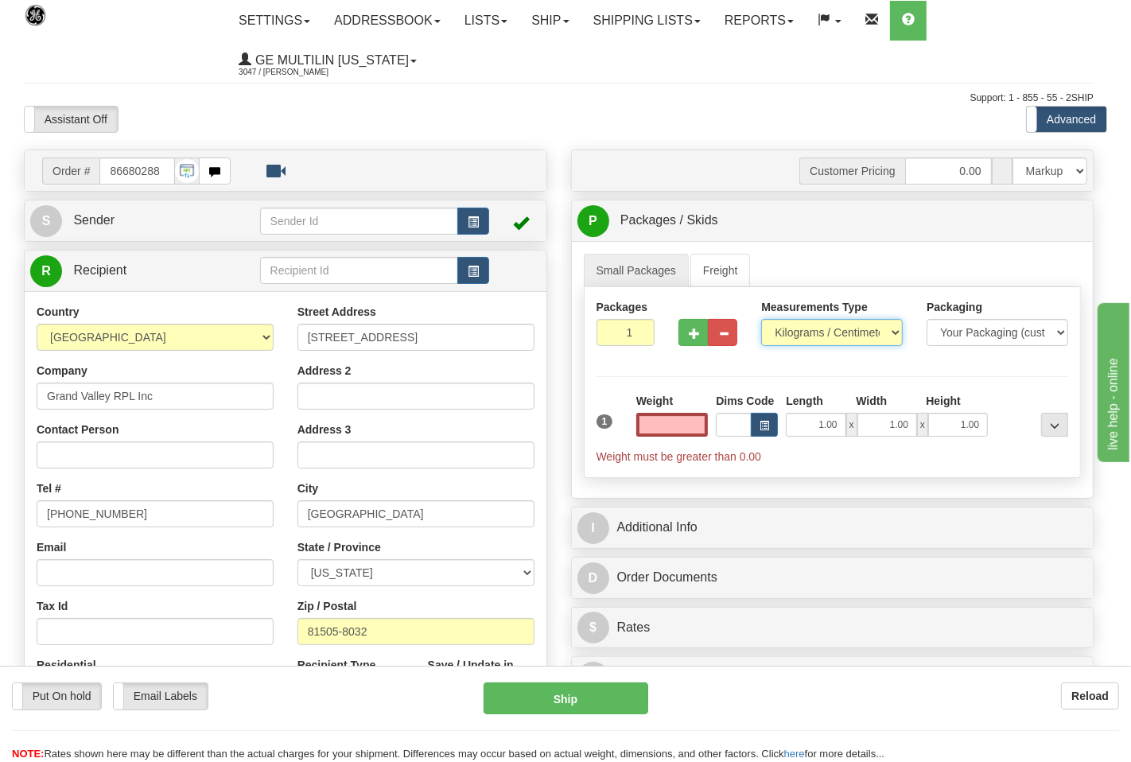
type input "0.00"
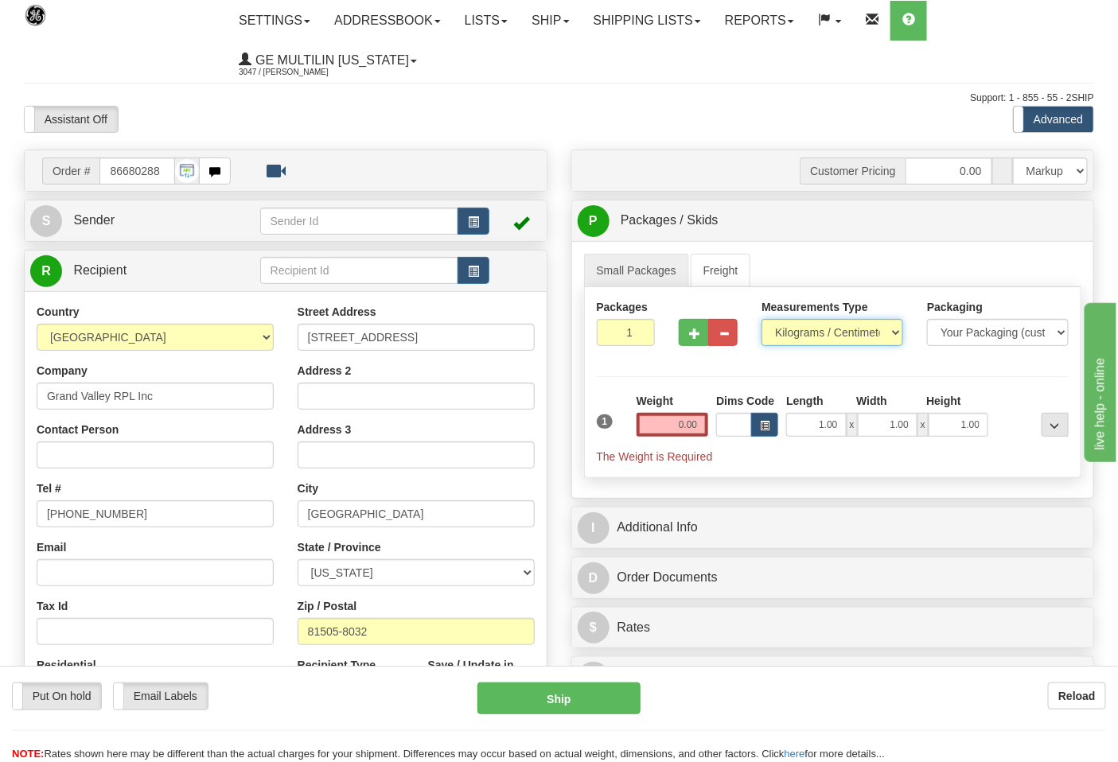
drag, startPoint x: 839, startPoint y: 331, endPoint x: 829, endPoint y: 345, distance: 16.6
click at [839, 331] on select "Pounds / Inches Kilograms / Centimeters" at bounding box center [832, 332] width 142 height 27
select select "0"
click at [761, 320] on select "Pounds / Inches Kilograms / Centimeters" at bounding box center [832, 332] width 142 height 27
click at [694, 423] on input "0.00" at bounding box center [673, 425] width 72 height 24
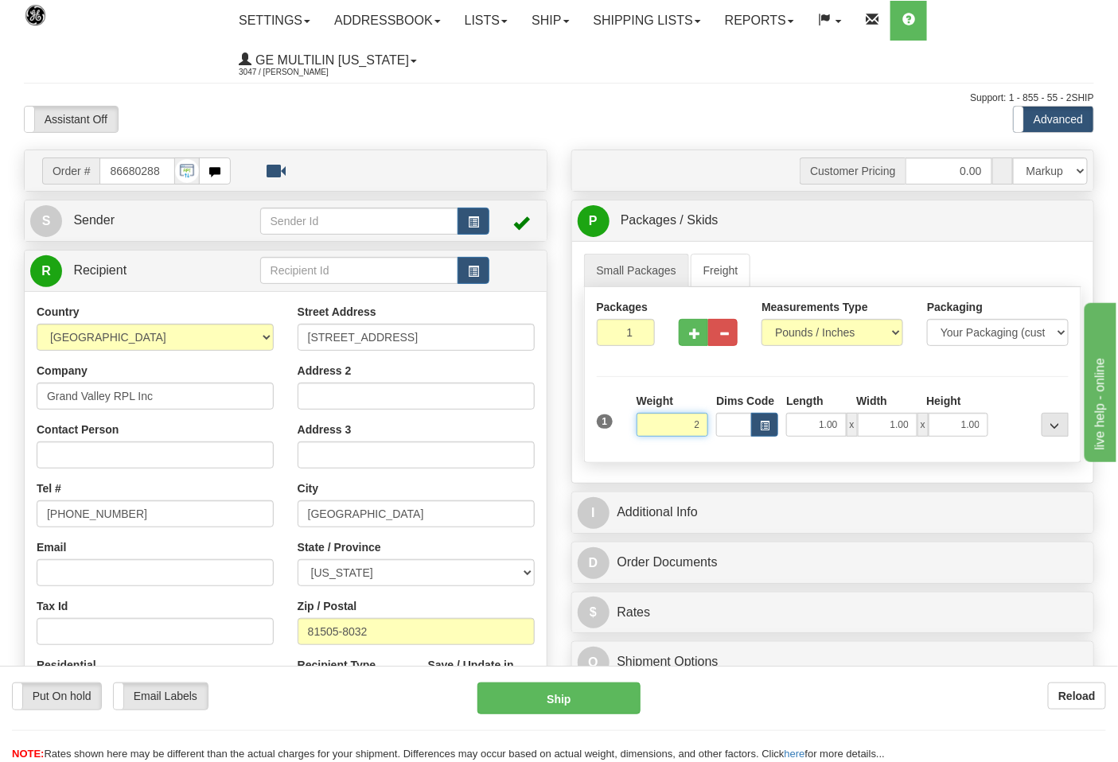
click button "Delete" at bounding box center [0, 0] width 0 height 0
type input "2.00"
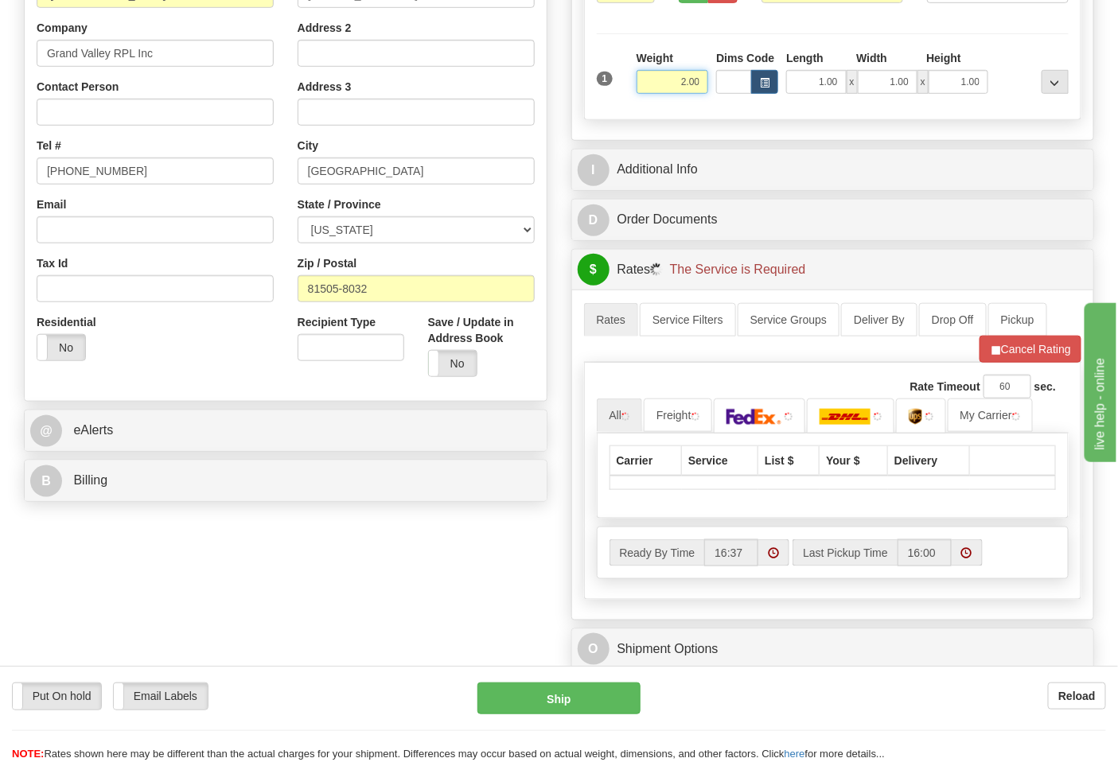
scroll to position [353, 0]
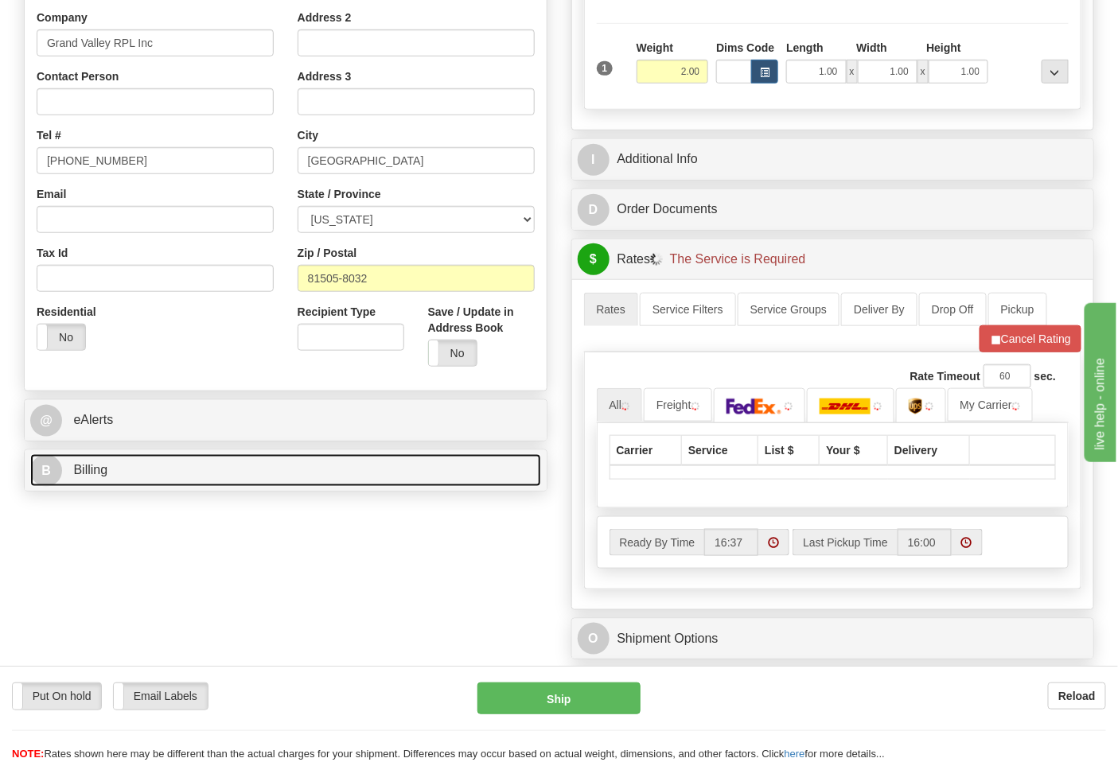
click at [208, 484] on link "B Billing" at bounding box center [285, 470] width 511 height 33
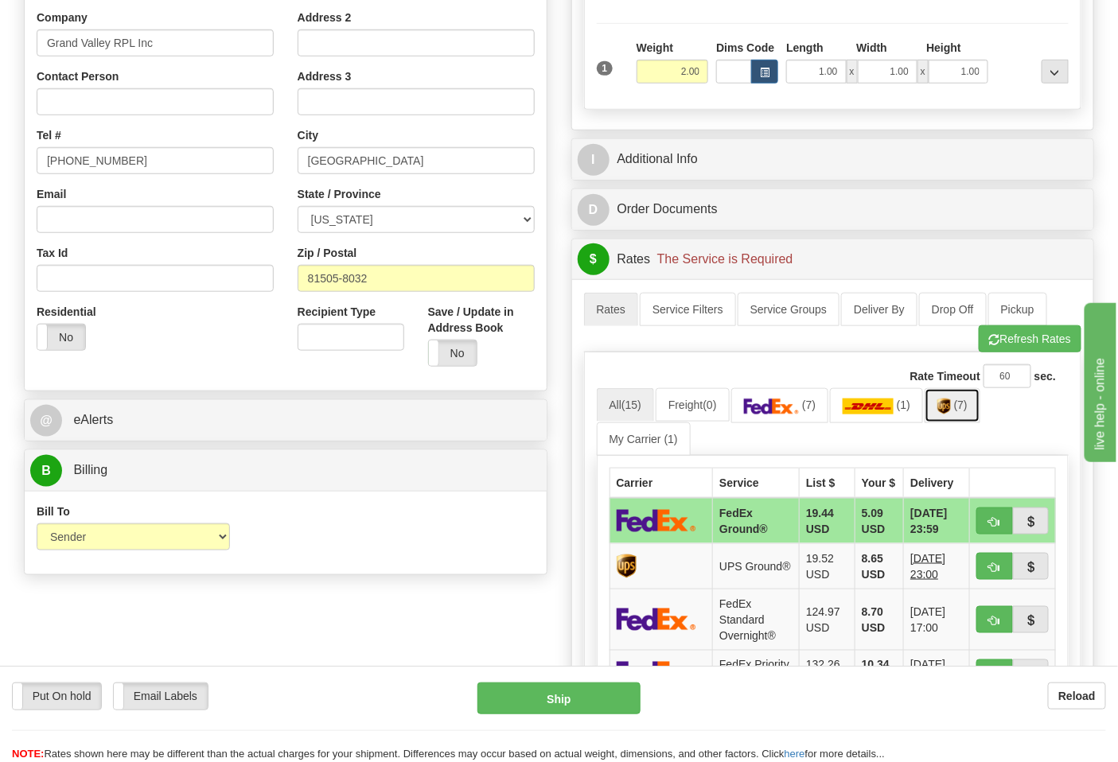
click at [966, 419] on link "(7)" at bounding box center [953, 405] width 56 height 34
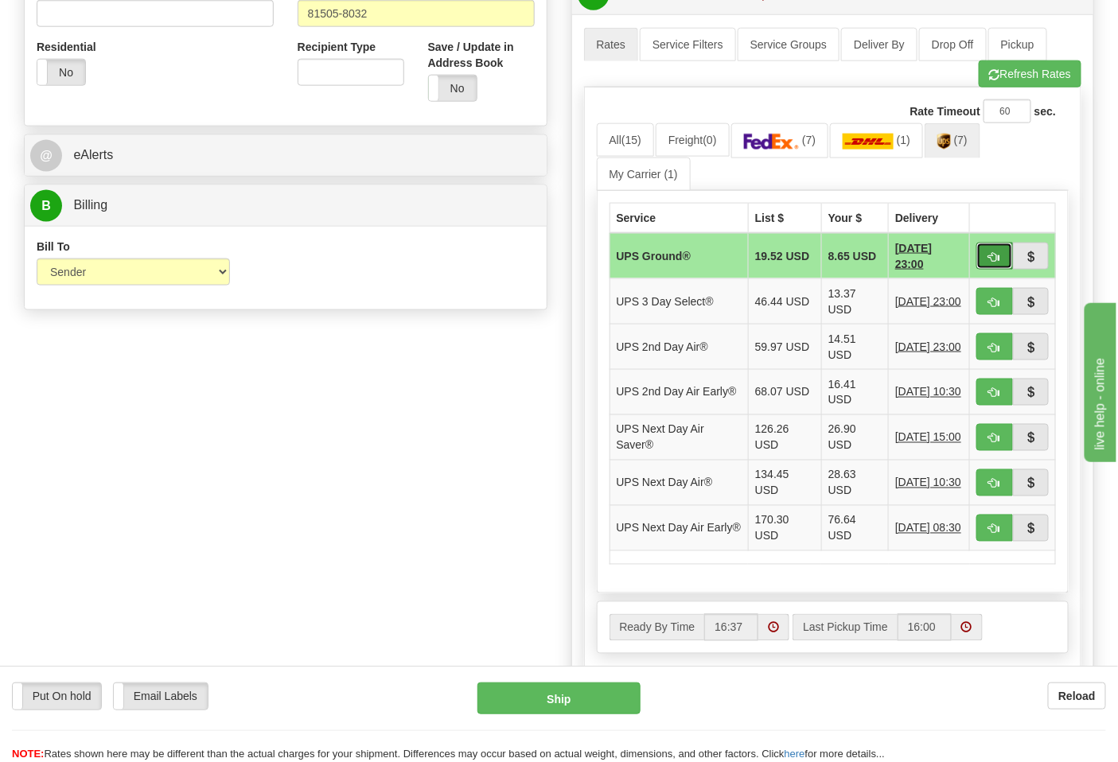
click at [979, 259] on button "button" at bounding box center [994, 256] width 37 height 27
type input "03"
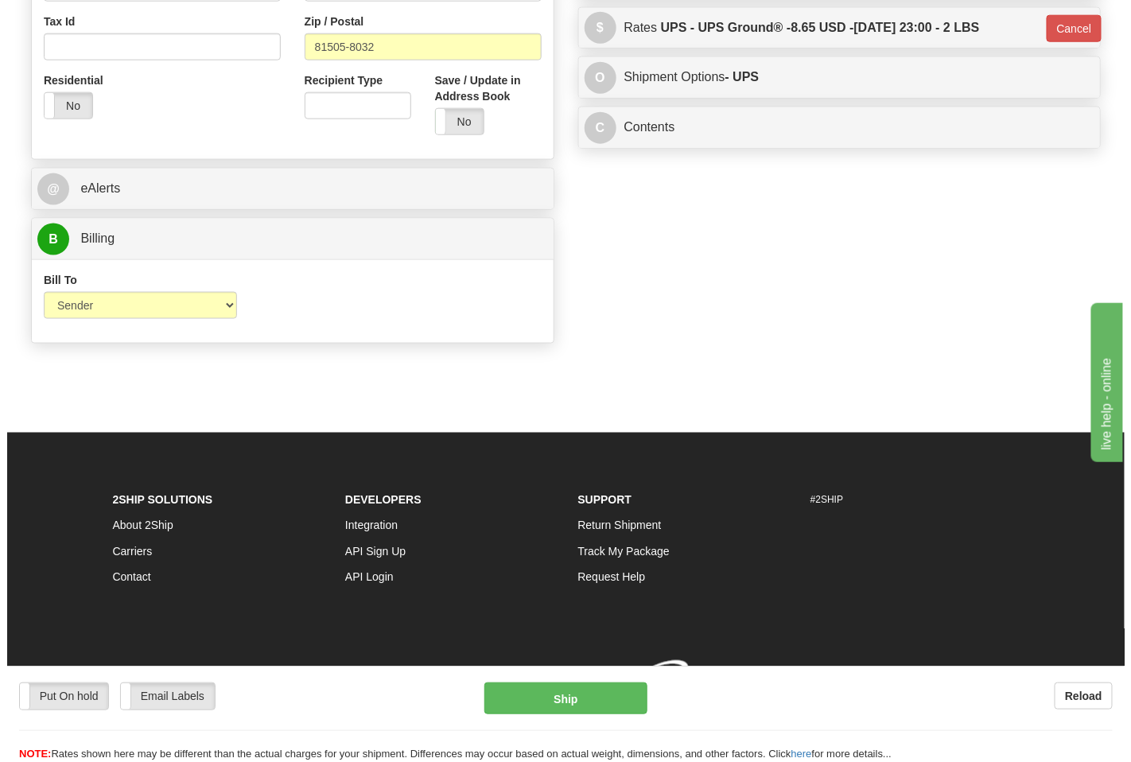
scroll to position [586, 0]
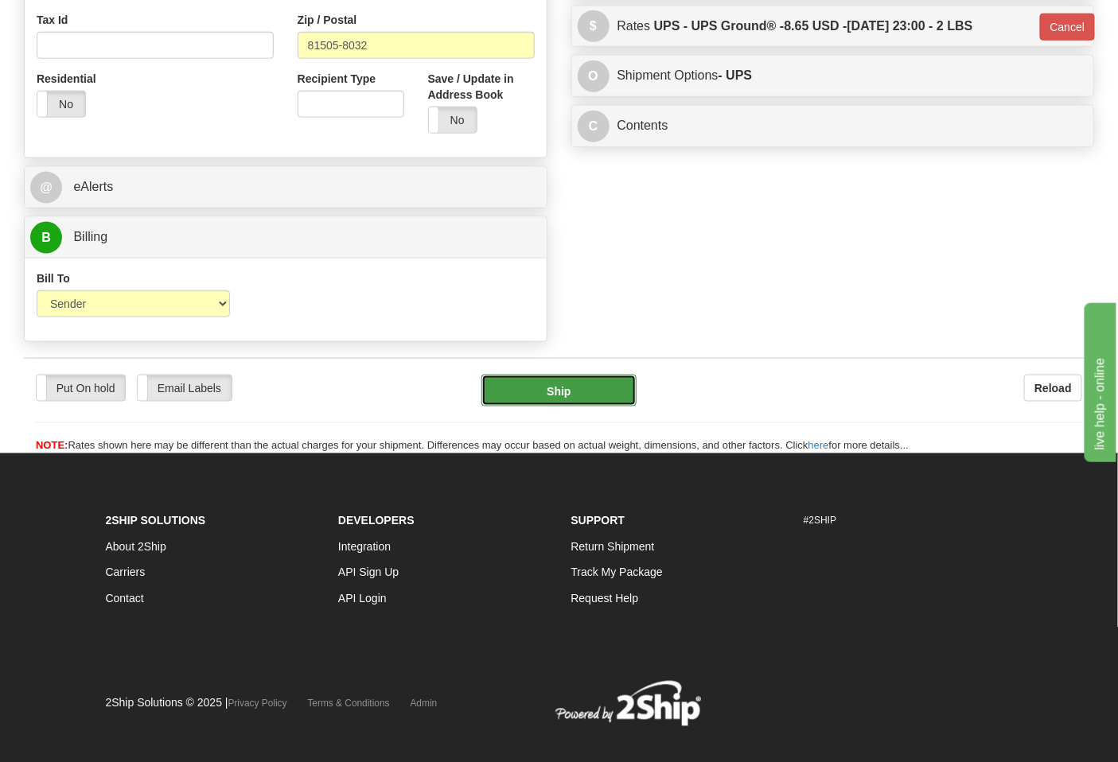
click at [562, 401] on button "Ship" at bounding box center [558, 391] width 154 height 32
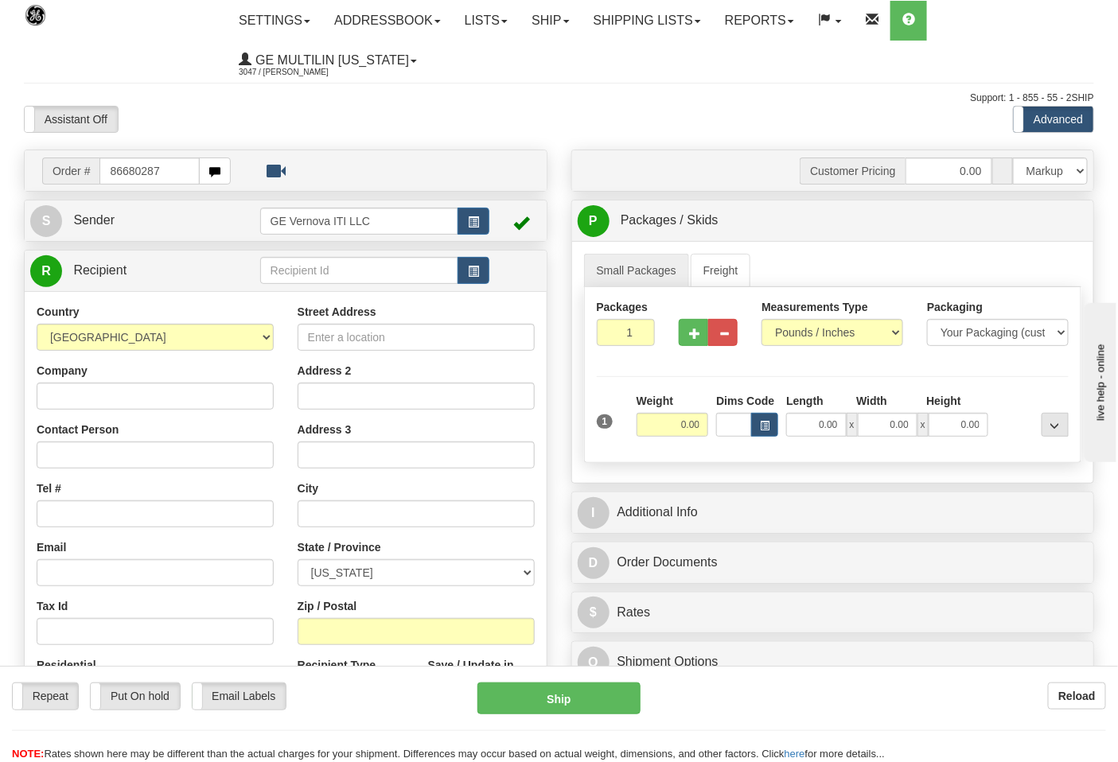
type input "86680287"
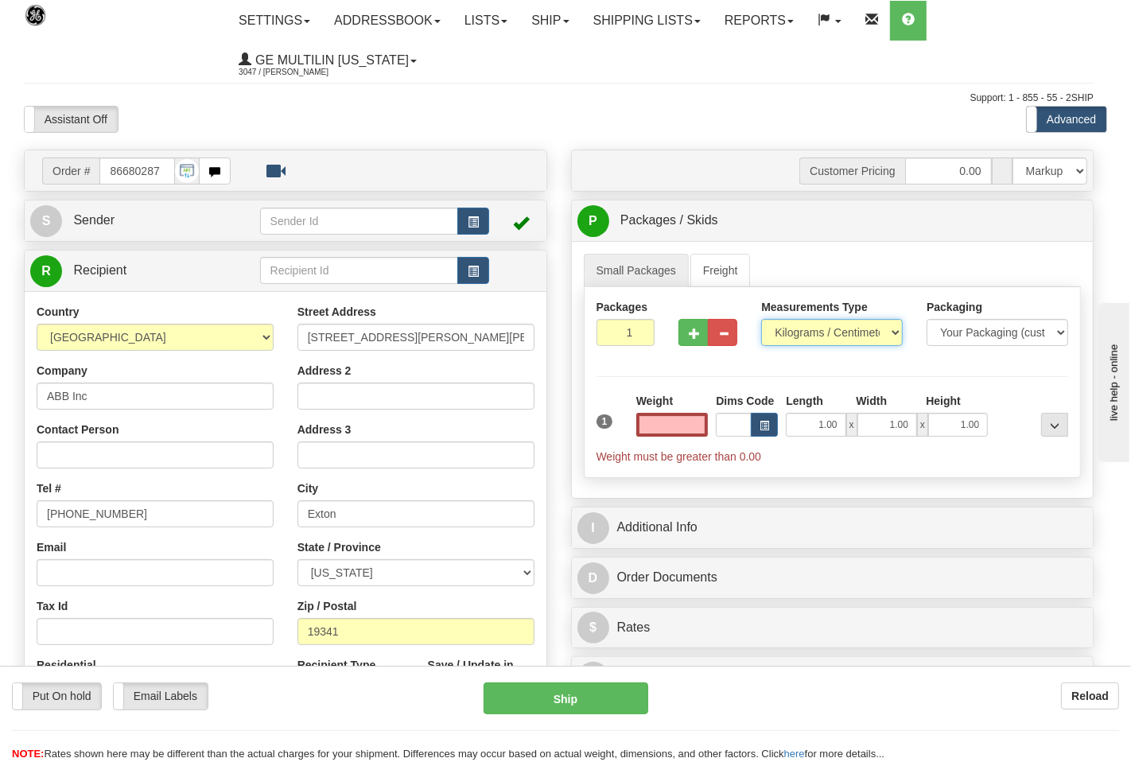
type input "0.00"
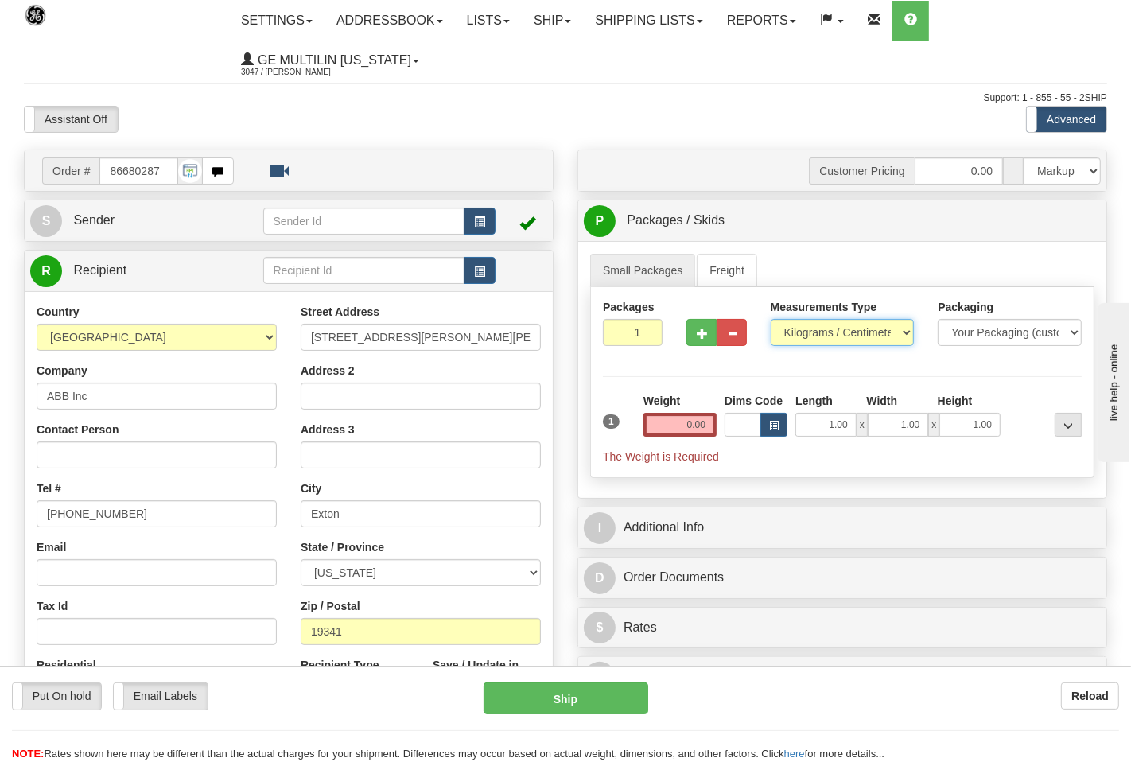
click at [785, 336] on select "Pounds / Inches Kilograms / Centimeters" at bounding box center [843, 332] width 144 height 27
select select "0"
click at [761, 320] on select "Pounds / Inches Kilograms / Centimeters" at bounding box center [832, 332] width 142 height 27
click at [703, 418] on input "0.00" at bounding box center [673, 425] width 72 height 24
click button "Delete" at bounding box center [0, 0] width 0 height 0
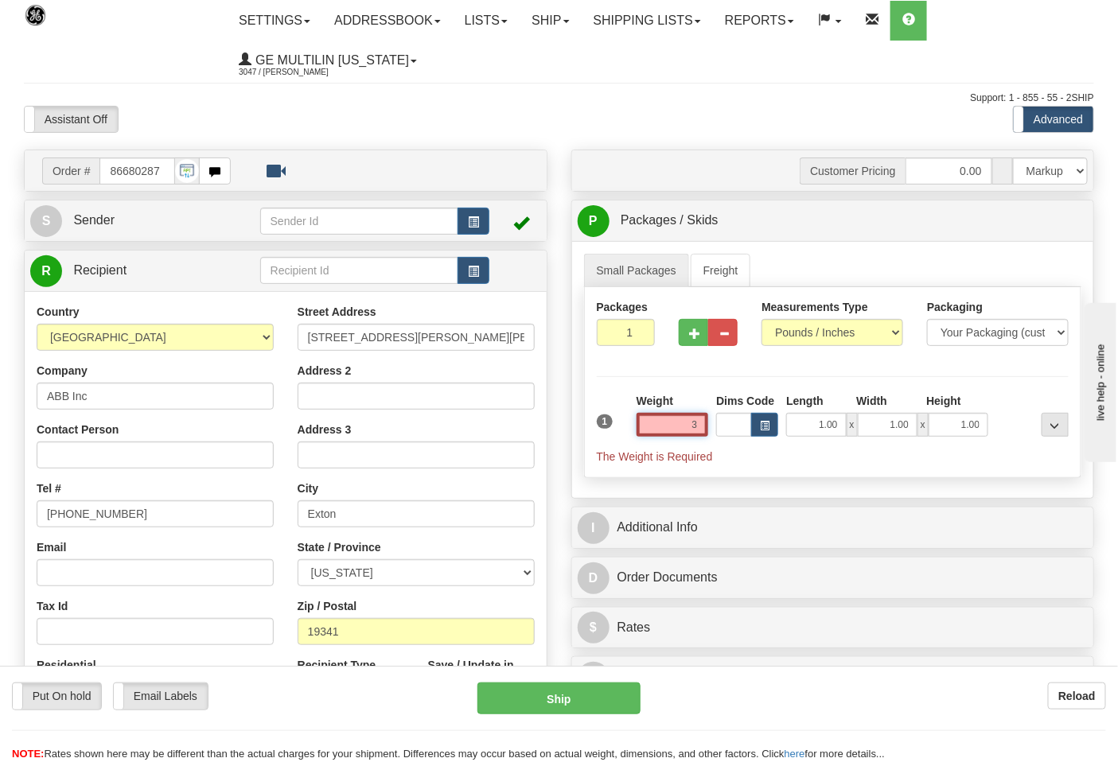
type input "3.00"
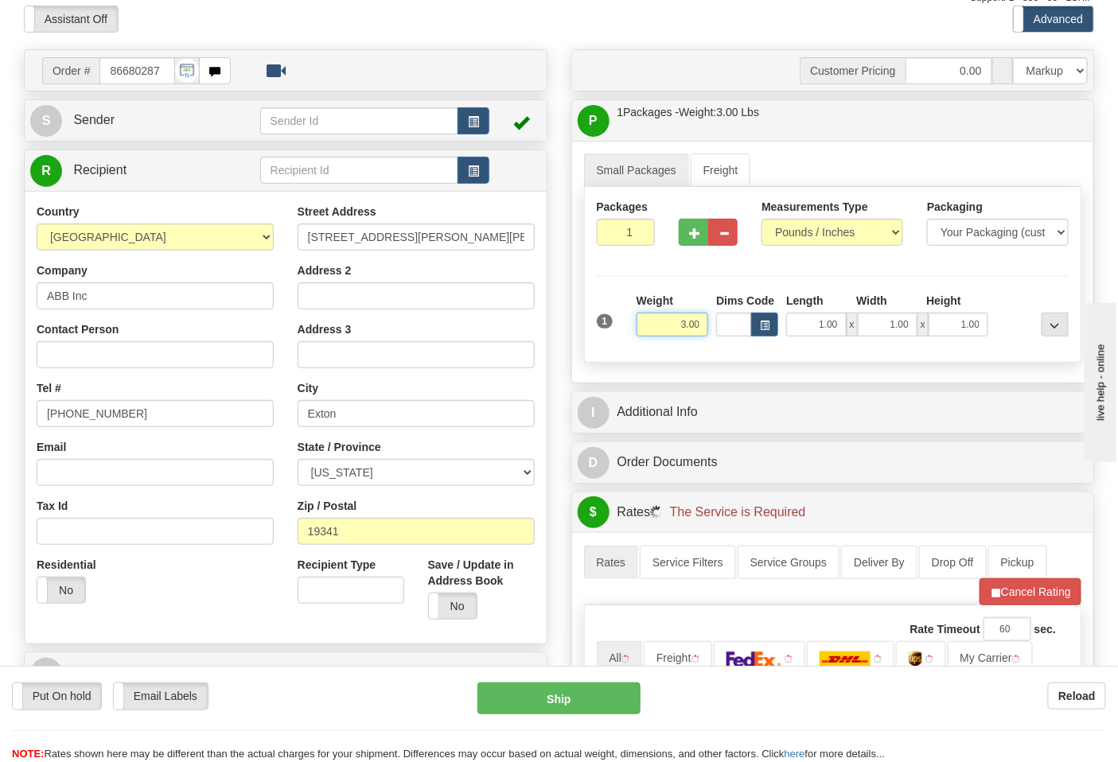
scroll to position [265, 0]
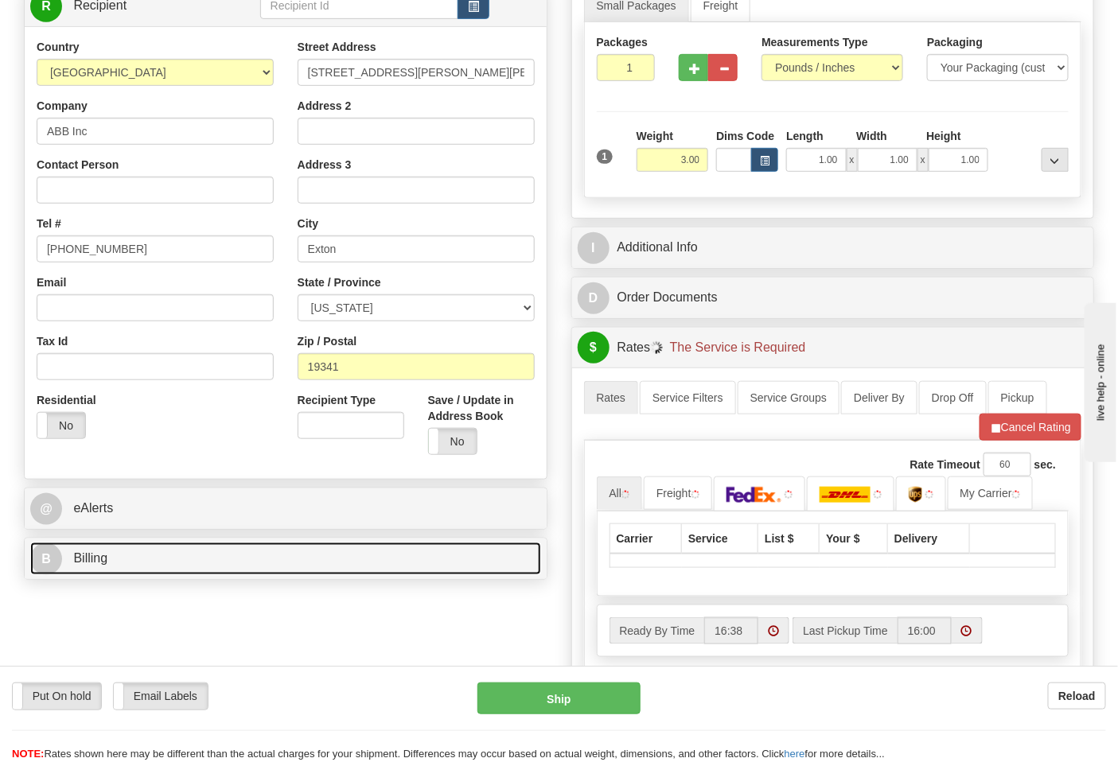
click at [170, 566] on link "B Billing" at bounding box center [285, 559] width 511 height 33
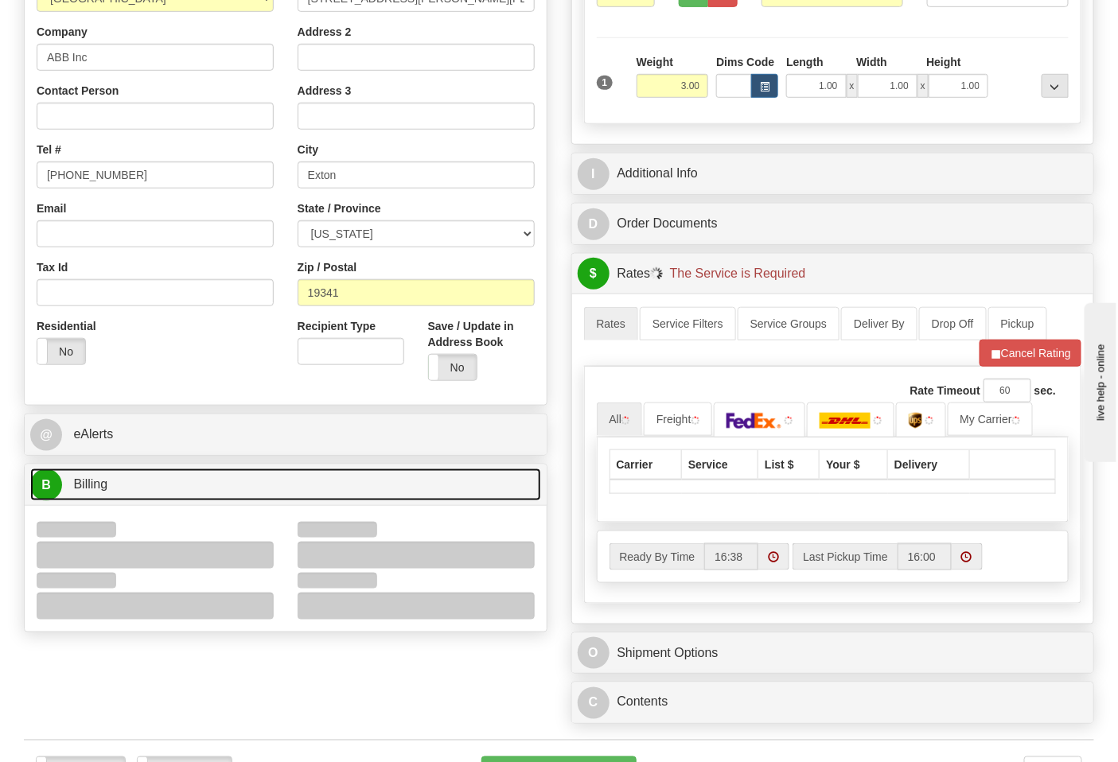
scroll to position [442, 0]
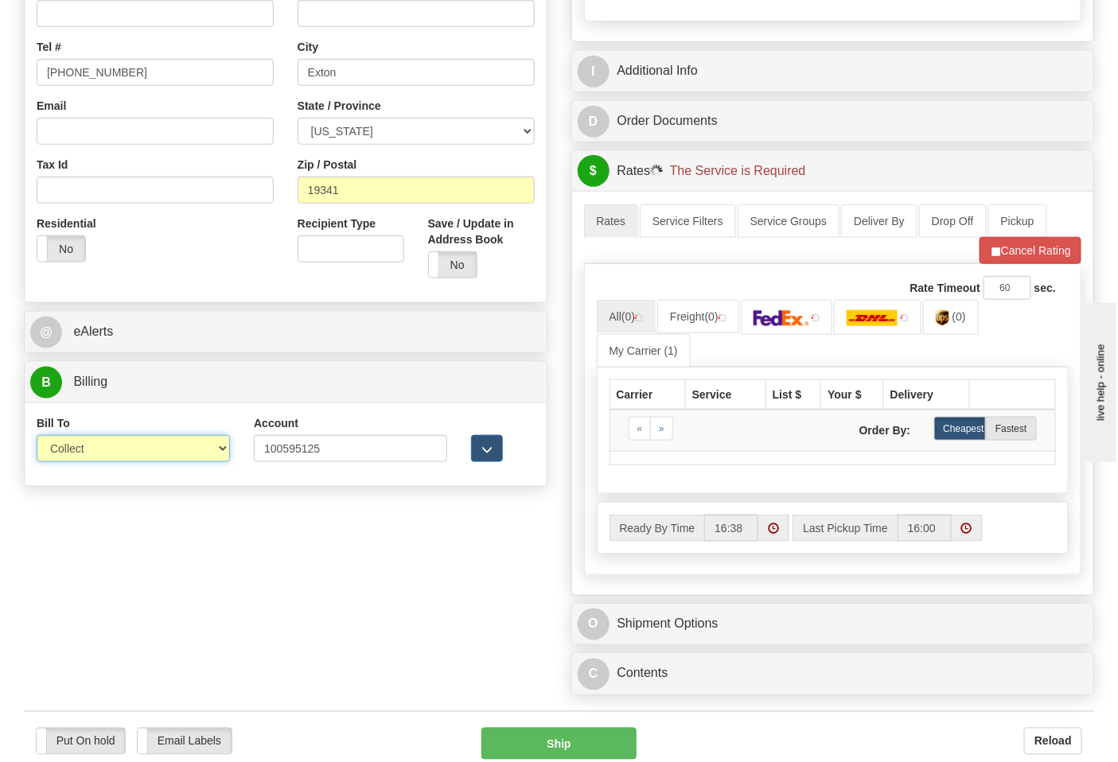
drag, startPoint x: 98, startPoint y: 451, endPoint x: 98, endPoint y: 462, distance: 11.1
click at [98, 451] on select "Sender Recipient Third Party Collect" at bounding box center [133, 448] width 193 height 27
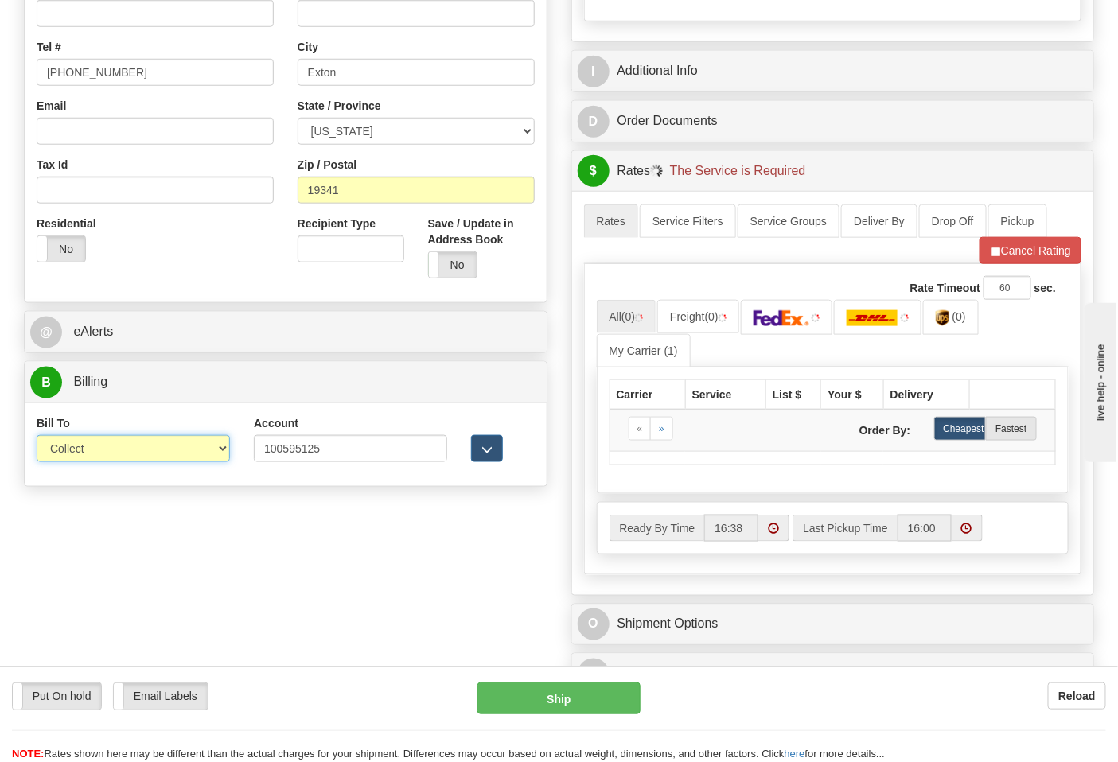
select select "2"
click at [37, 437] on select "Sender Recipient Third Party Collect" at bounding box center [133, 448] width 193 height 27
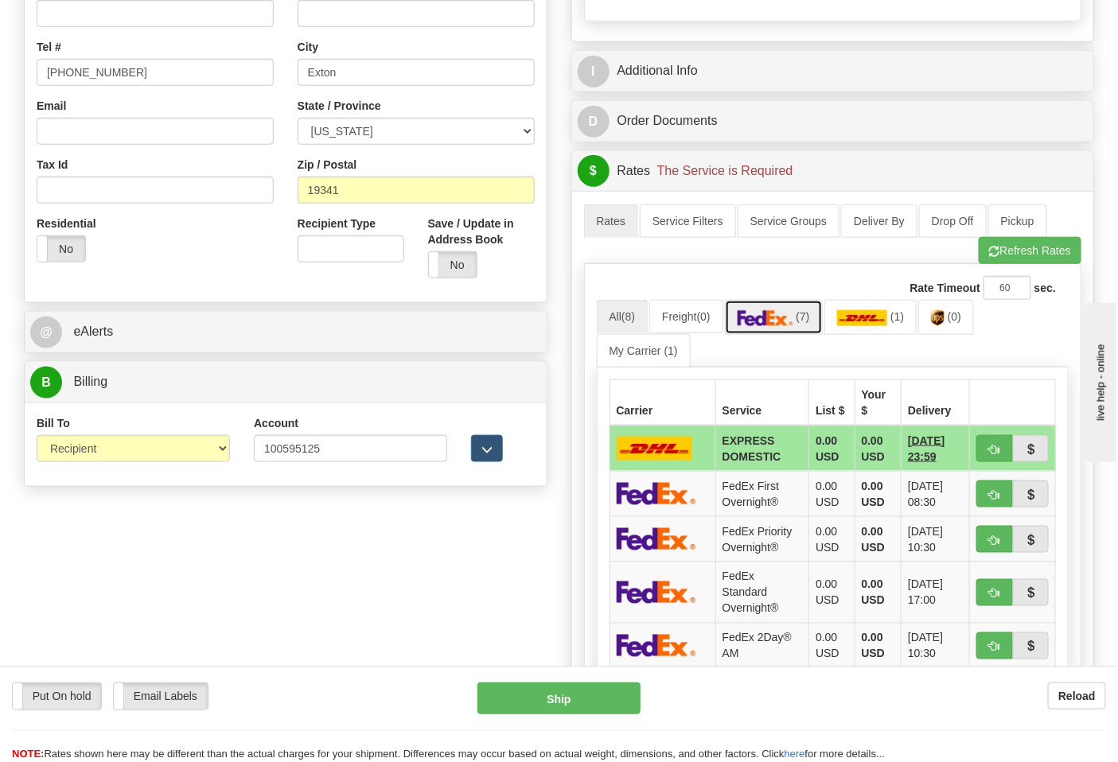
click at [788, 331] on link "(7)" at bounding box center [774, 317] width 98 height 34
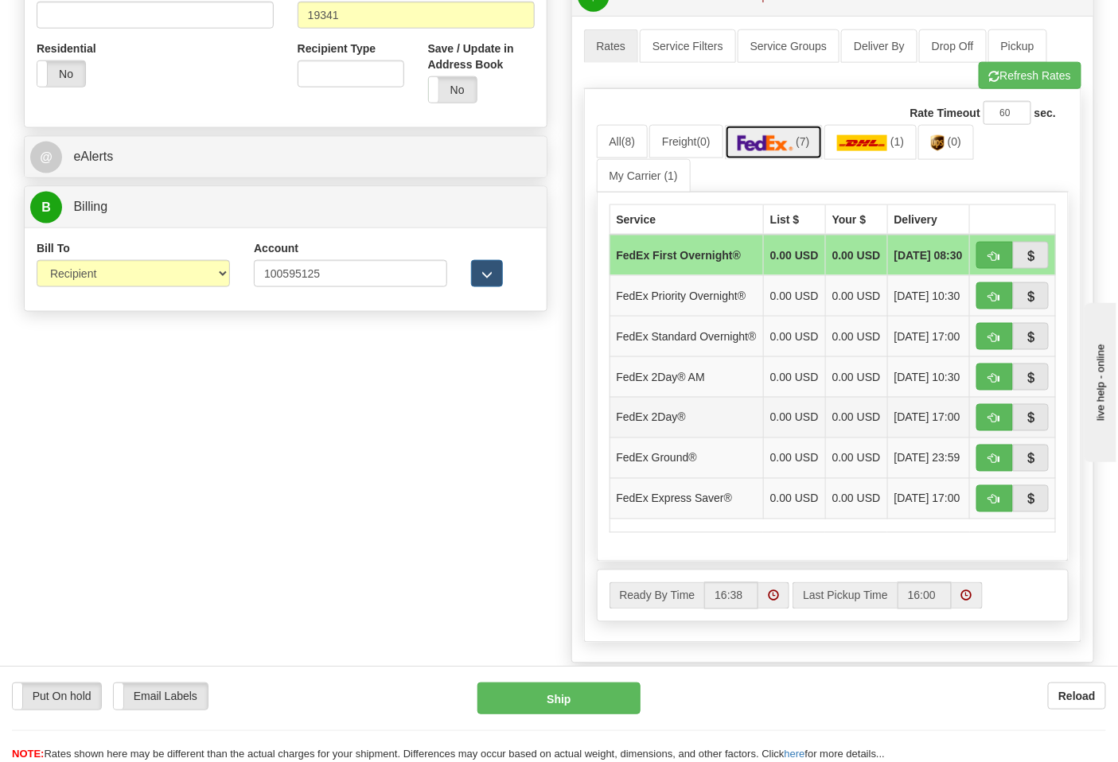
scroll to position [618, 0]
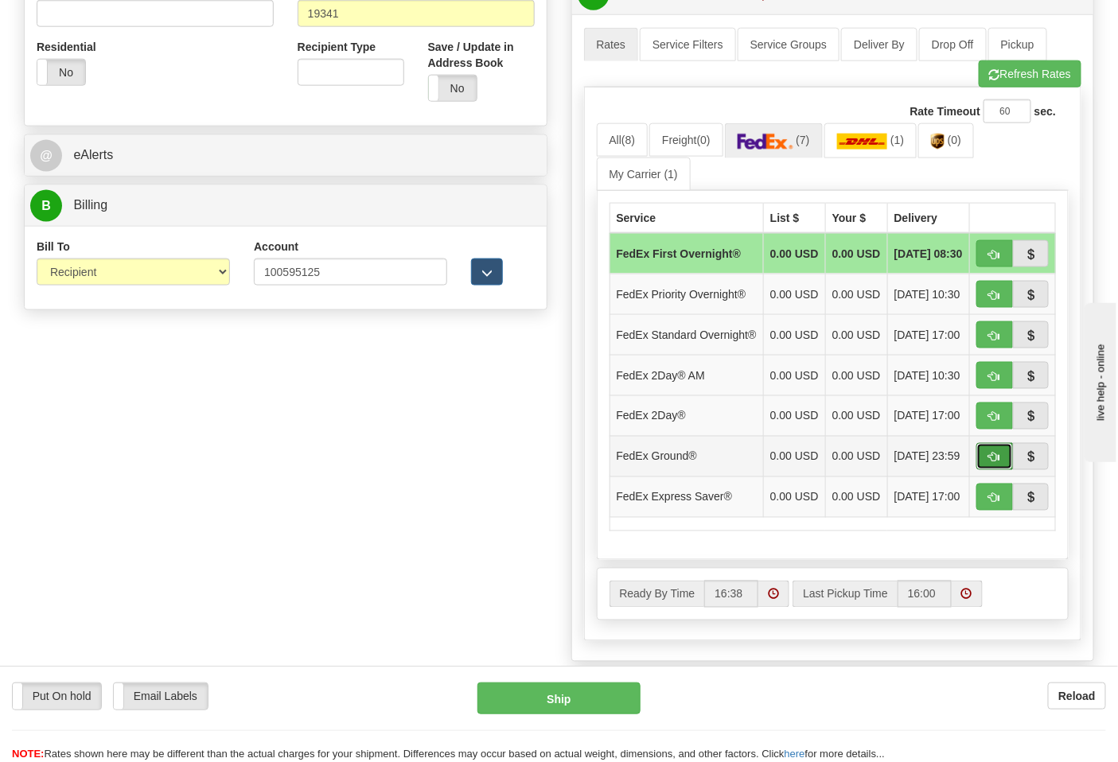
click at [984, 470] on button "button" at bounding box center [994, 456] width 37 height 27
type input "92"
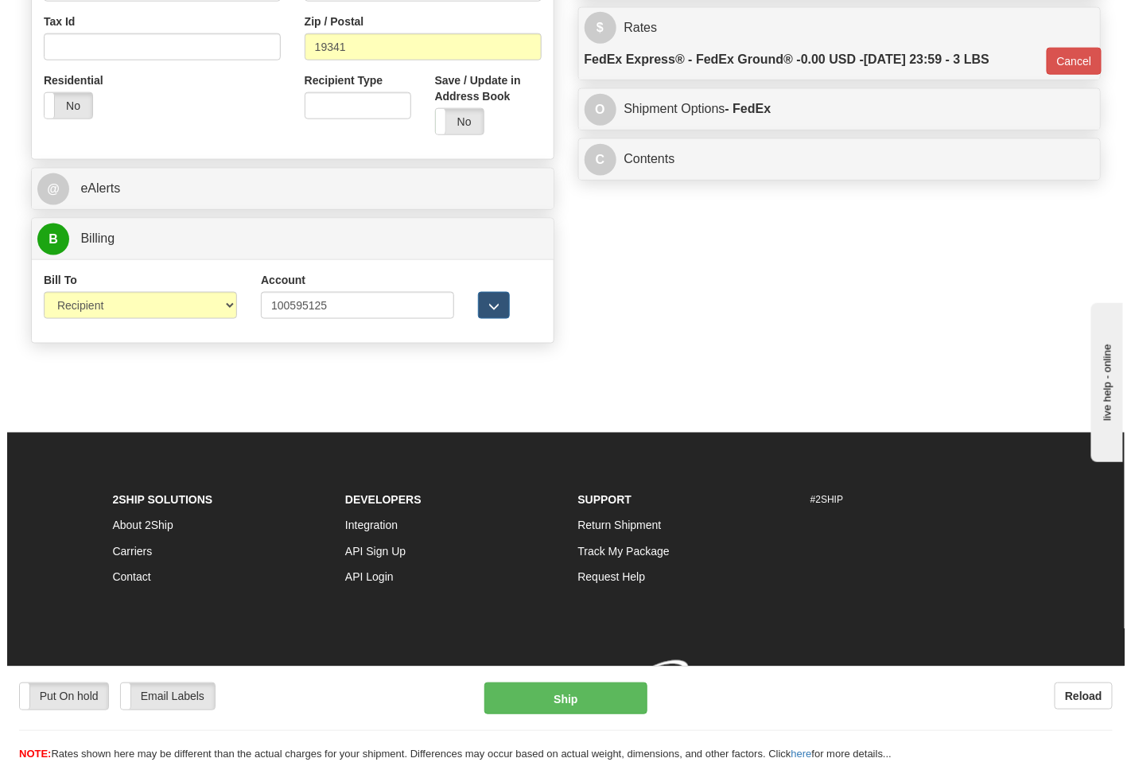
scroll to position [609, 0]
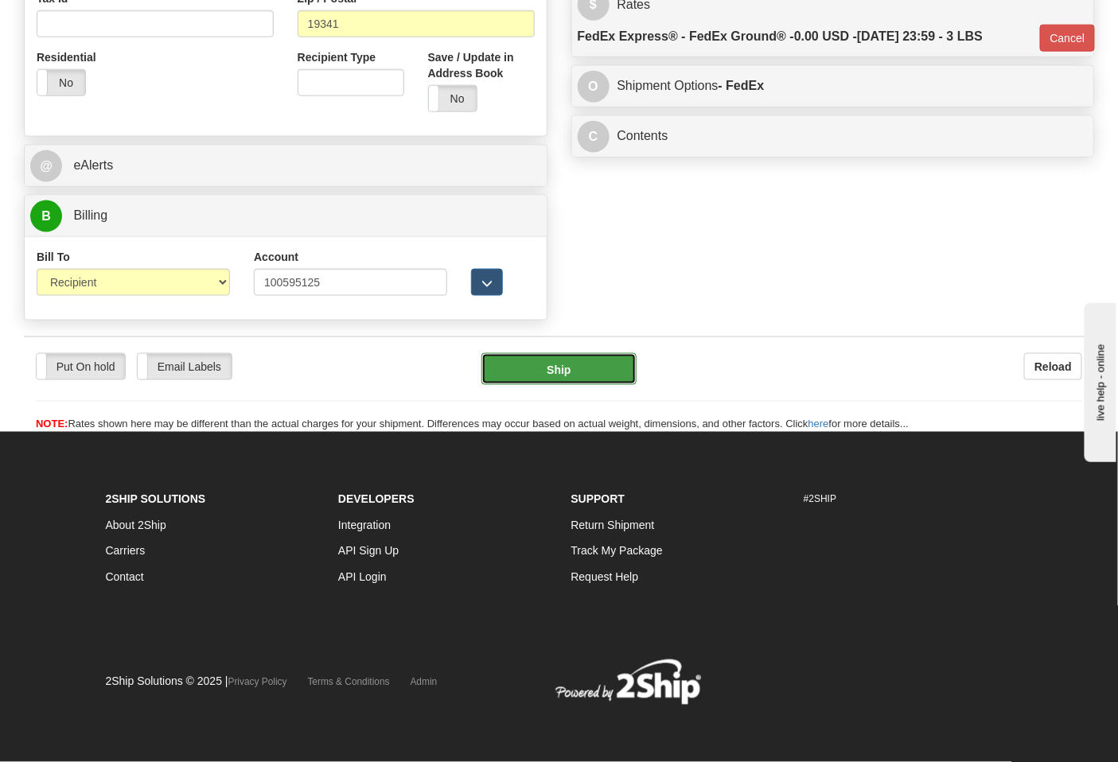
click at [569, 376] on button "Ship" at bounding box center [558, 369] width 154 height 32
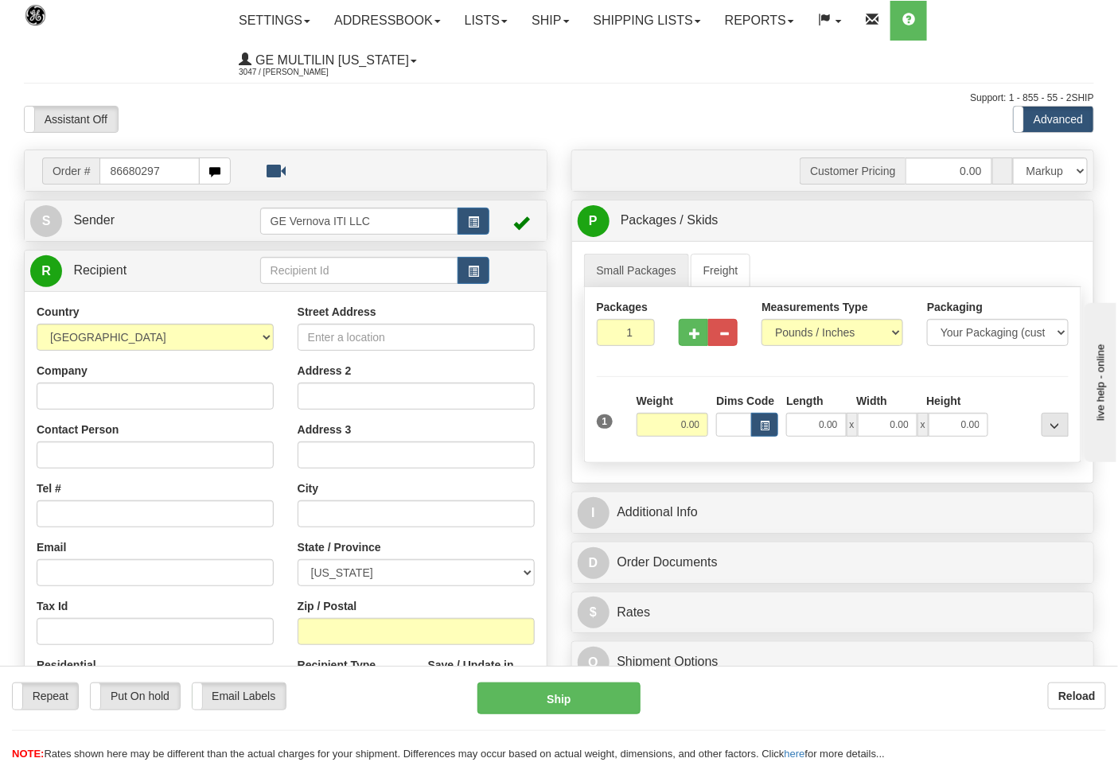
type input "86680297"
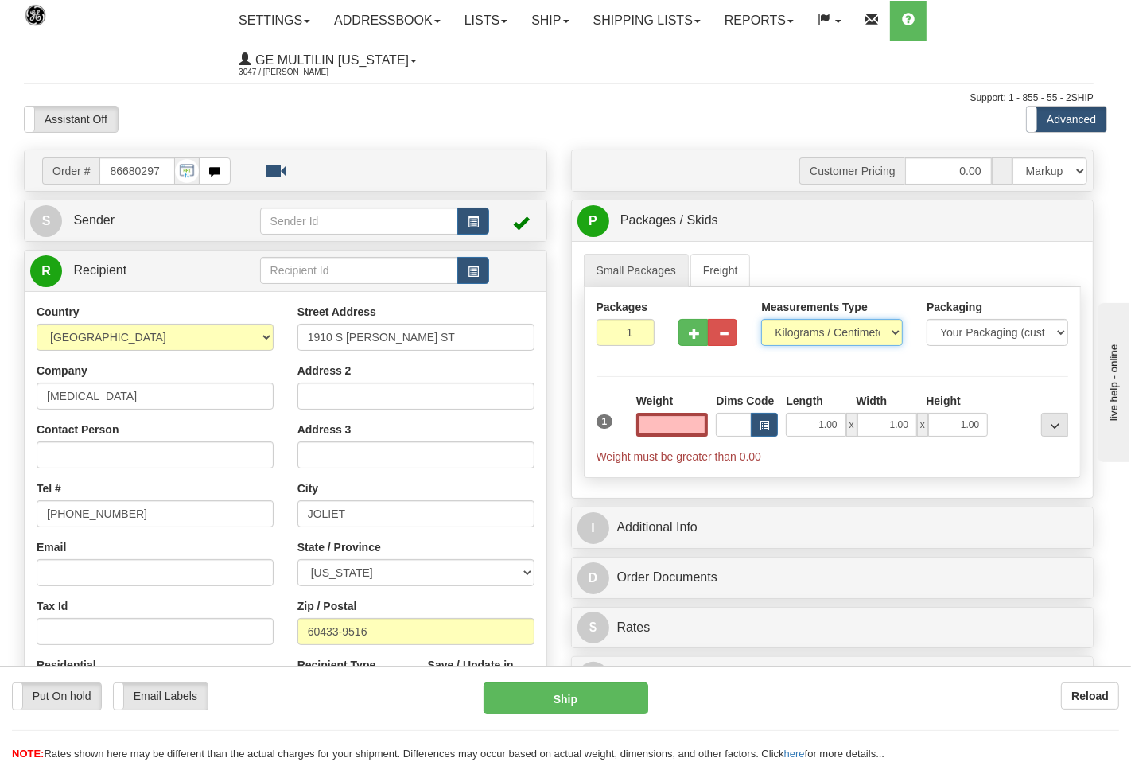
type input "0.00"
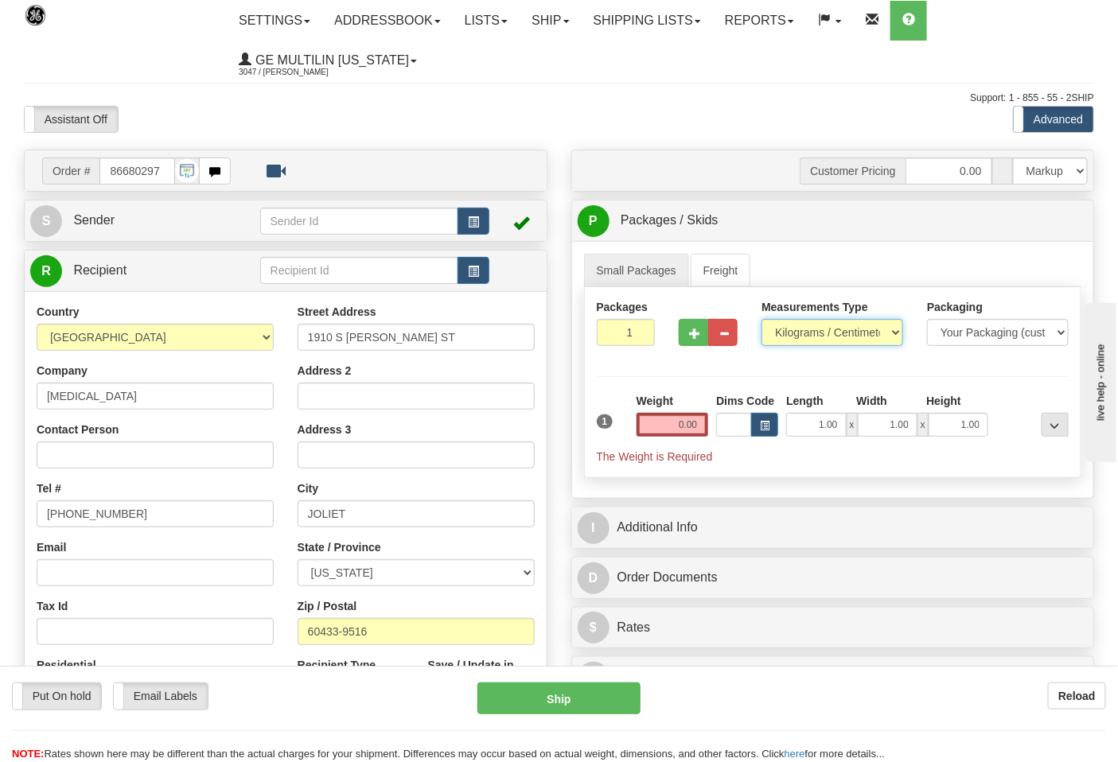
click at [800, 331] on select "Pounds / Inches Kilograms / Centimeters" at bounding box center [832, 332] width 142 height 27
select select "0"
click at [761, 320] on select "Pounds / Inches Kilograms / Centimeters" at bounding box center [832, 332] width 142 height 27
click at [700, 428] on input "0.00" at bounding box center [673, 425] width 72 height 24
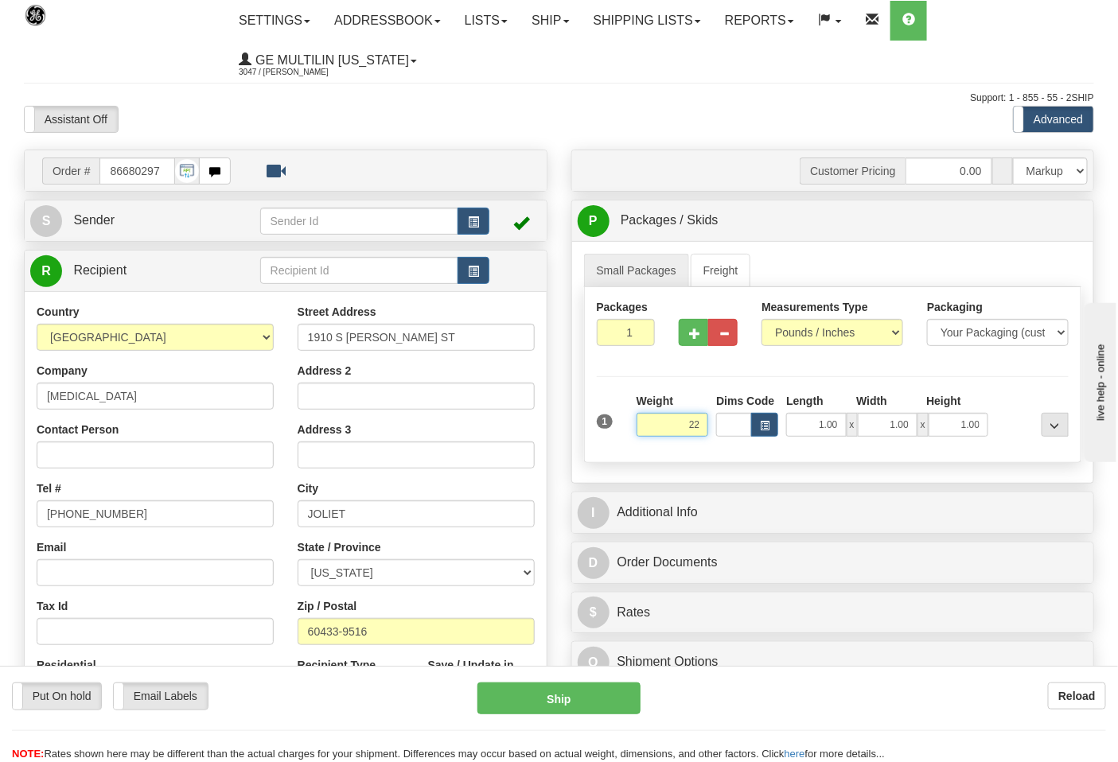
click button "Delete" at bounding box center [0, 0] width 0 height 0
type input "22.00"
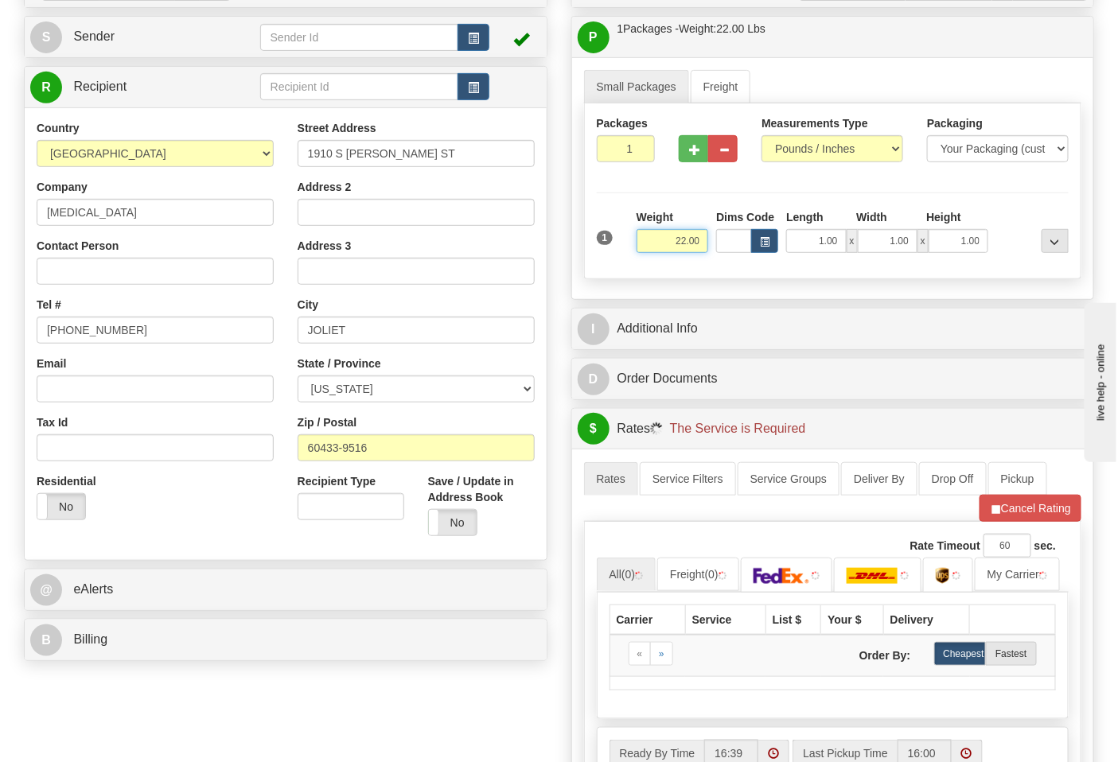
scroll to position [442, 0]
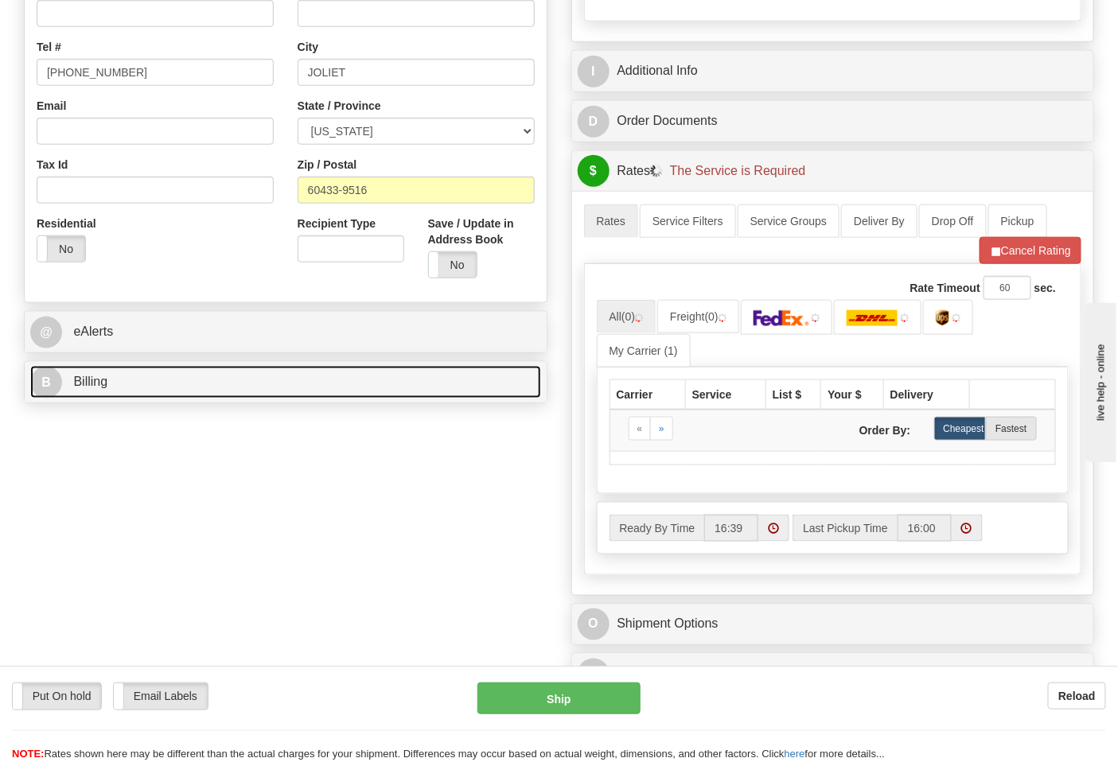
click at [136, 371] on link "B Billing" at bounding box center [285, 382] width 511 height 33
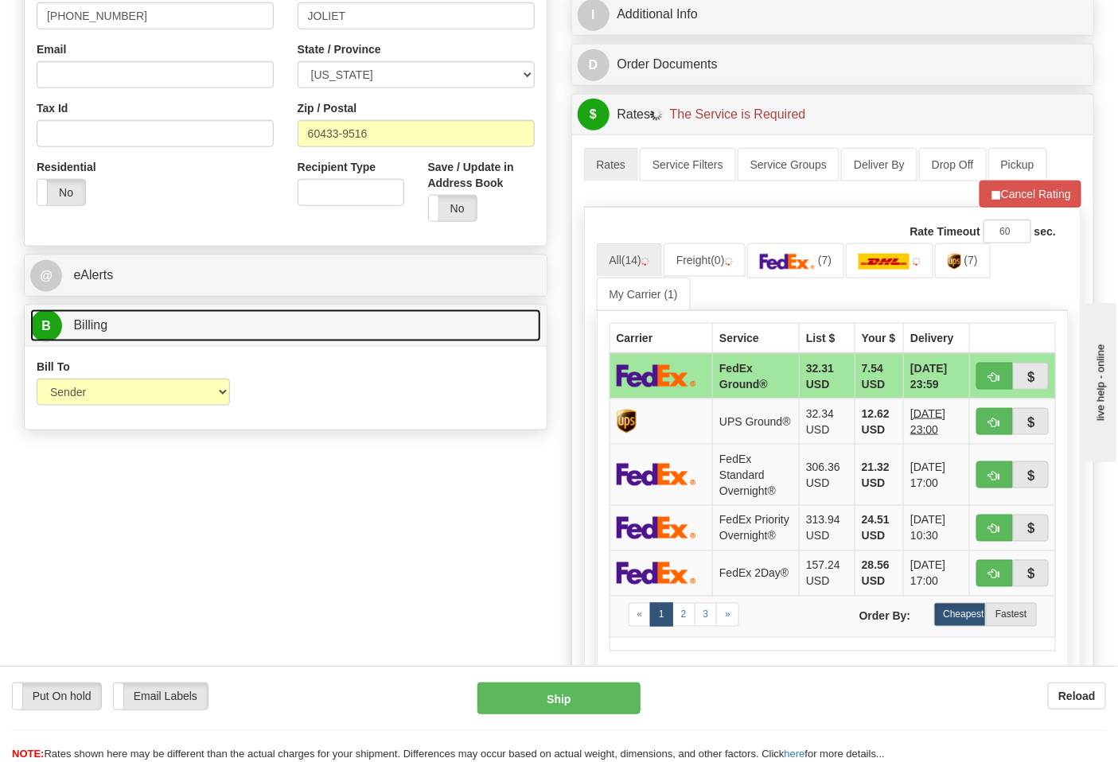
scroll to position [530, 0]
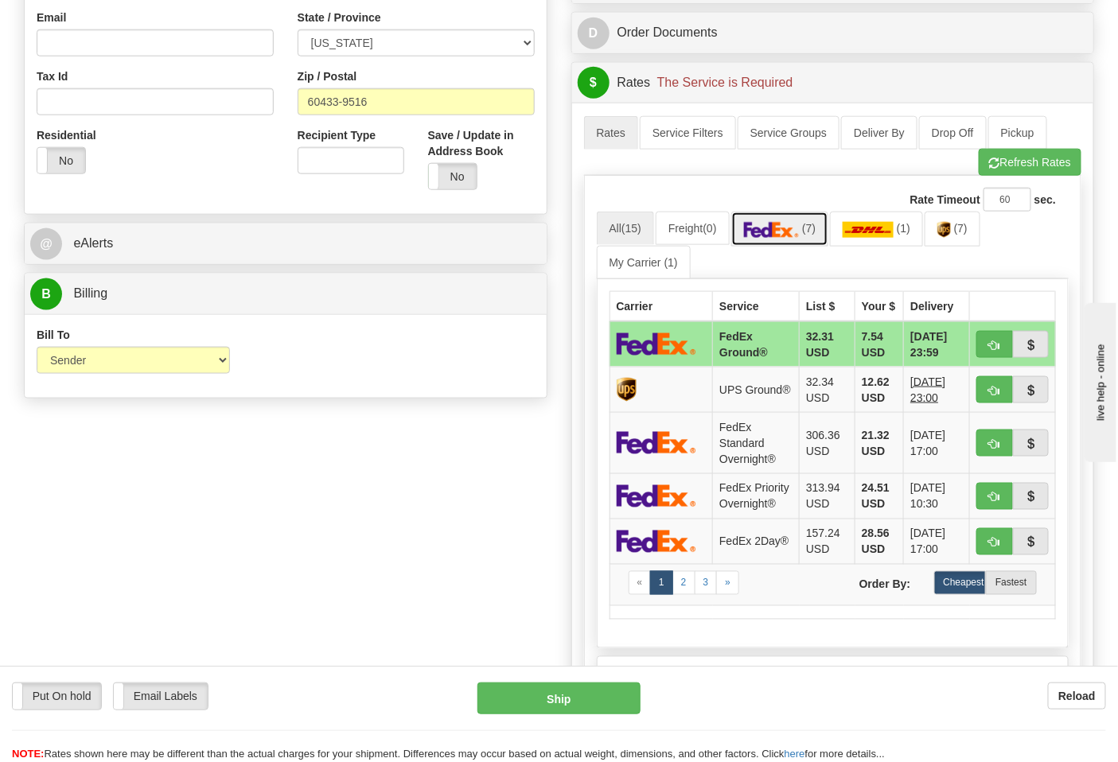
click at [773, 236] on img at bounding box center [772, 230] width 56 height 16
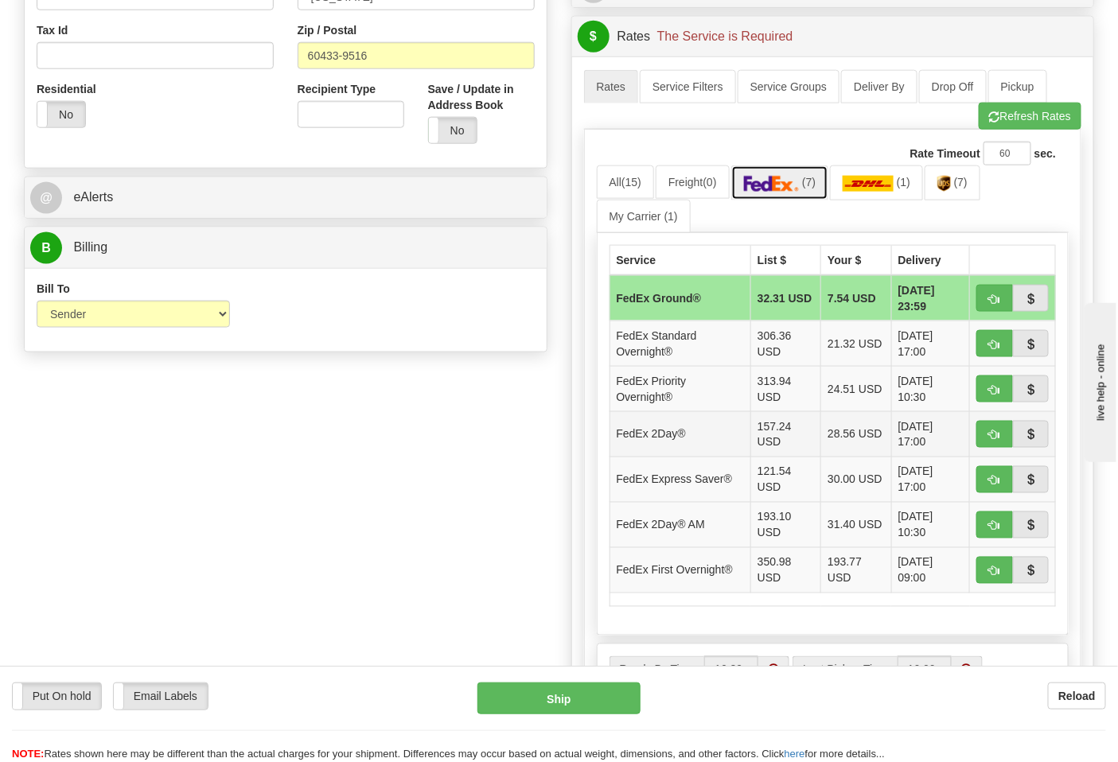
scroll to position [618, 0]
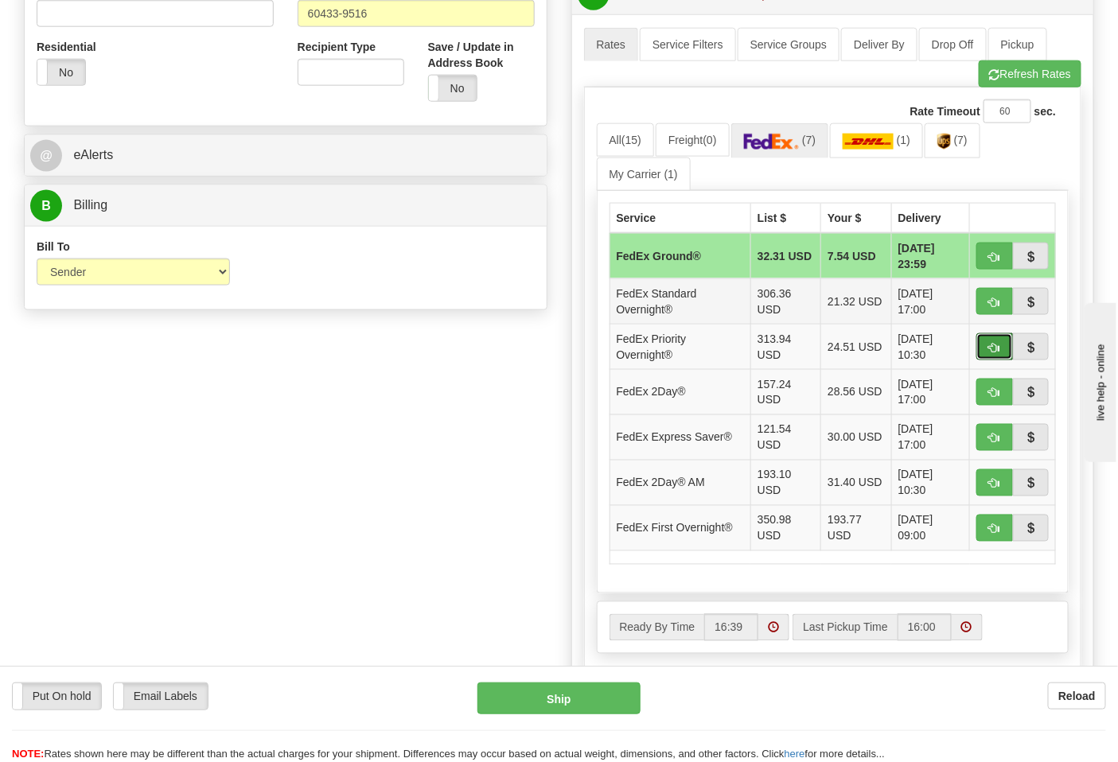
click at [996, 345] on span "button" at bounding box center [994, 348] width 11 height 10
type input "01"
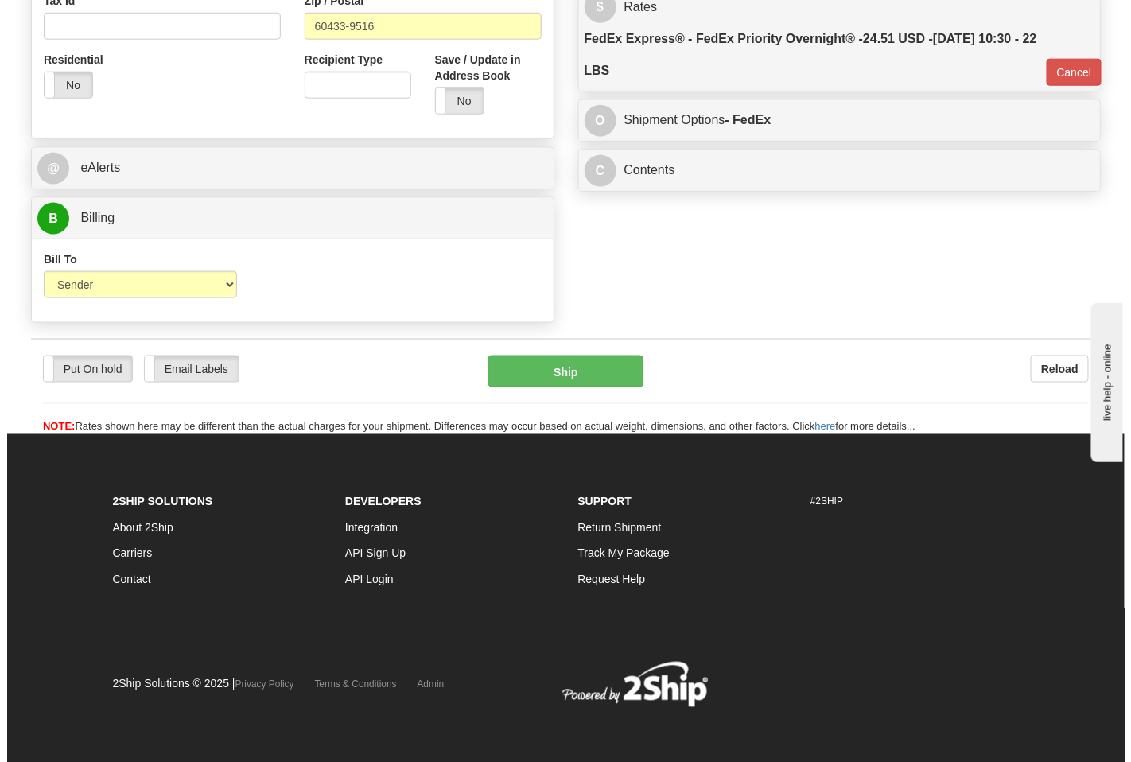
scroll to position [609, 0]
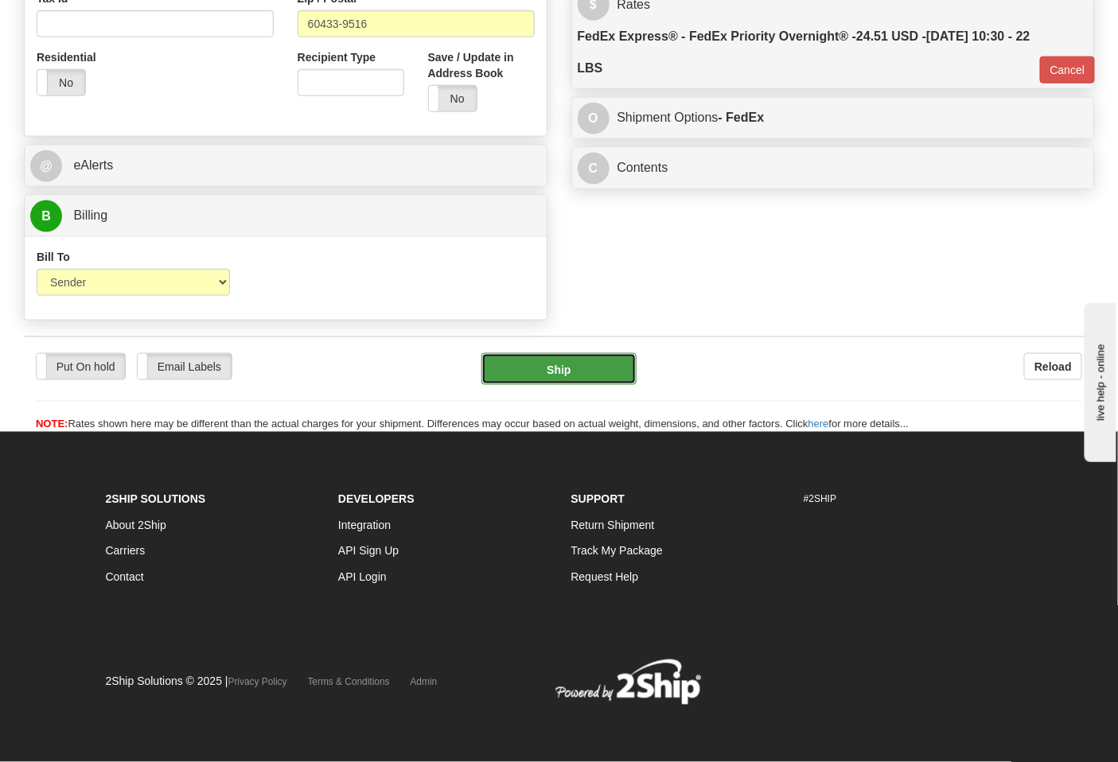
click at [579, 385] on button "Ship" at bounding box center [558, 369] width 154 height 32
